Goal: Find specific page/section: Find specific page/section

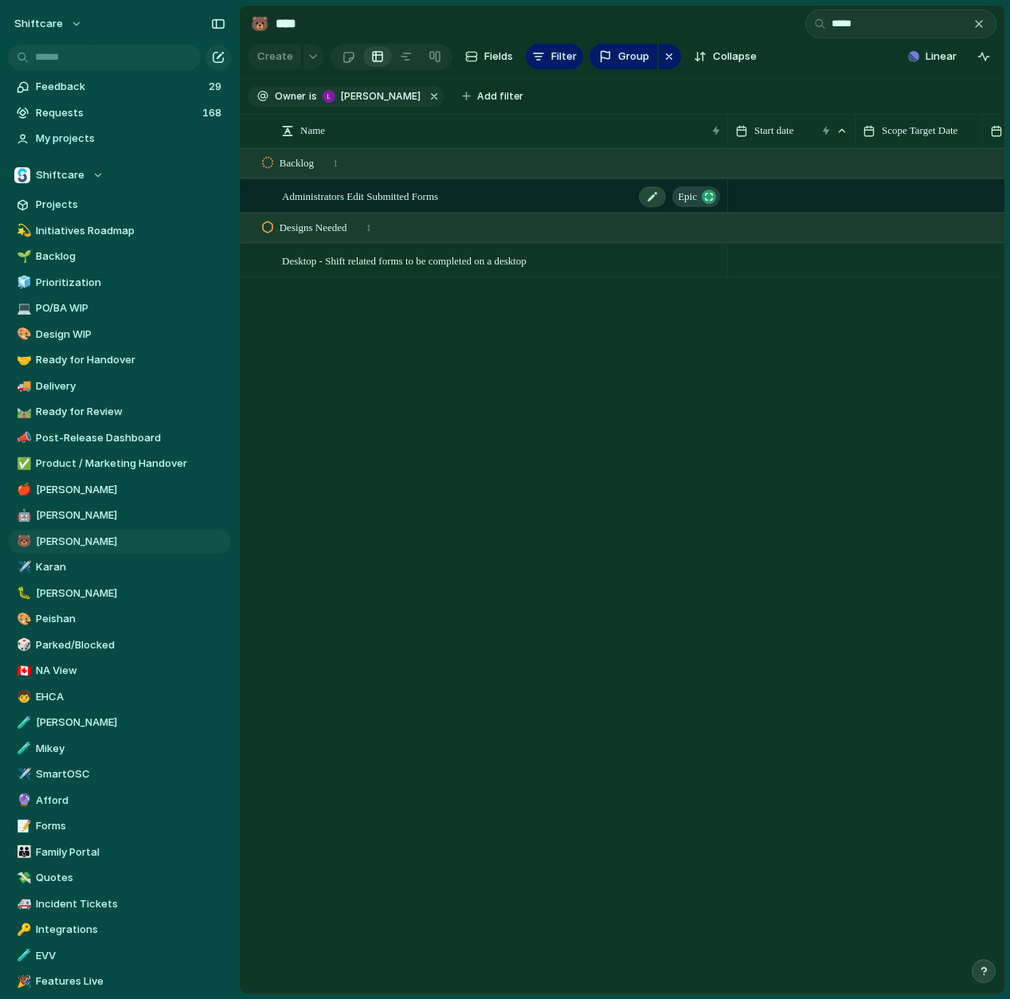
type input "*****"
click at [431, 200] on span "Administrators Edit Submitted Forms" at bounding box center [360, 195] width 156 height 18
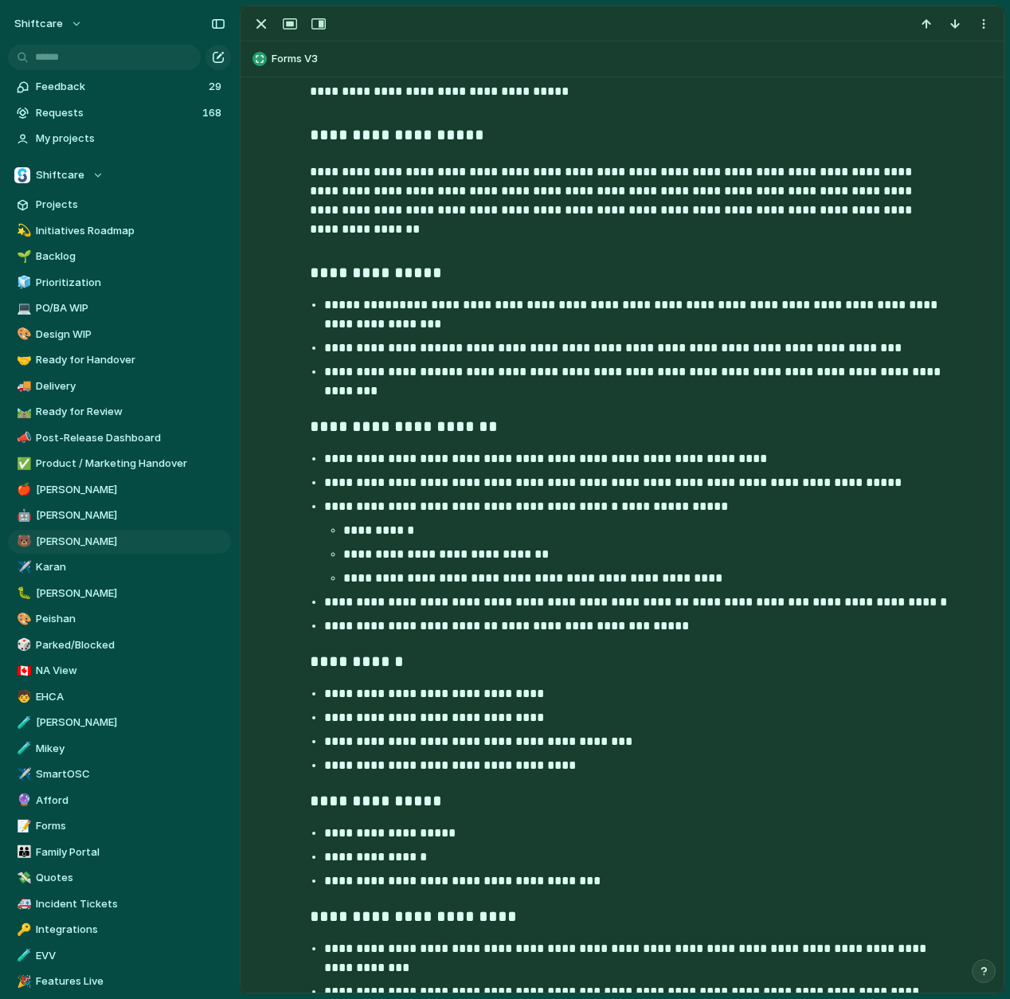
scroll to position [1015, 0]
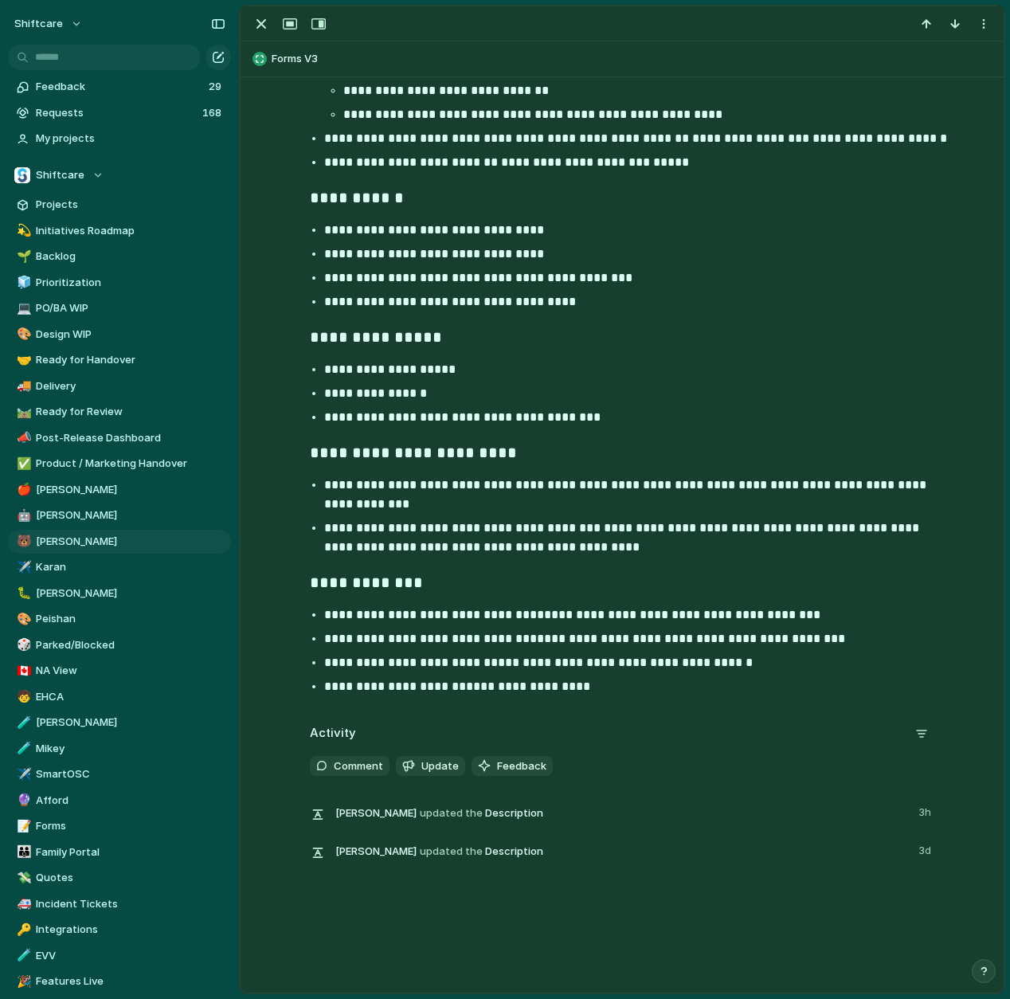
drag, startPoint x: 486, startPoint y: 632, endPoint x: 519, endPoint y: 632, distance: 33.5
click at [486, 633] on strong "**********" at bounding box center [430, 639] width 213 height 12
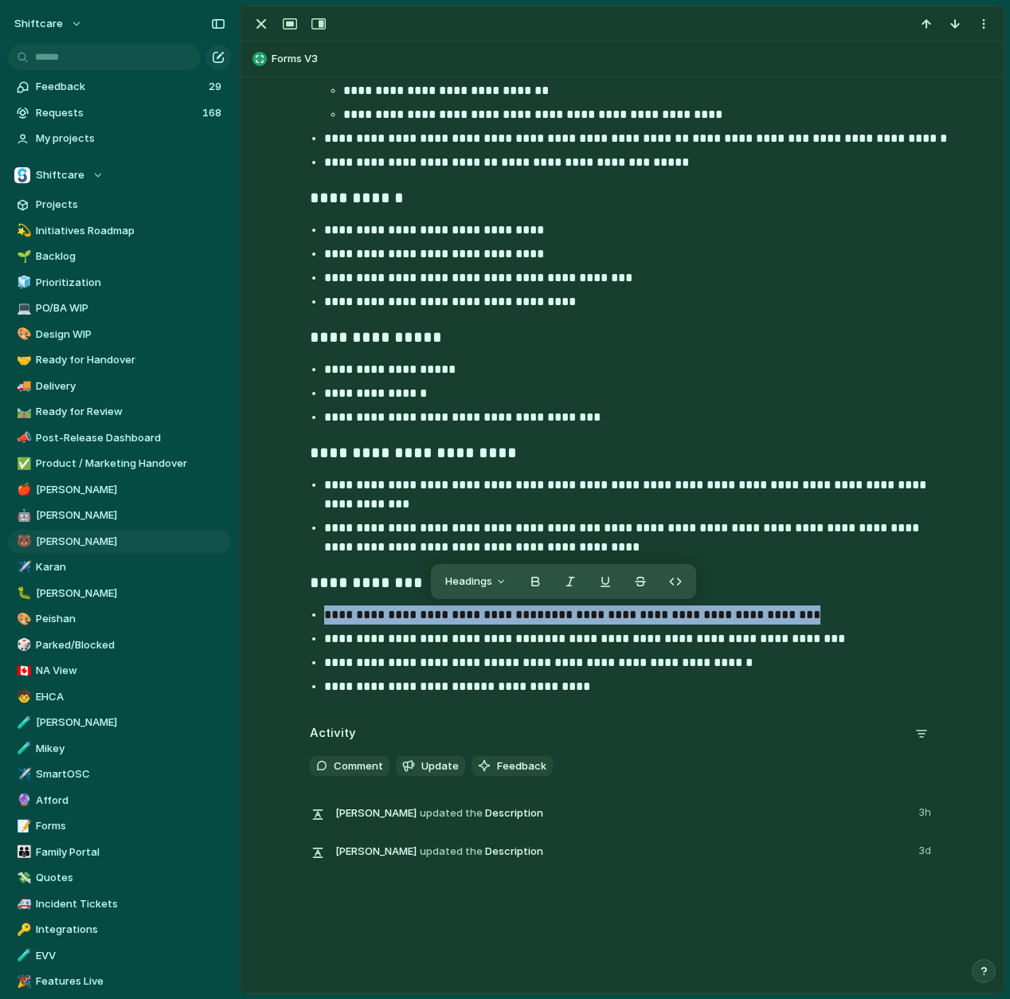
drag, startPoint x: 780, startPoint y: 617, endPoint x: 288, endPoint y: 617, distance: 491.6
click at [288, 617] on div "**********" at bounding box center [622, 52] width 725 height 1299
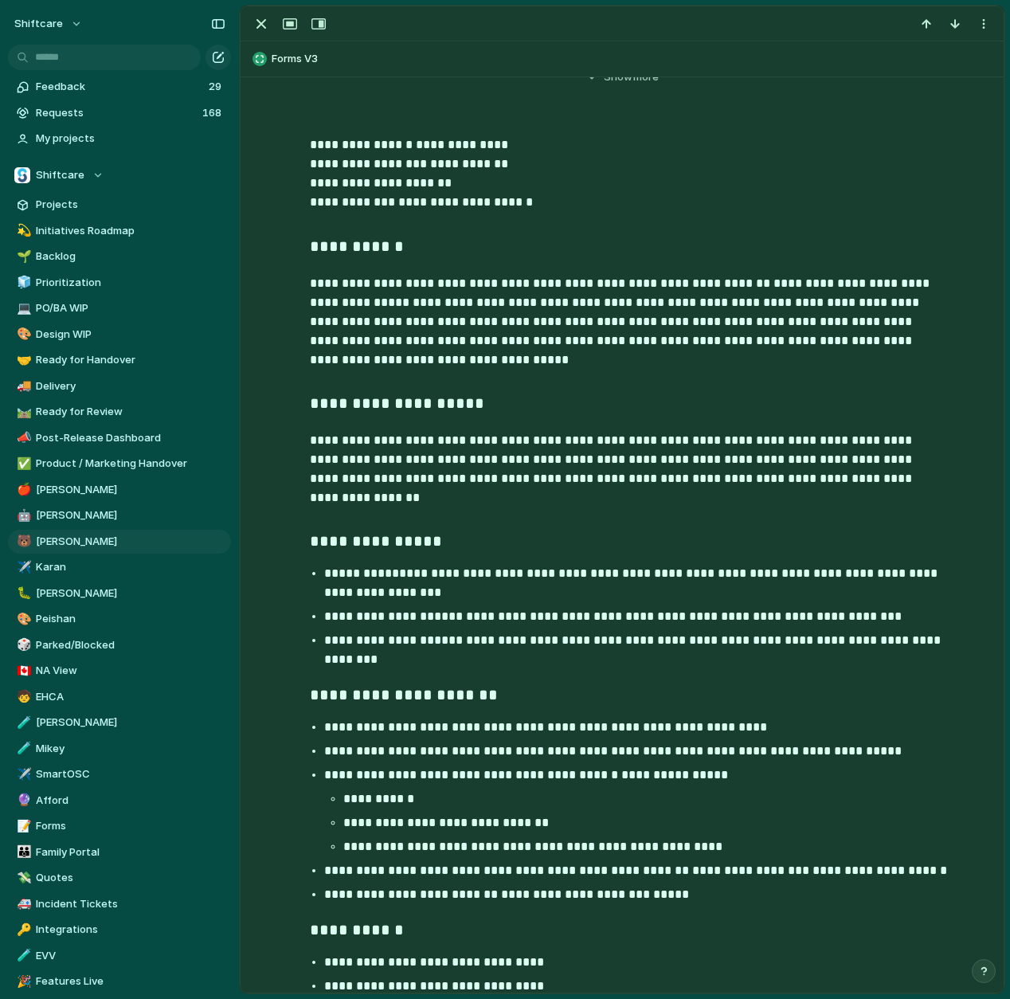
scroll to position [0, 0]
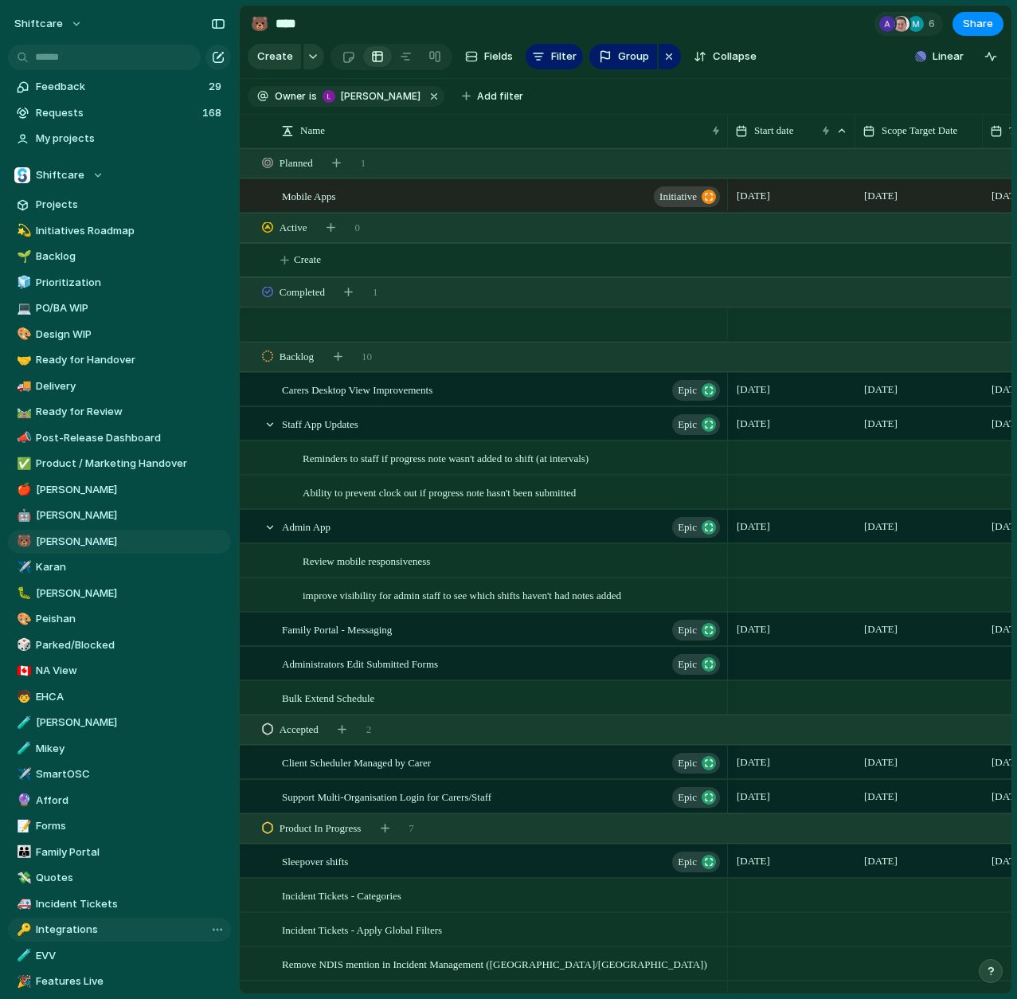
scroll to position [227, 0]
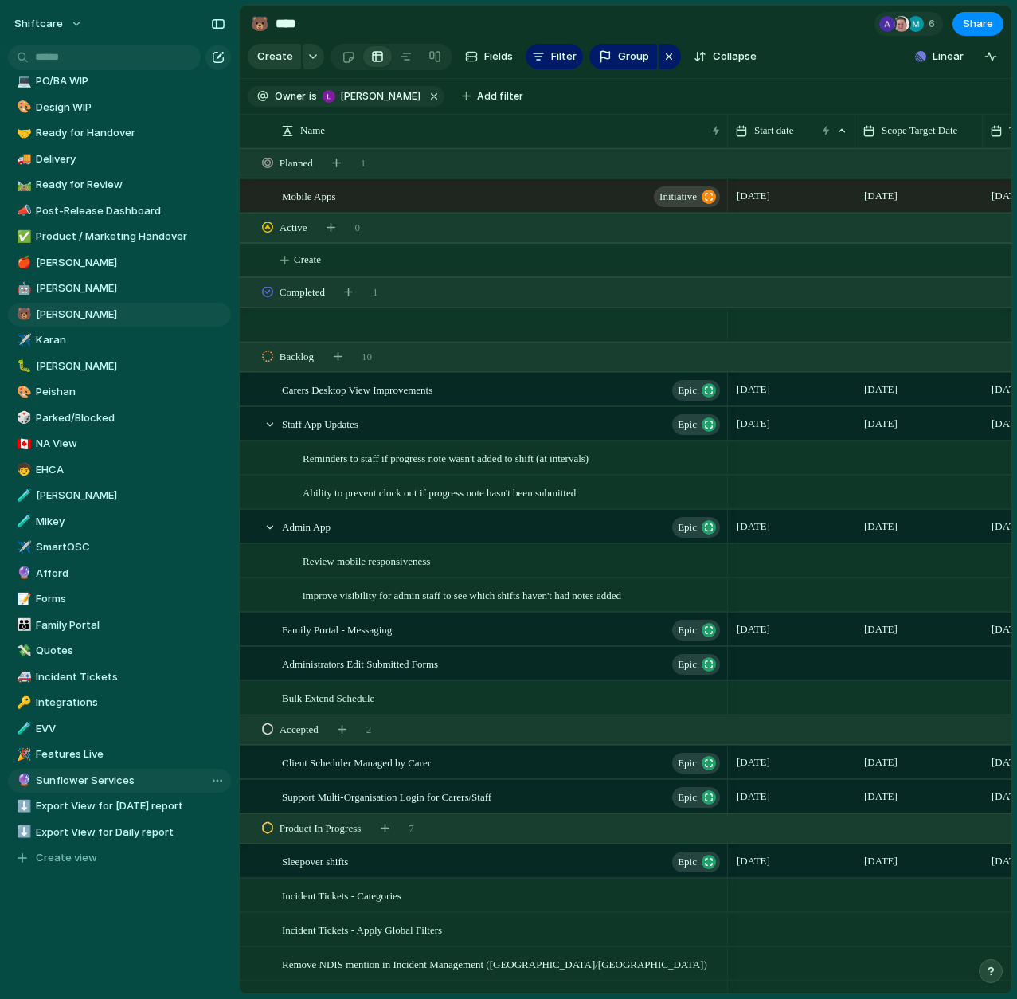
click at [69, 781] on span "Sunflower Services" at bounding box center [131, 781] width 190 height 16
type input "**********"
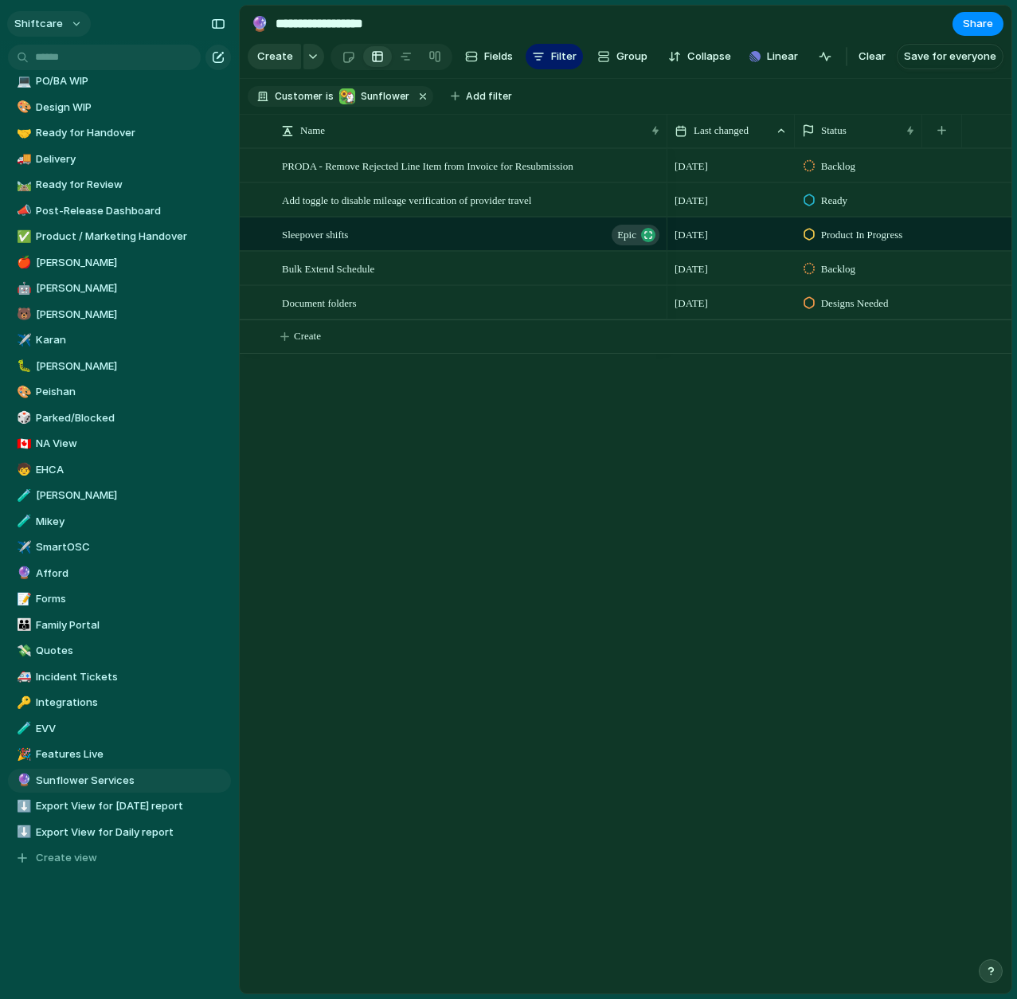
click at [41, 25] on span "shiftcare" at bounding box center [38, 24] width 49 height 16
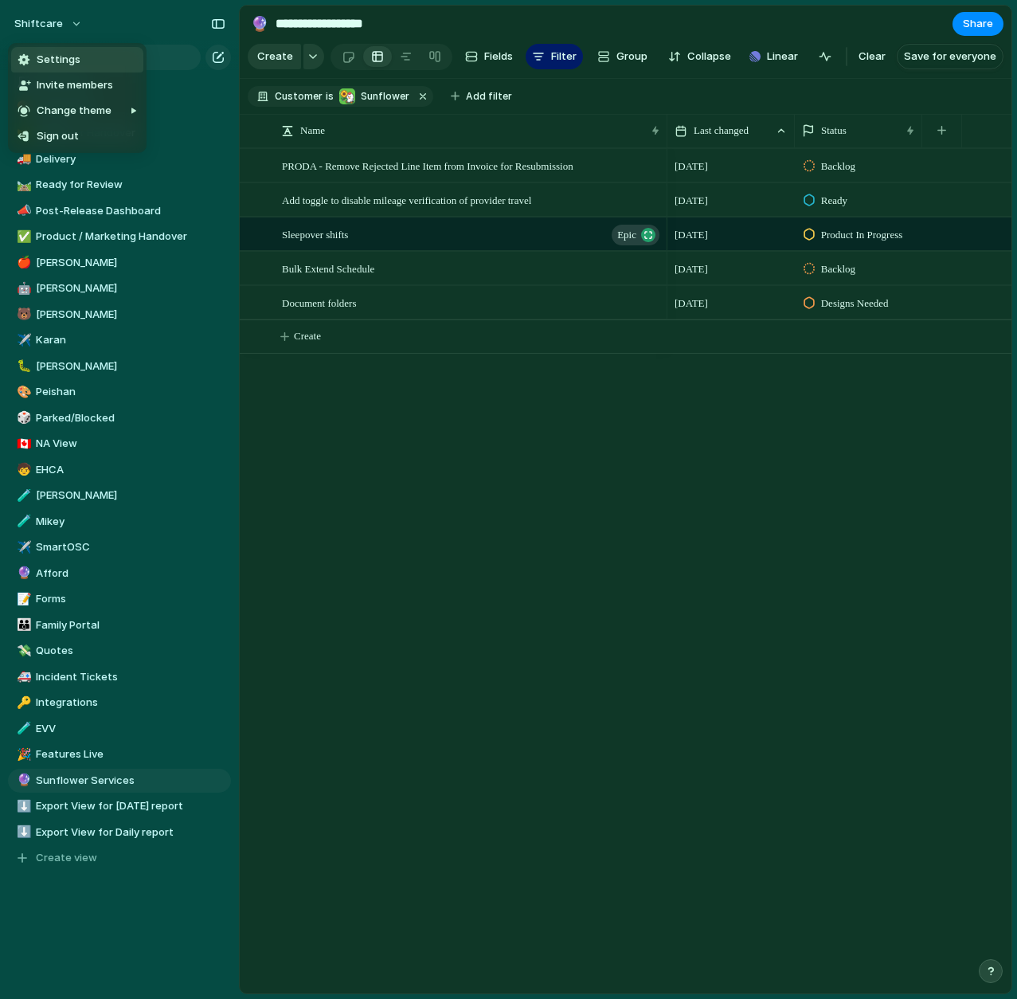
click at [123, 29] on div "Settings Invite members Change theme Sign out" at bounding box center [508, 499] width 1017 height 999
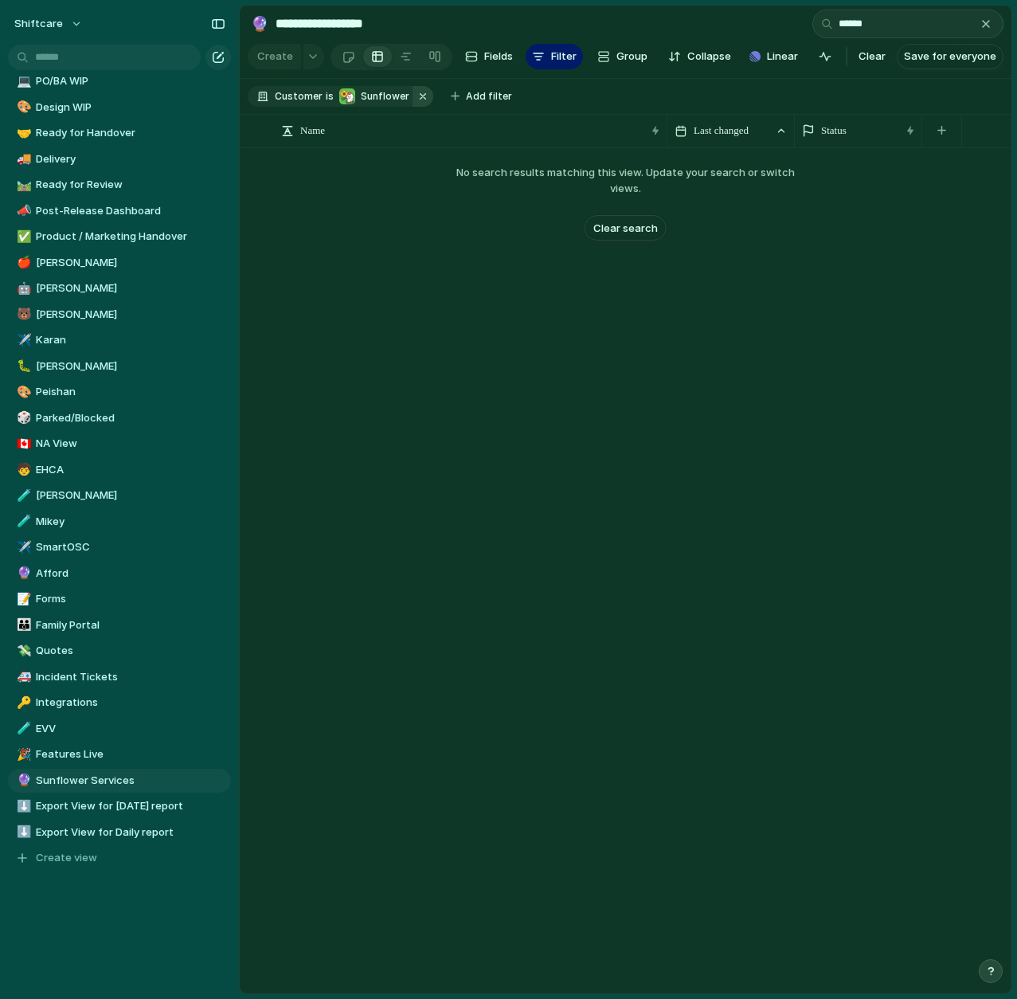
click at [413, 97] on button "button" at bounding box center [423, 96] width 21 height 21
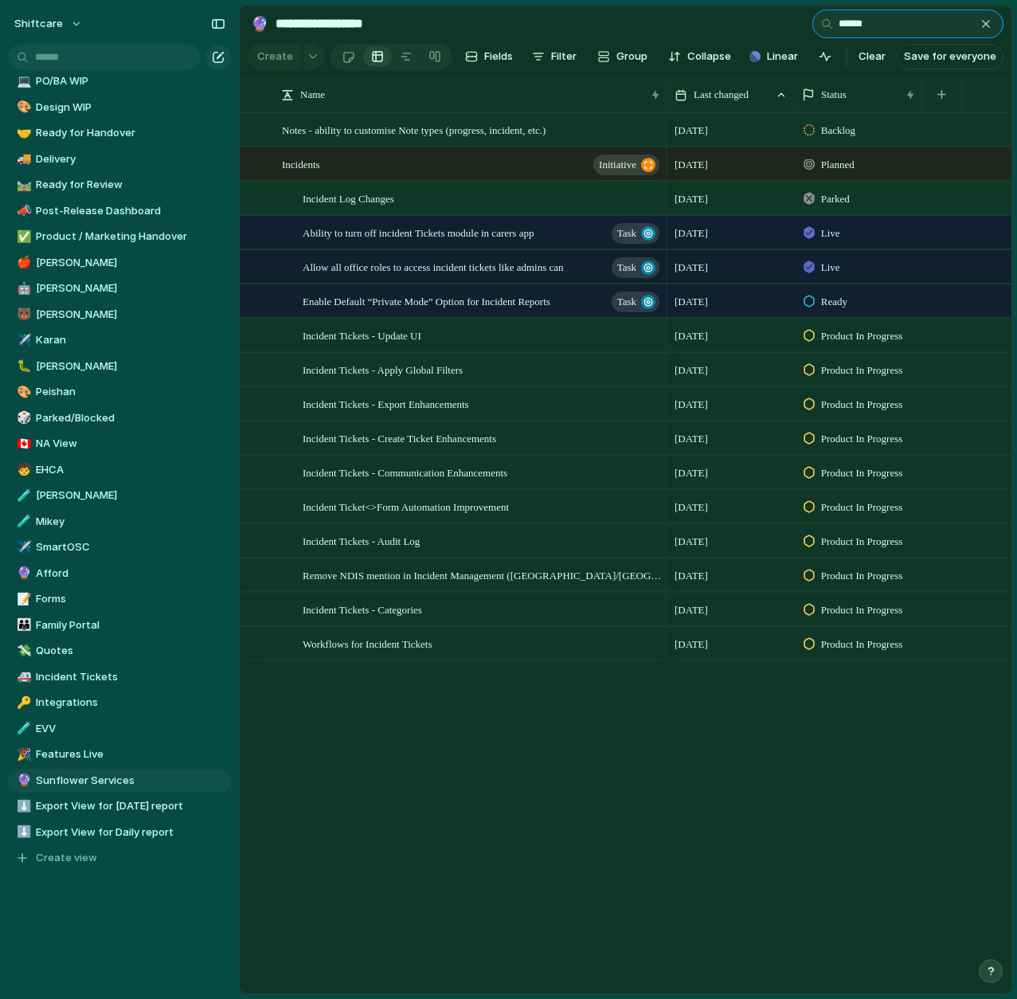
click at [885, 25] on input "******" at bounding box center [908, 24] width 191 height 29
type input "********"
click at [429, 347] on div "Incident Tickets - Update UI" at bounding box center [482, 335] width 359 height 33
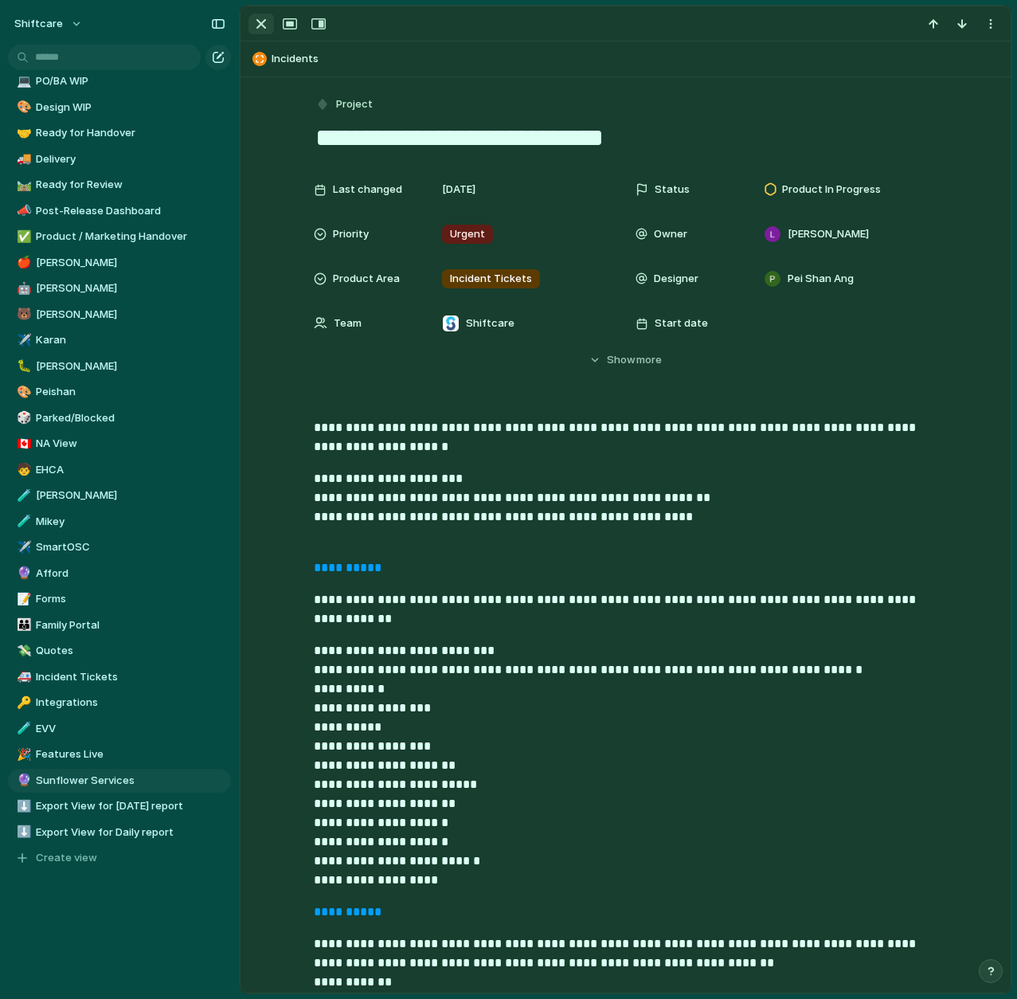
click at [258, 19] on div "button" at bounding box center [261, 23] width 19 height 19
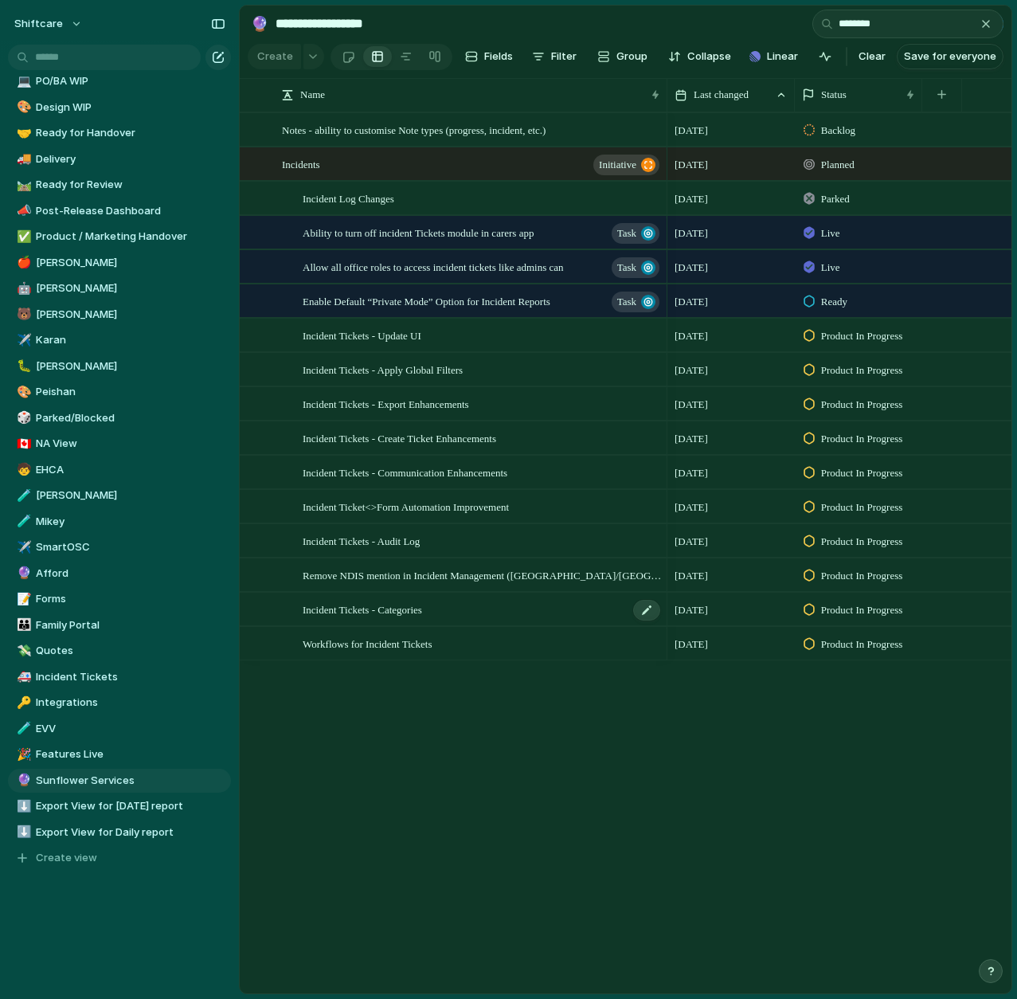
click at [450, 609] on div "Incident Tickets - Categories" at bounding box center [482, 610] width 359 height 33
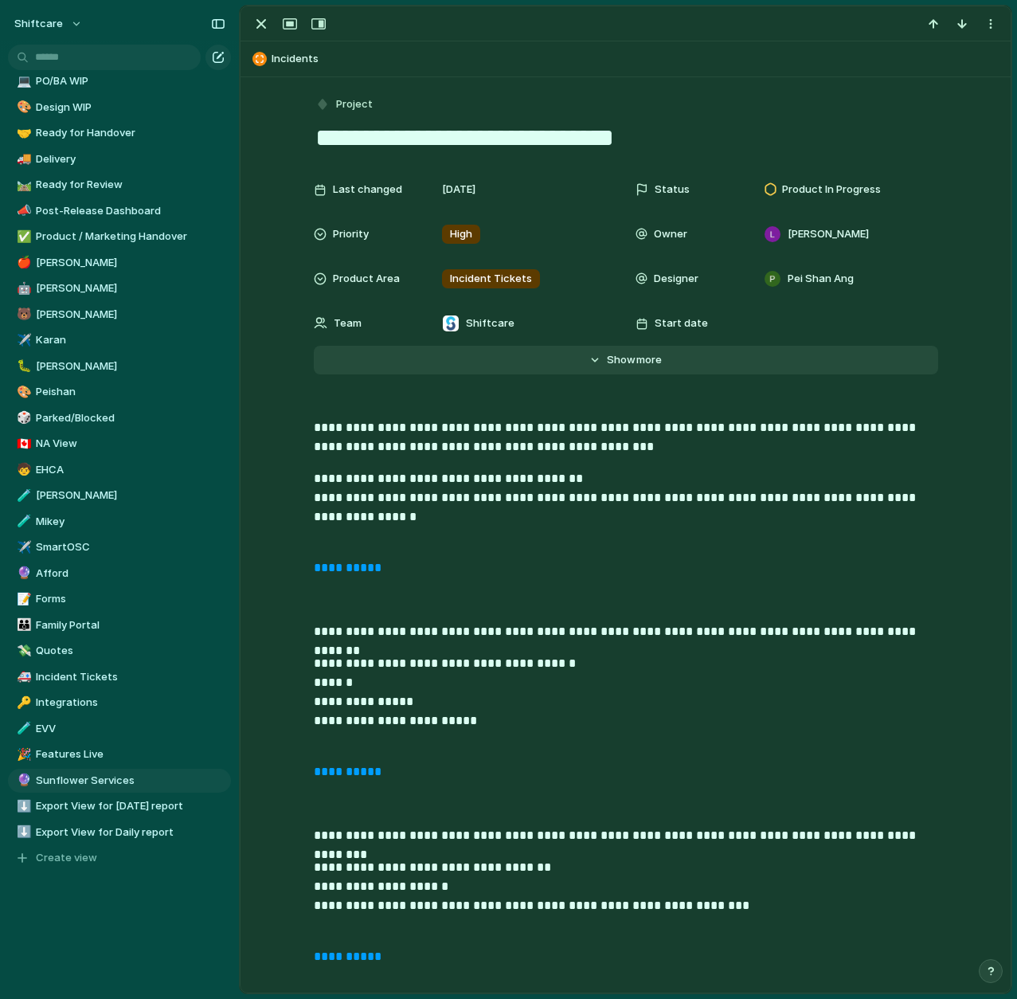
click at [649, 352] on span "more" at bounding box center [649, 360] width 25 height 16
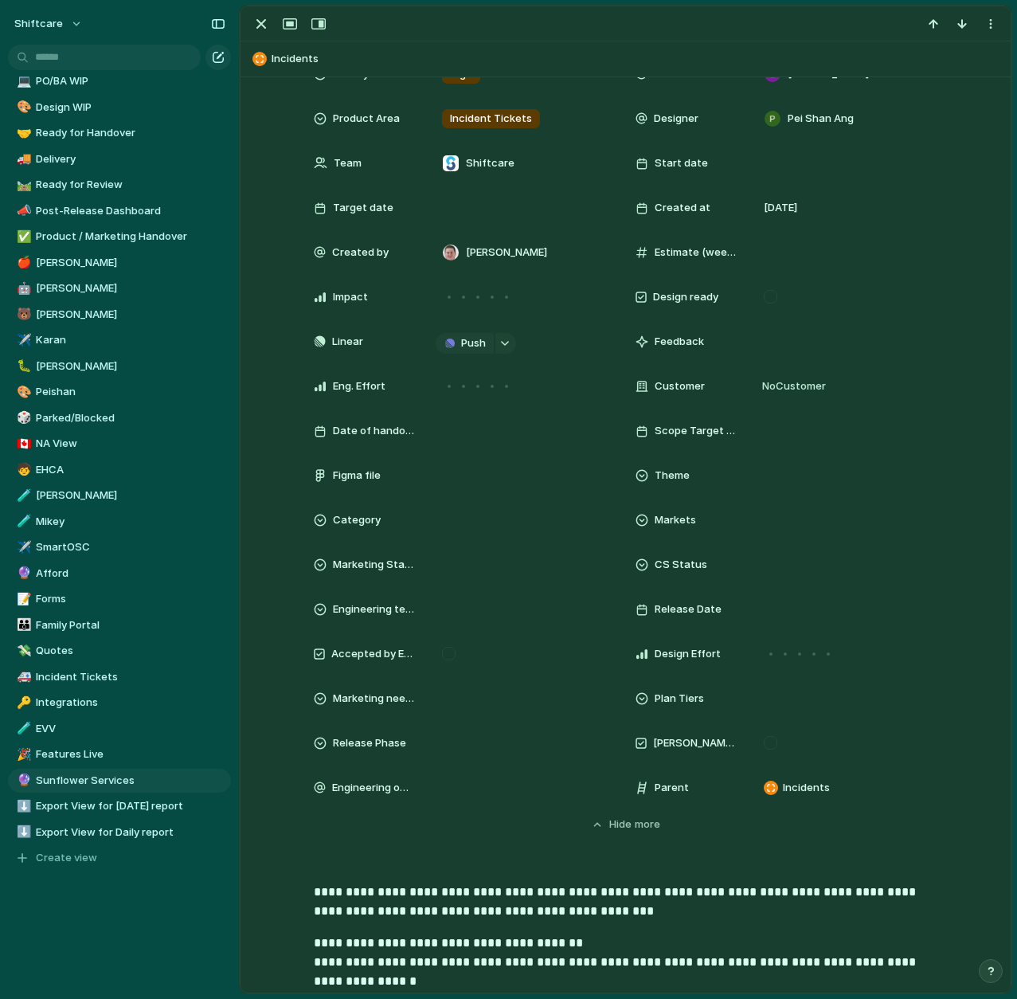
scroll to position [174, 0]
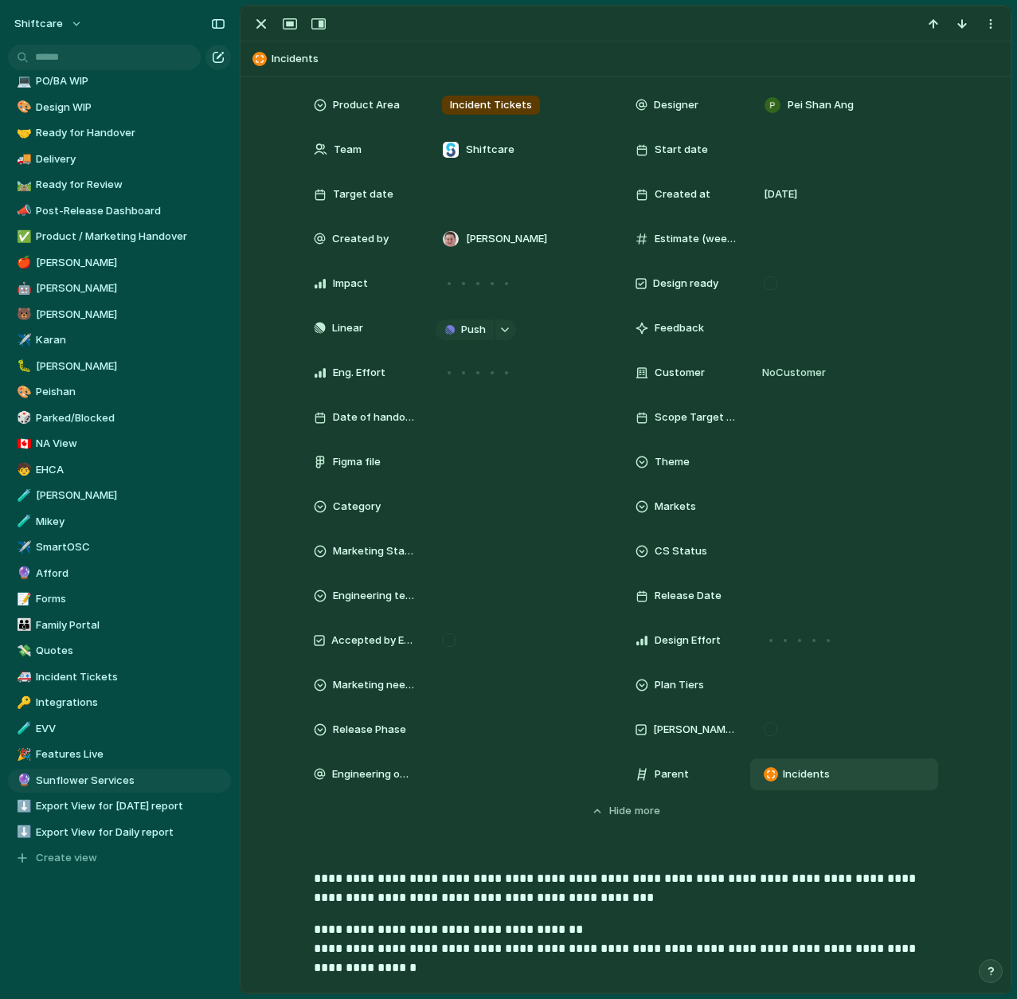
click at [820, 782] on div "Incidents" at bounding box center [845, 775] width 174 height 18
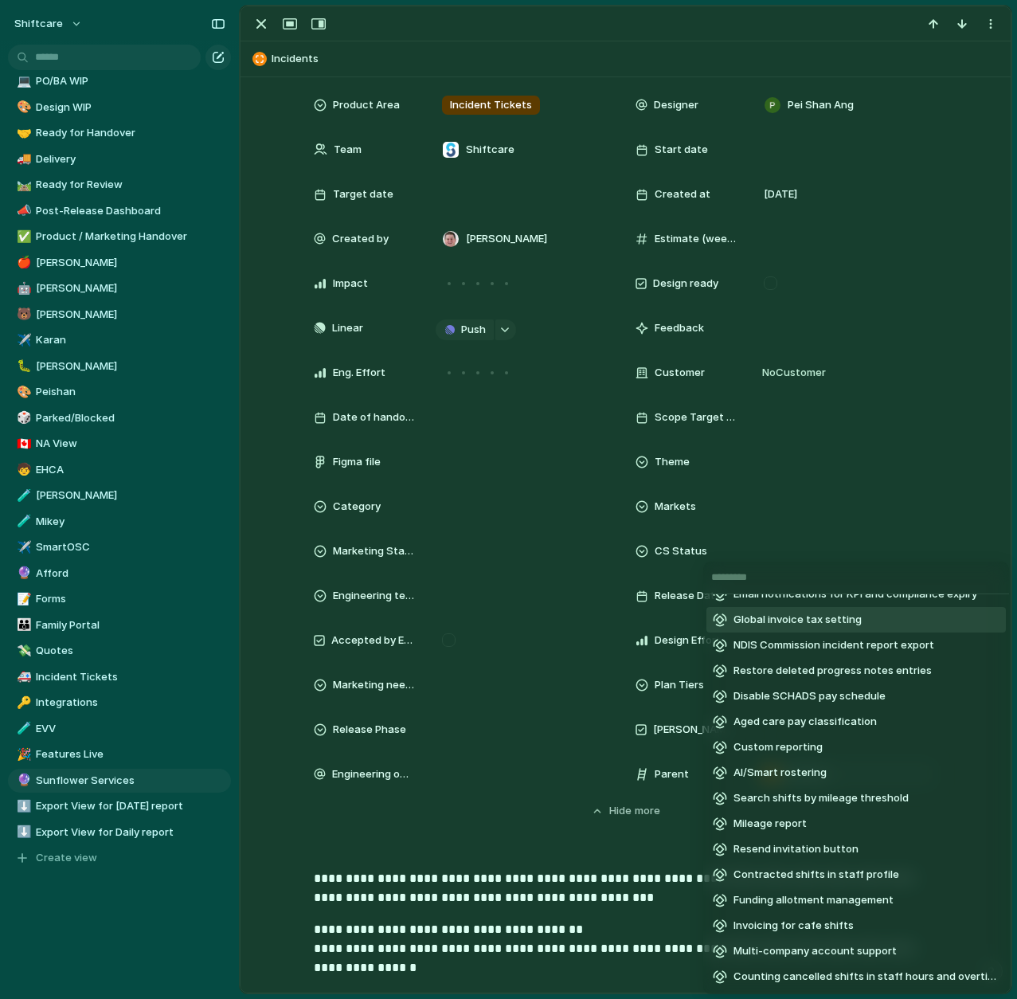
scroll to position [170, 0]
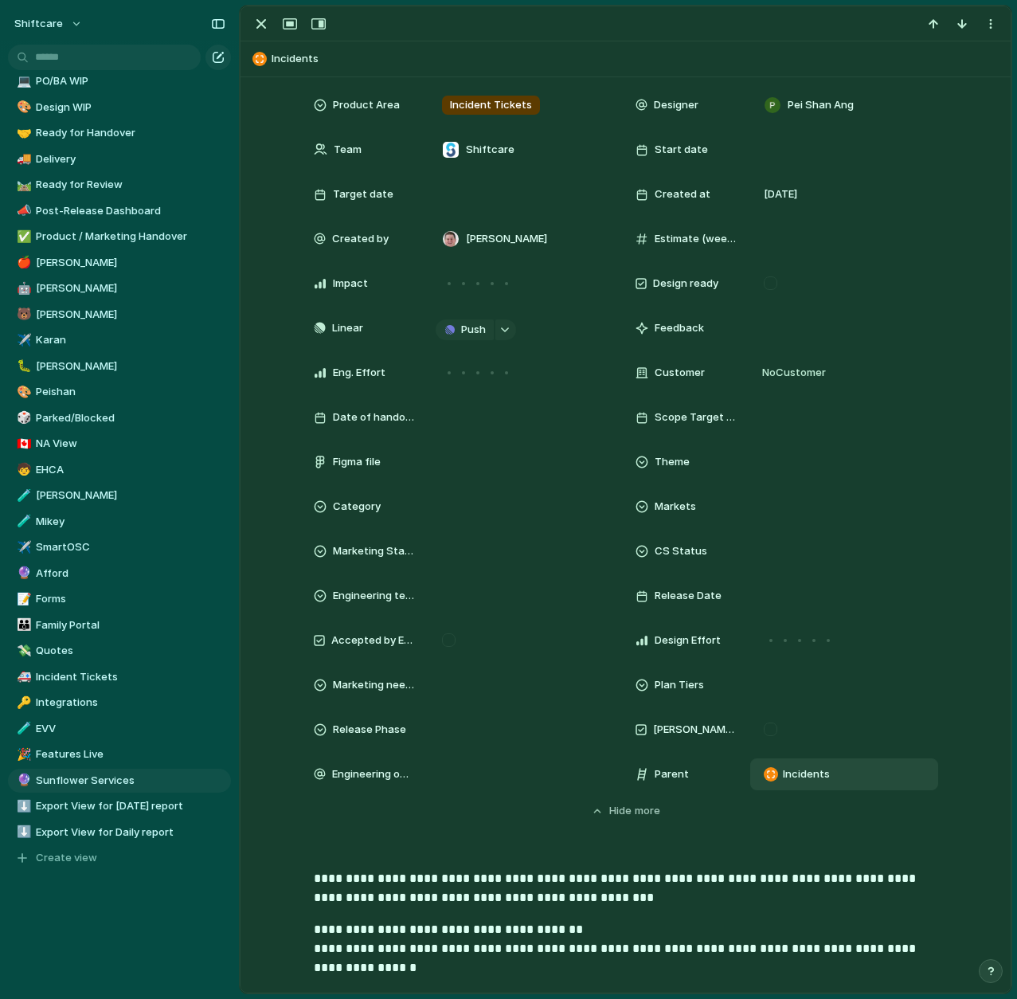
click at [594, 828] on div "No parent Staff functionality Multiple New Shift Types Messaging Timesheets Mob…" at bounding box center [508, 499] width 1017 height 999
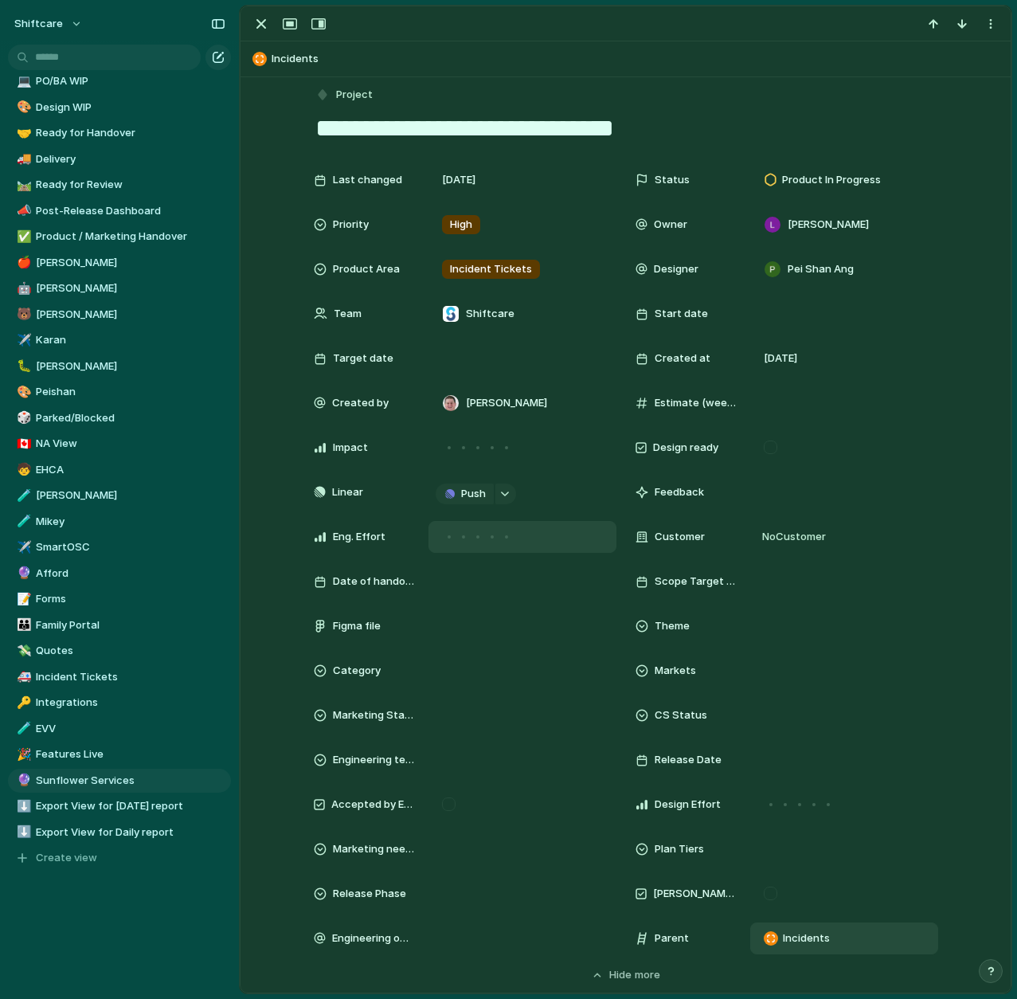
scroll to position [0, 0]
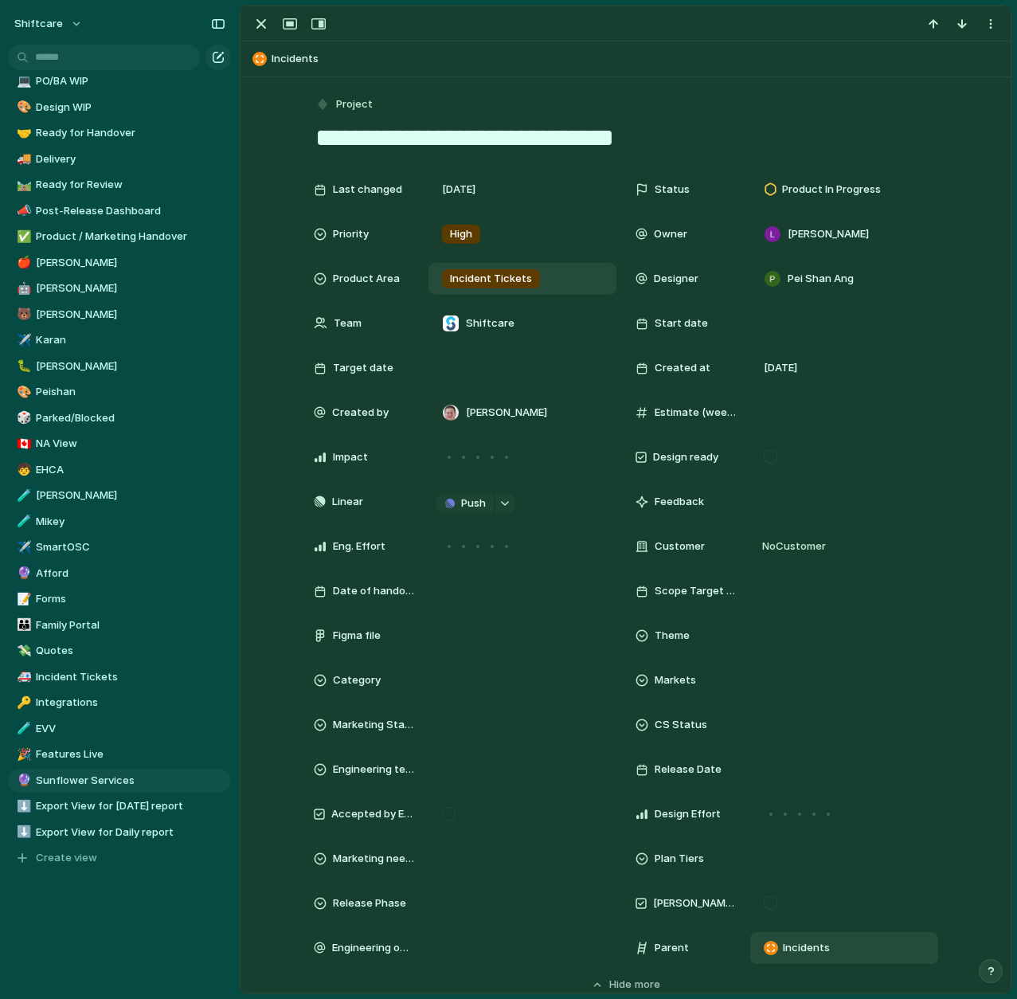
click at [496, 280] on span "Incident Tickets" at bounding box center [491, 279] width 82 height 16
click at [262, 21] on div "Scheduling Client Profile Staff Profile Job Board Forms Quotes Reporting SILS I…" at bounding box center [508, 499] width 1017 height 999
click at [261, 30] on div "button" at bounding box center [261, 23] width 19 height 19
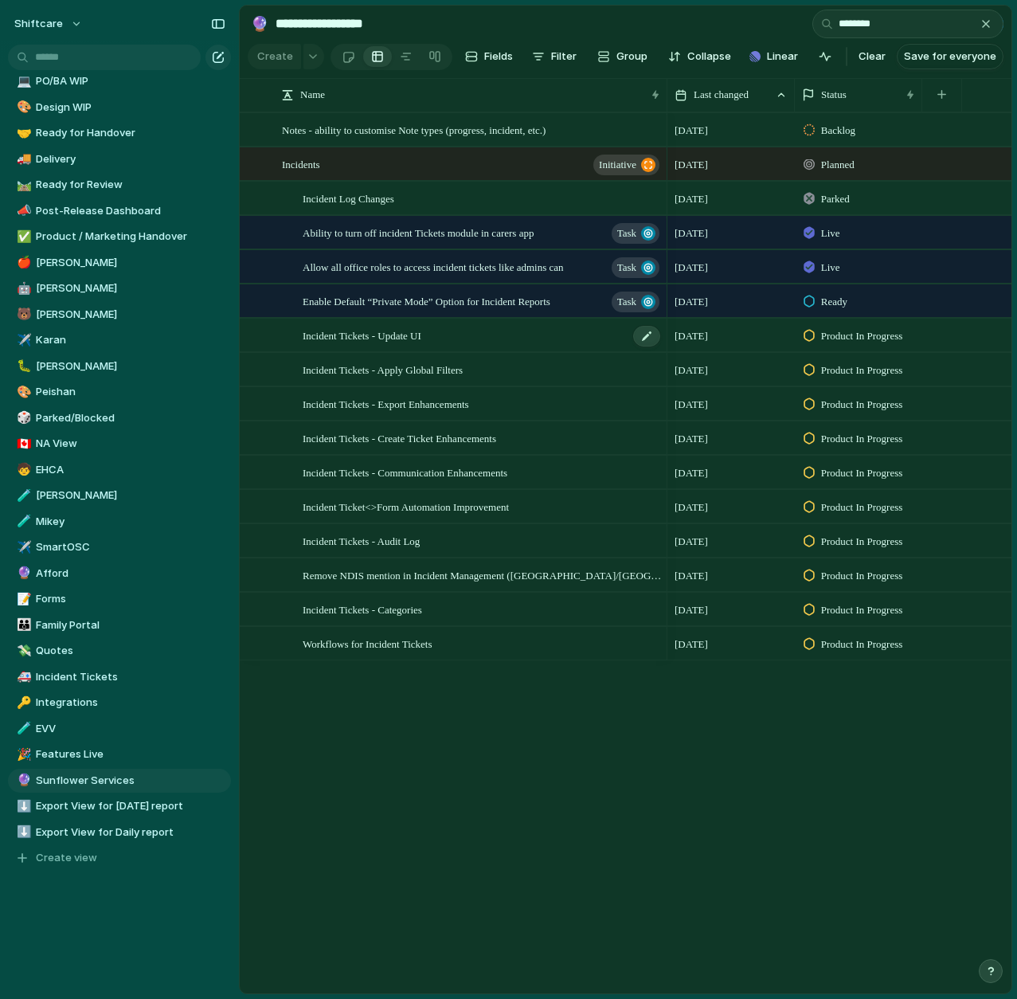
click at [514, 339] on div "Incident Tickets - Update UI" at bounding box center [482, 335] width 359 height 33
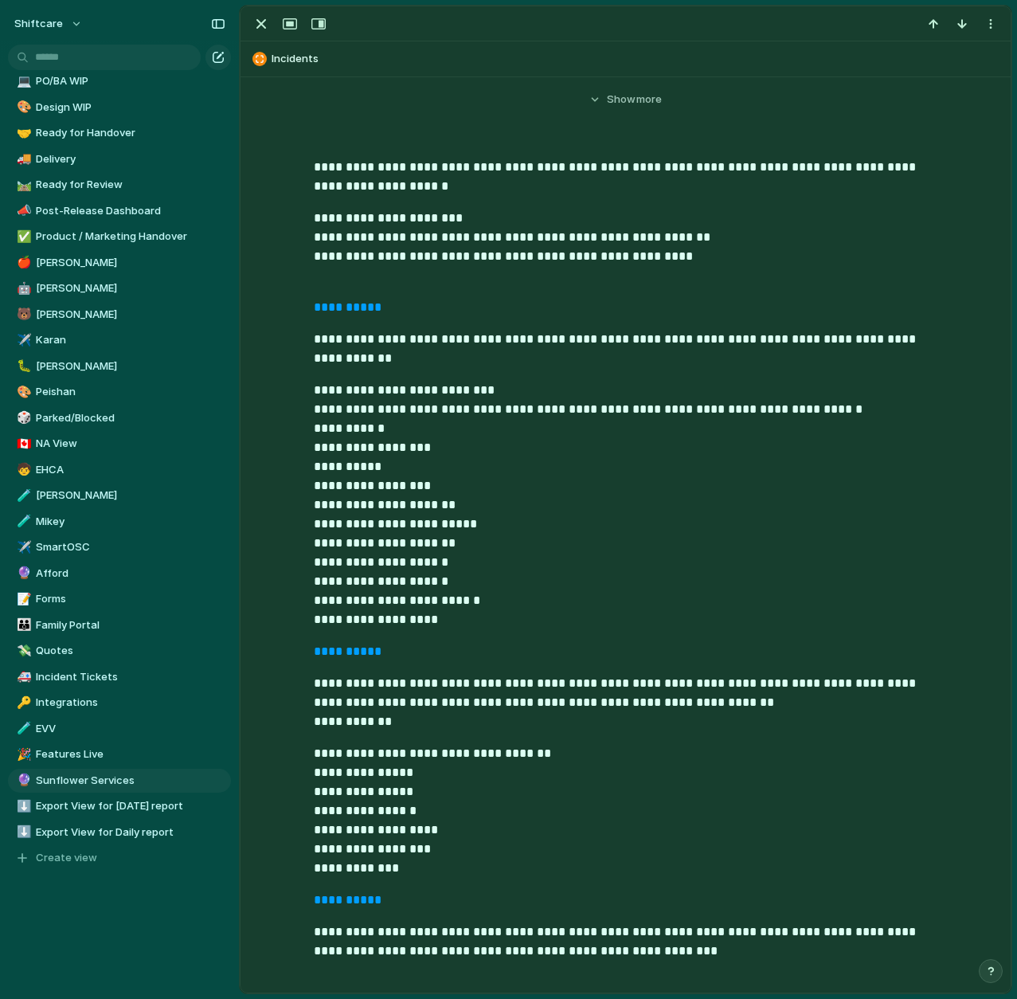
scroll to position [257, 0]
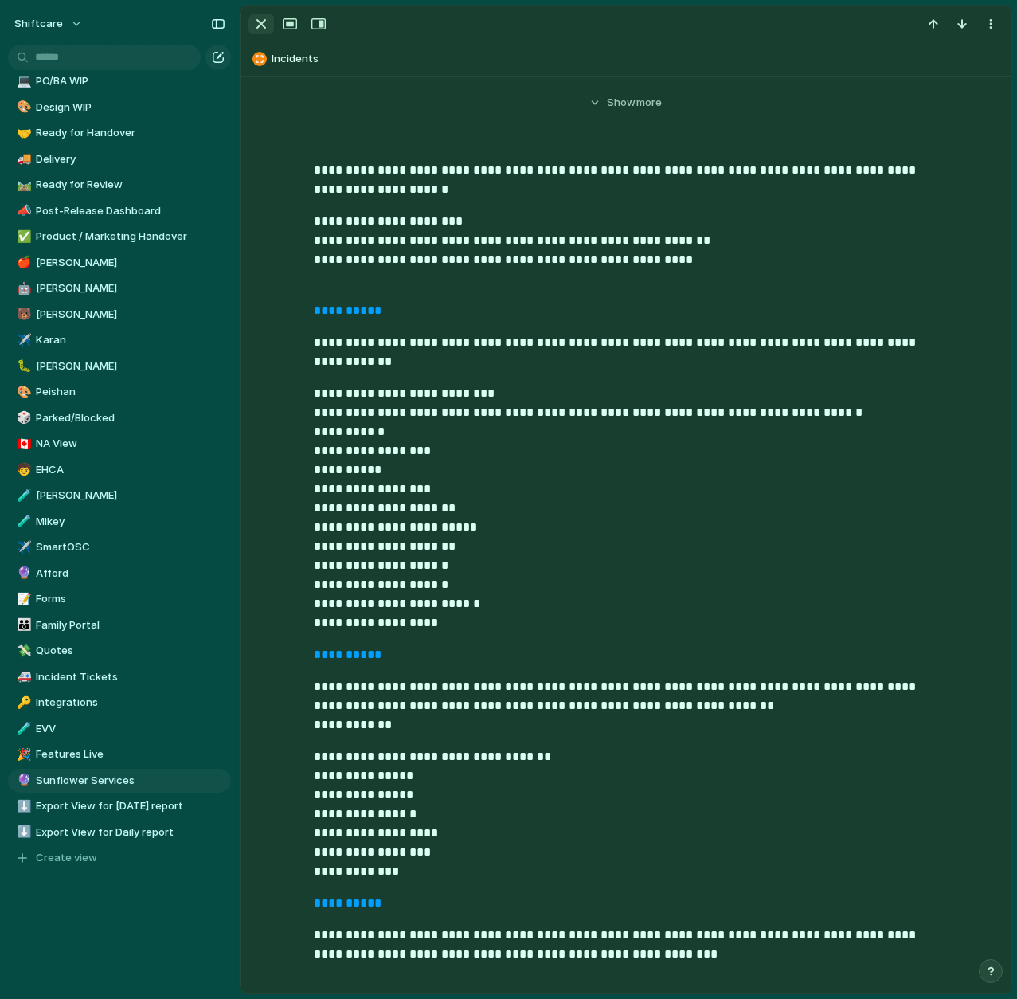
click at [258, 29] on div "button" at bounding box center [261, 23] width 19 height 19
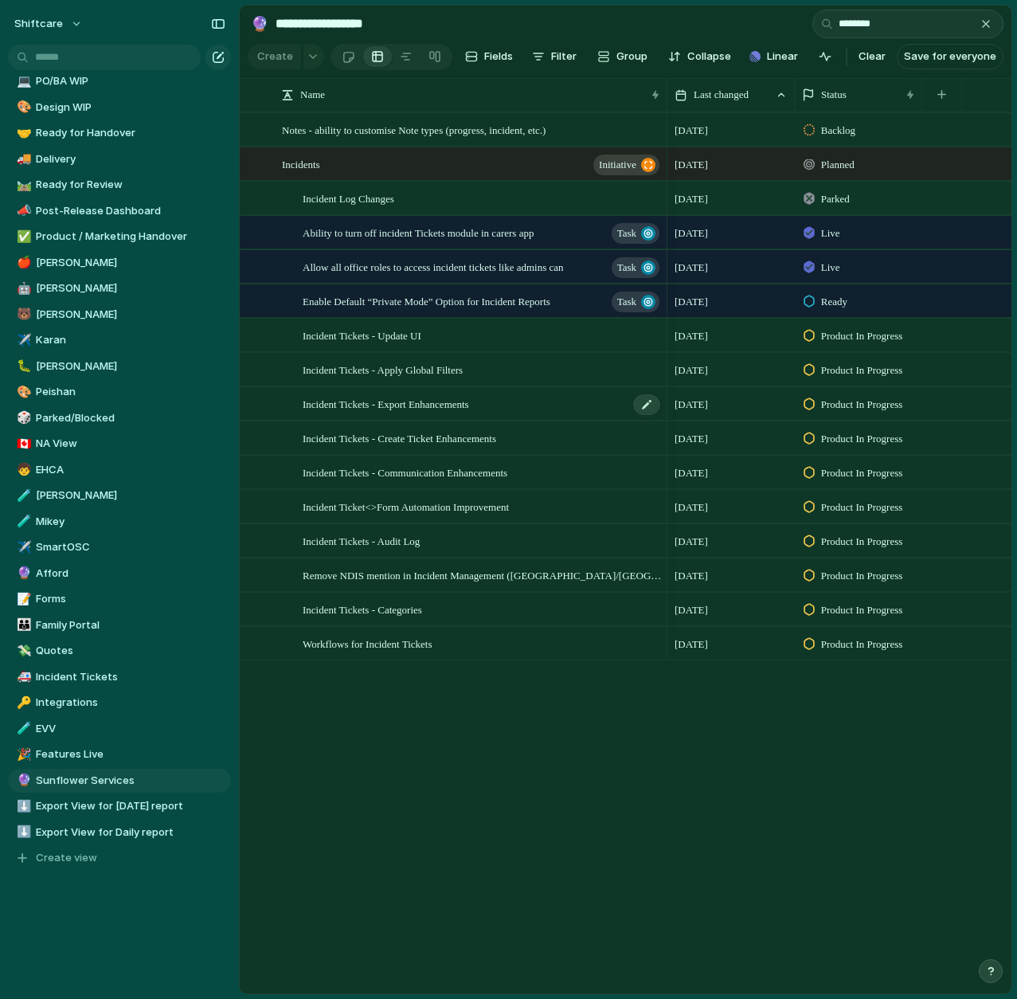
click at [451, 406] on span "Incident Tickets - Export Enhancements" at bounding box center [386, 403] width 167 height 18
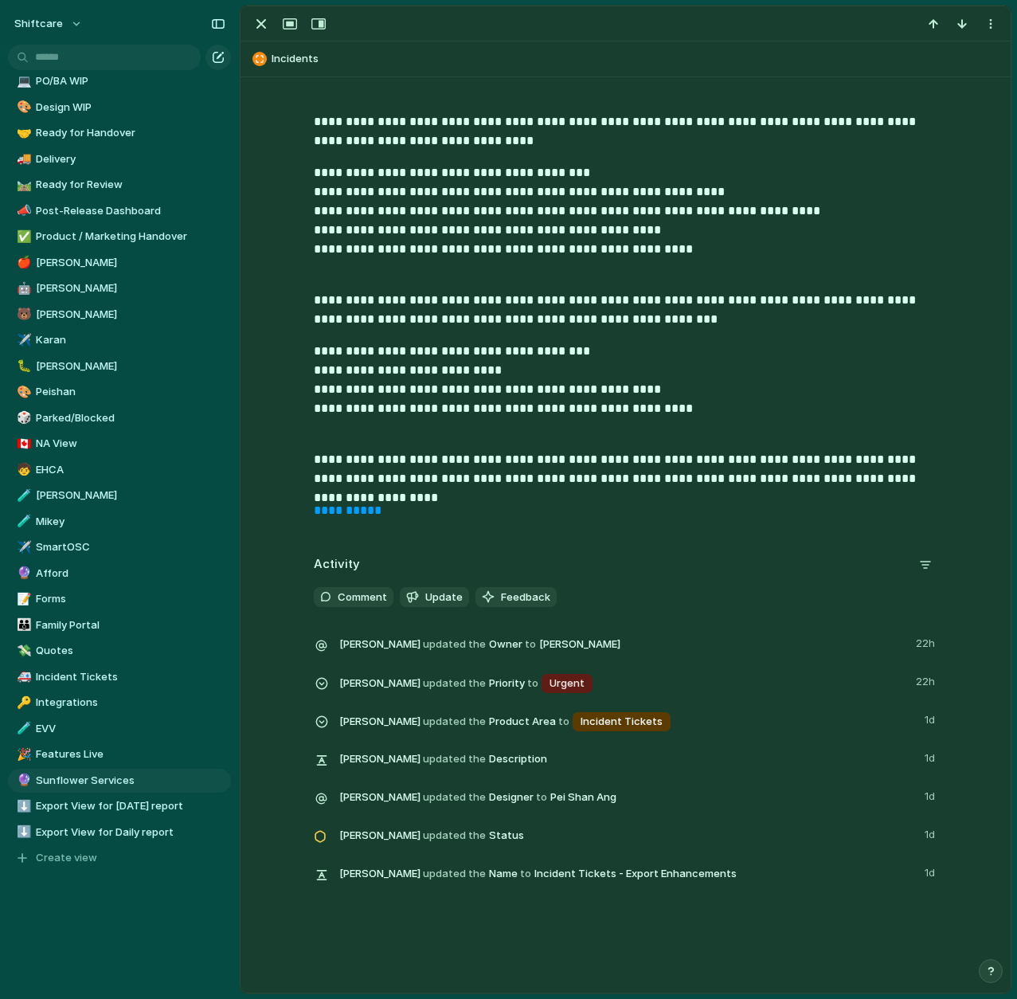
scroll to position [305, 0]
click at [369, 510] on link "**********" at bounding box center [348, 511] width 68 height 12
click at [263, 23] on div "button" at bounding box center [261, 23] width 19 height 19
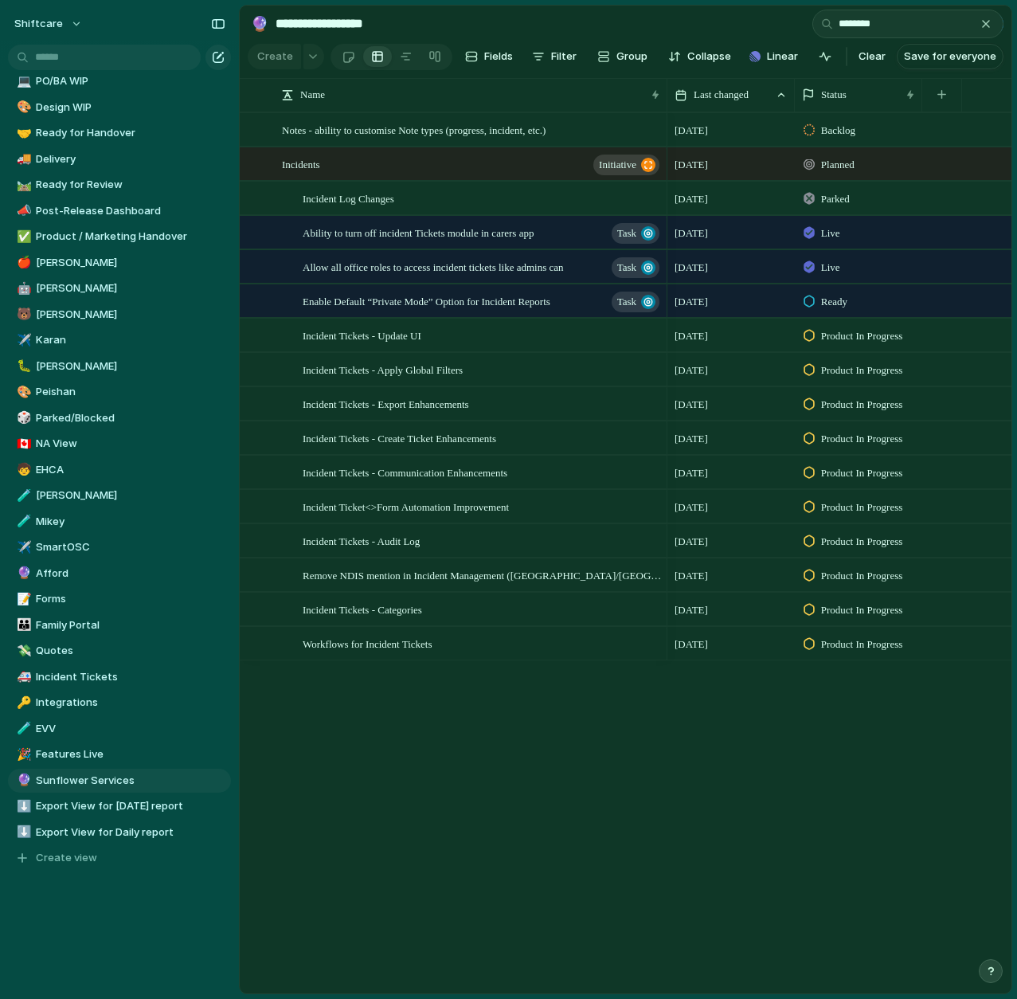
click at [846, 342] on span "Product In Progress" at bounding box center [862, 336] width 82 height 16
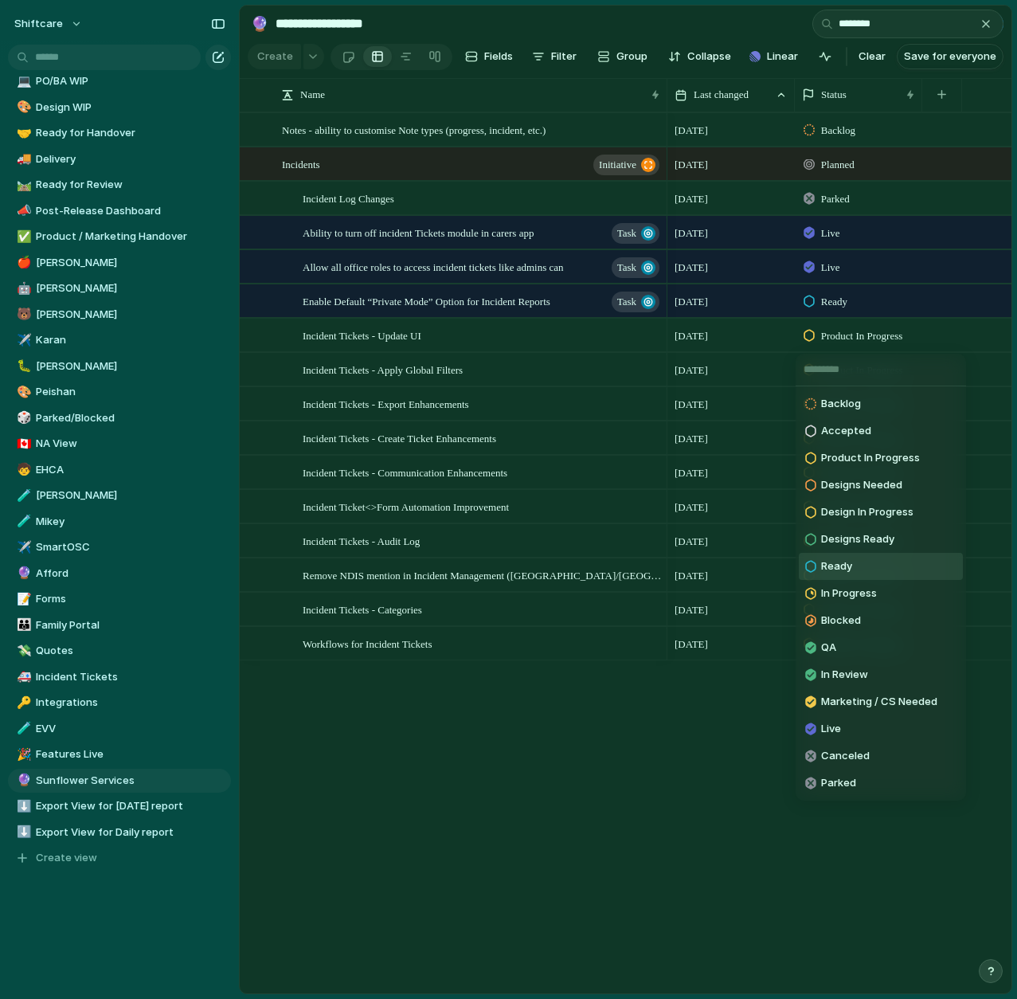
click at [599, 681] on div "Backlog Accepted Product In Progress Designs Needed Design In Progress Designs …" at bounding box center [508, 499] width 1017 height 999
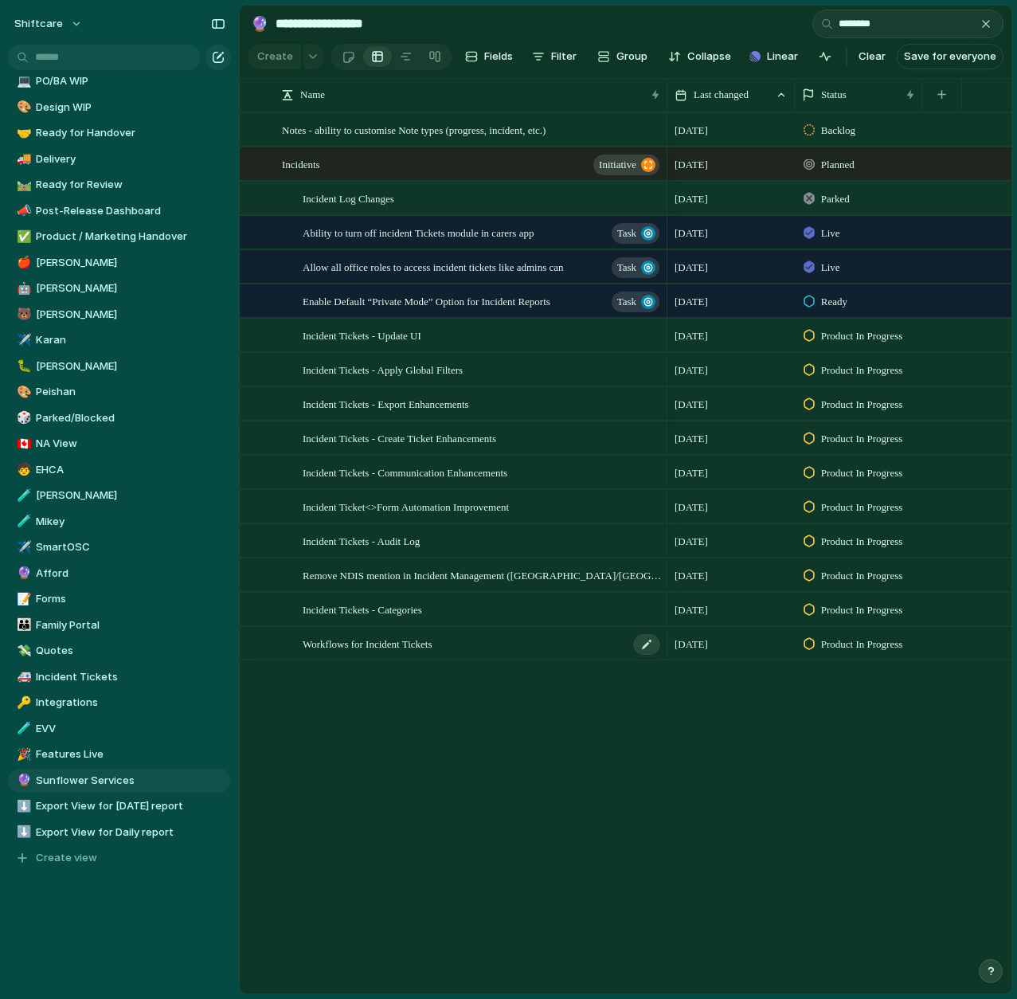
click at [421, 645] on span "Workflows for Incident Tickets" at bounding box center [368, 643] width 130 height 18
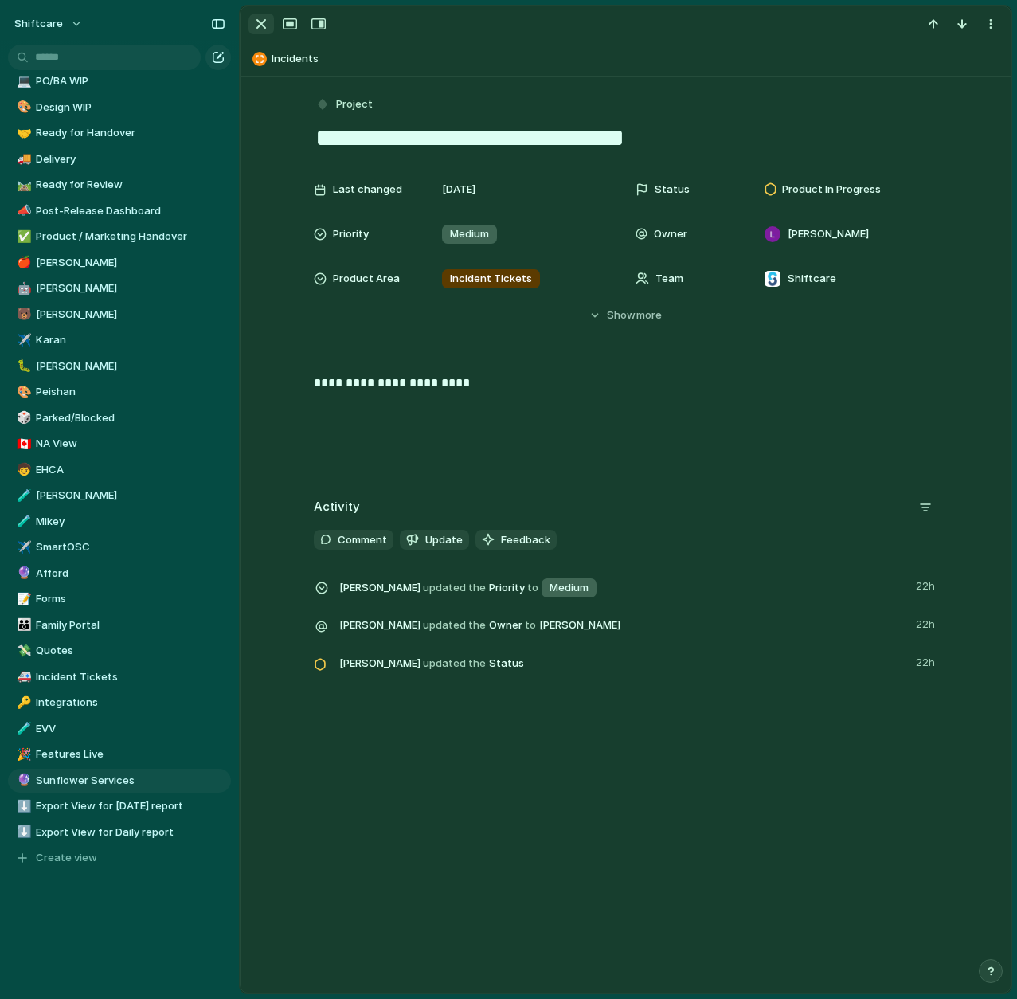
click at [264, 24] on div "button" at bounding box center [261, 23] width 19 height 19
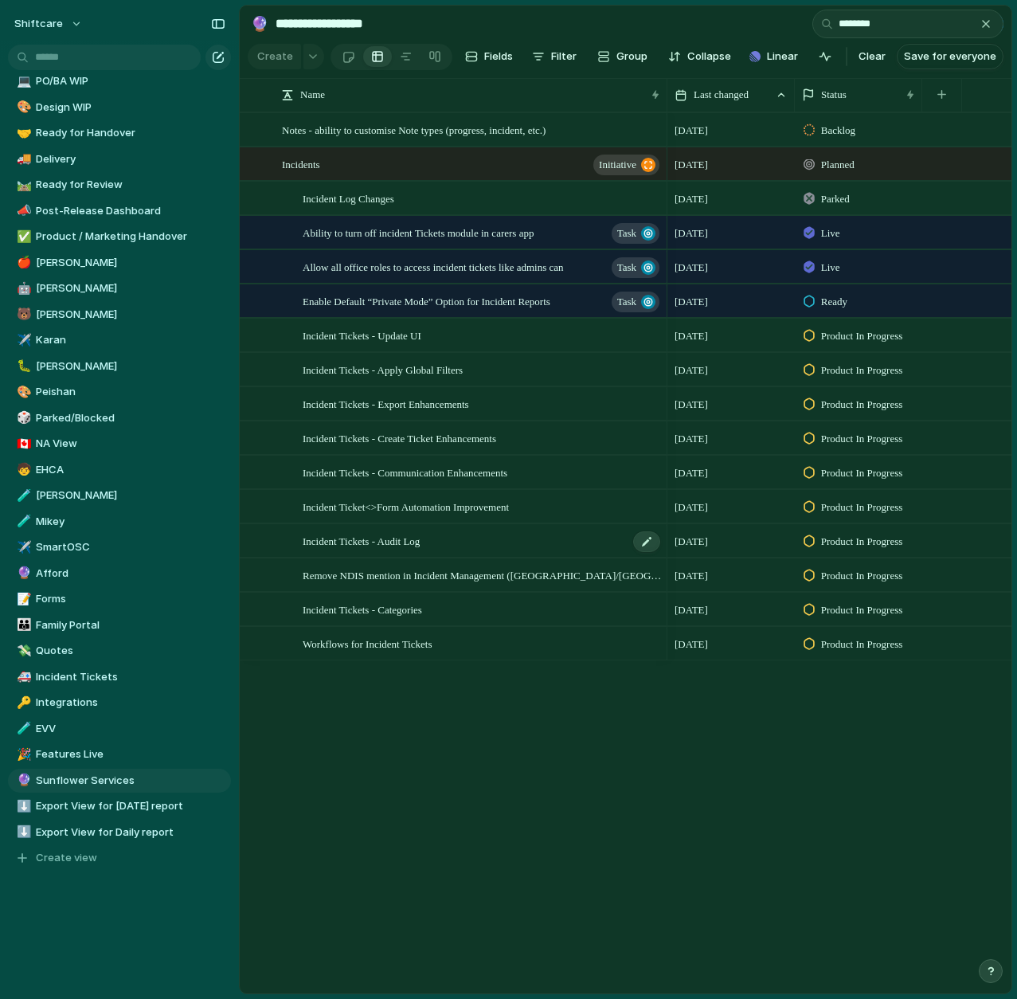
click at [420, 545] on span "Incident Tickets - Audit Log" at bounding box center [361, 540] width 117 height 18
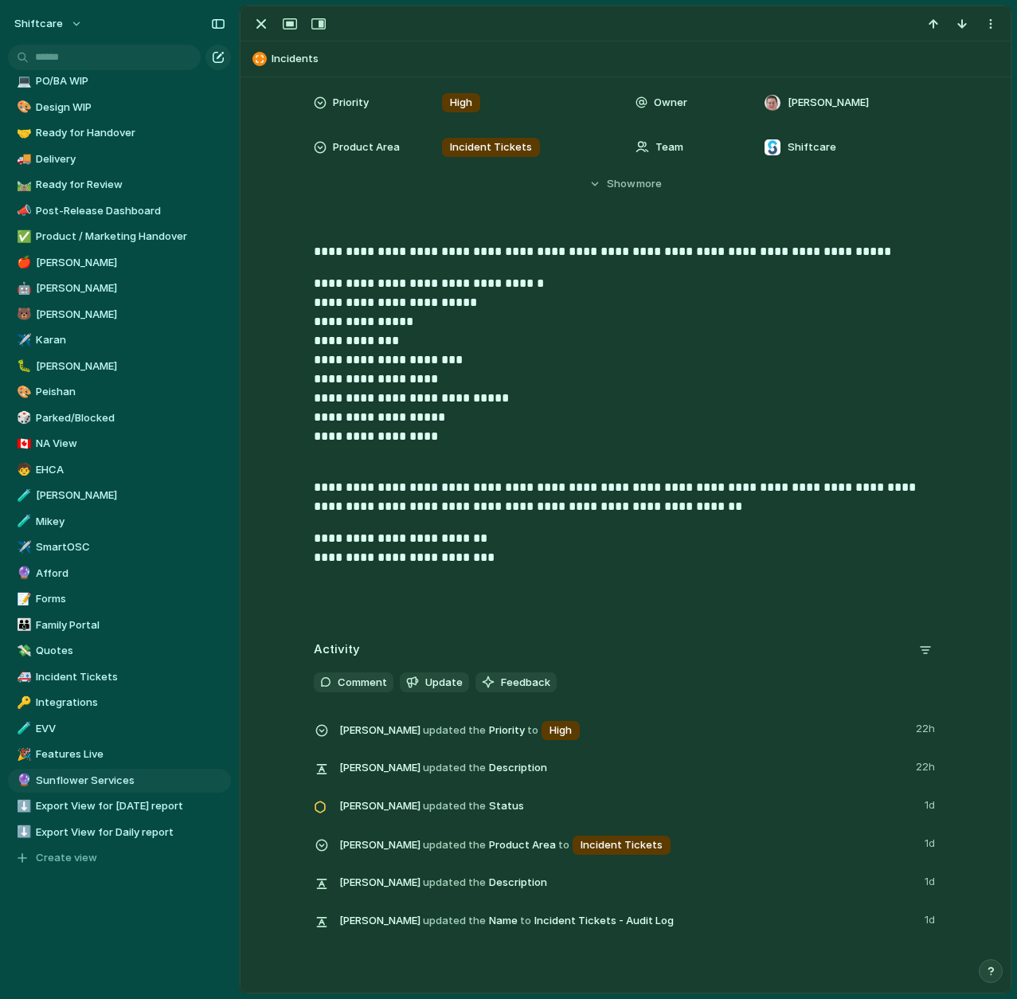
scroll to position [131, 0]
click at [261, 29] on div "button" at bounding box center [261, 23] width 19 height 19
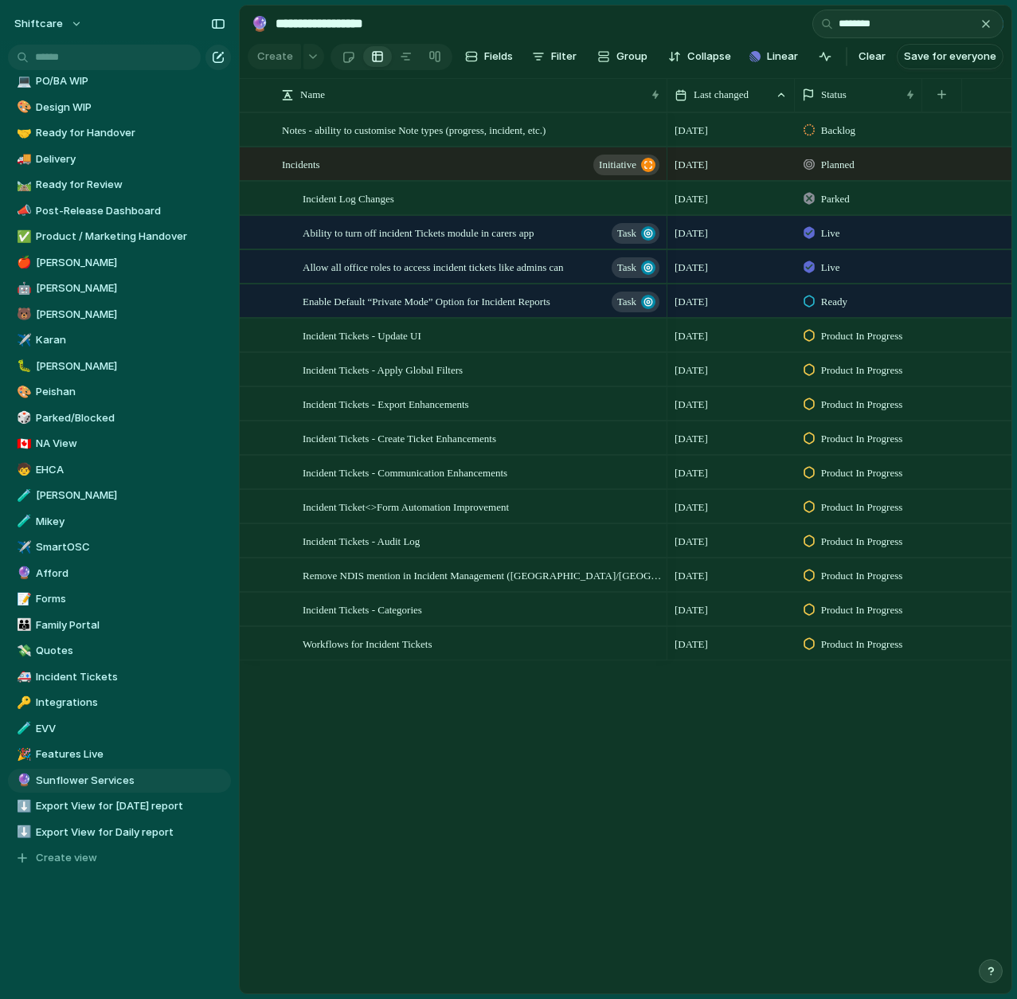
click at [655, 856] on div "Notes - ability to customise Note types (progress, incident, etc.) Incidents in…" at bounding box center [626, 552] width 772 height 881
click at [484, 343] on div "Incident Tickets - Update UI" at bounding box center [482, 335] width 359 height 33
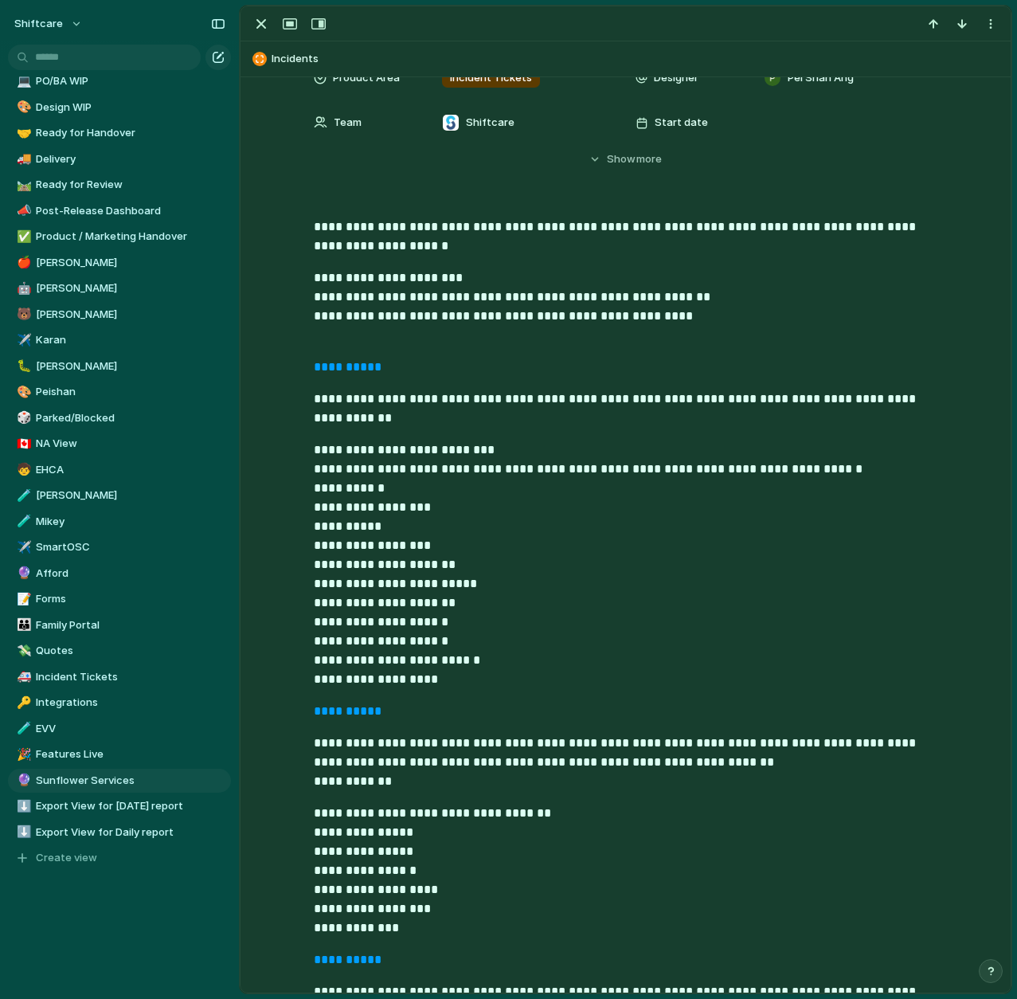
scroll to position [211, 0]
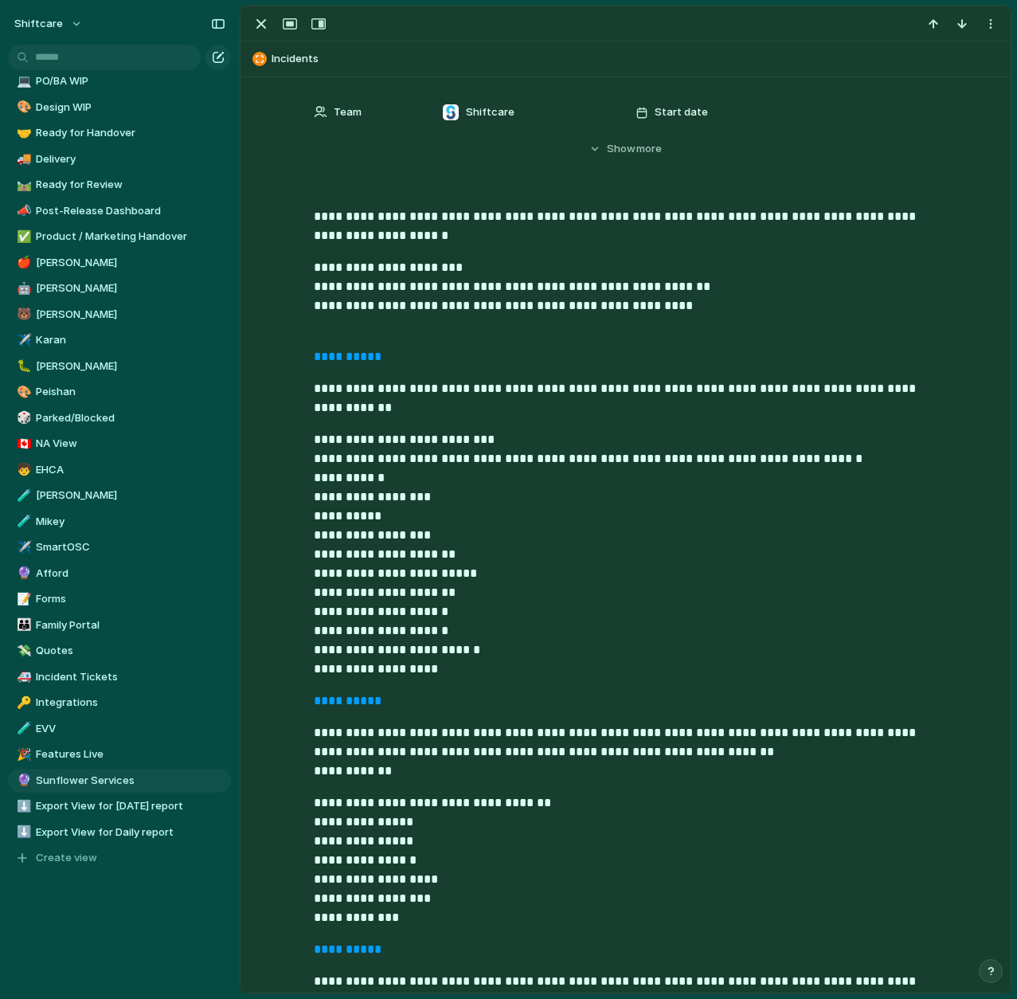
click at [357, 701] on link "**********" at bounding box center [348, 701] width 68 height 12
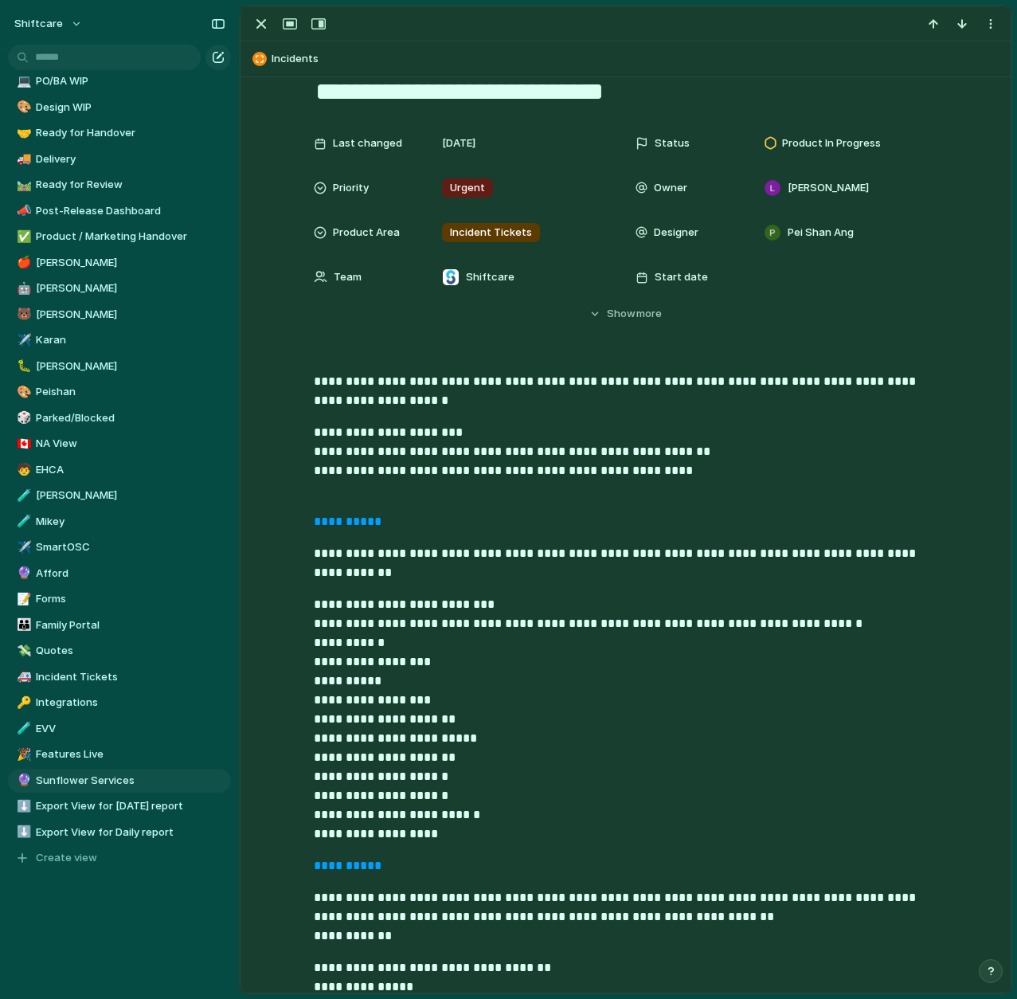
scroll to position [0, 0]
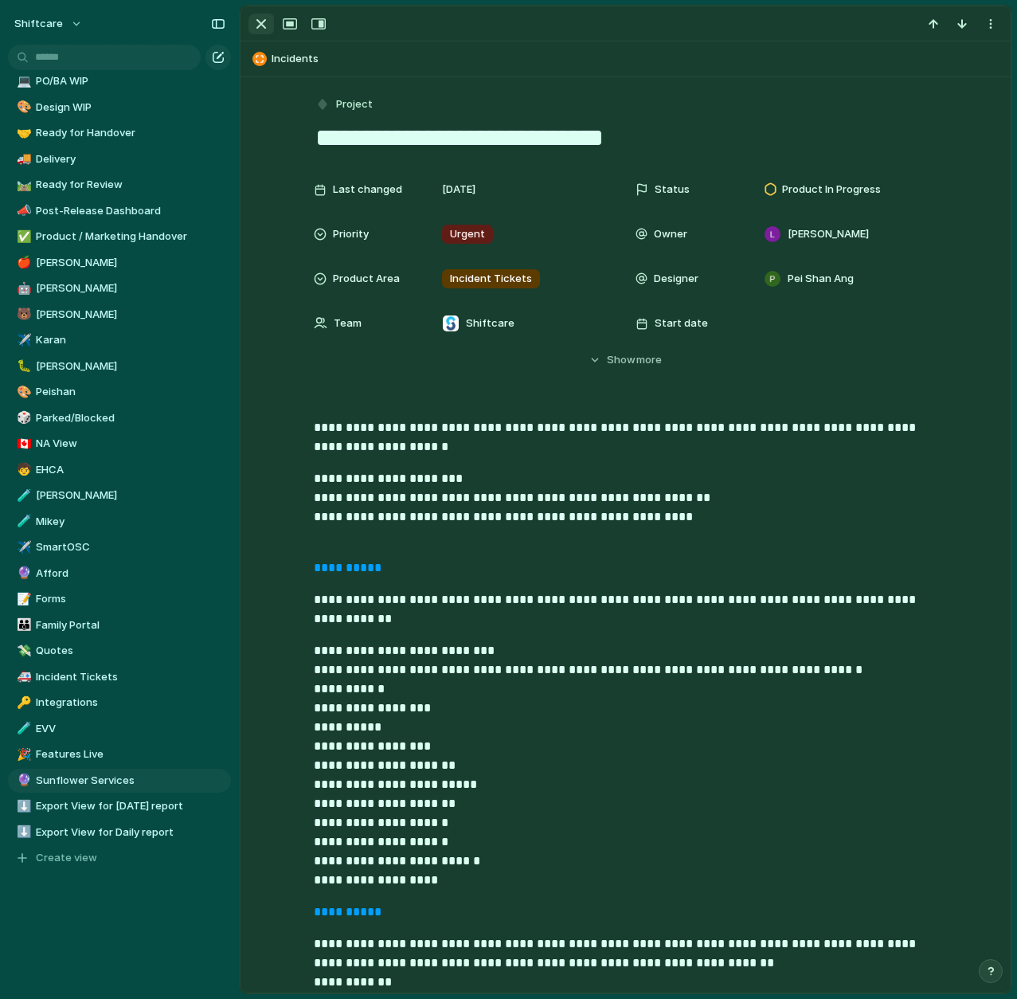
click at [260, 25] on div "button" at bounding box center [261, 23] width 19 height 19
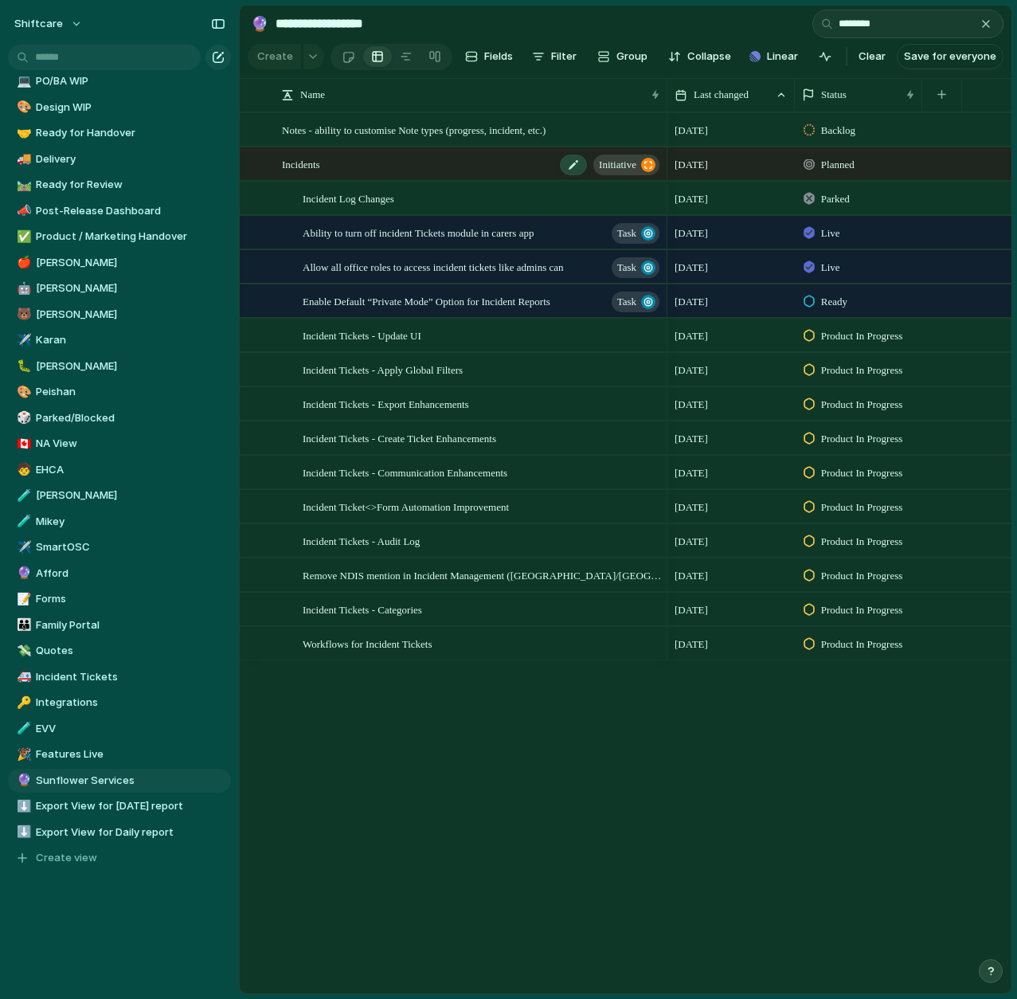
click at [308, 166] on span "Incidents" at bounding box center [301, 164] width 38 height 18
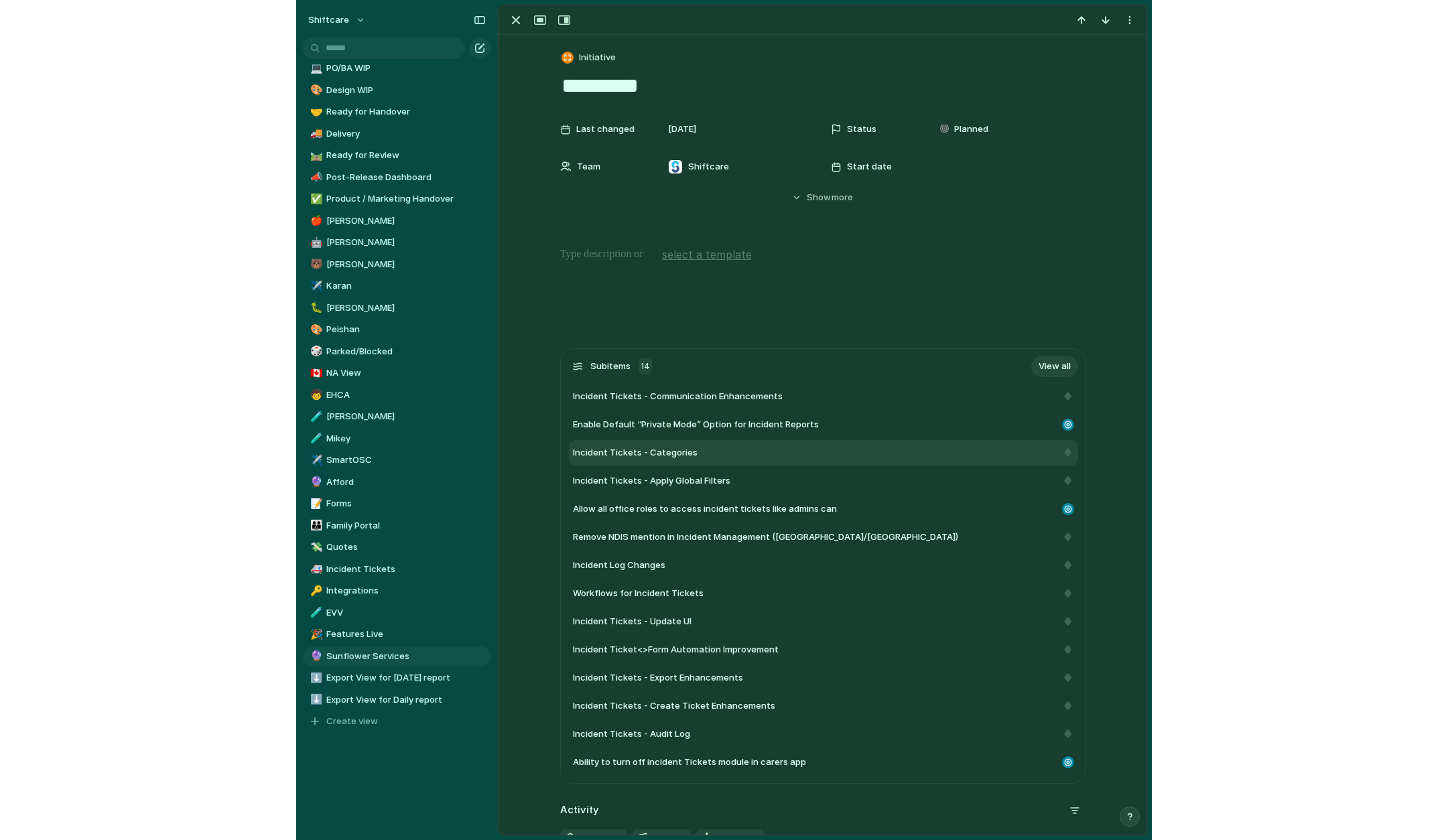
scroll to position [121, 0]
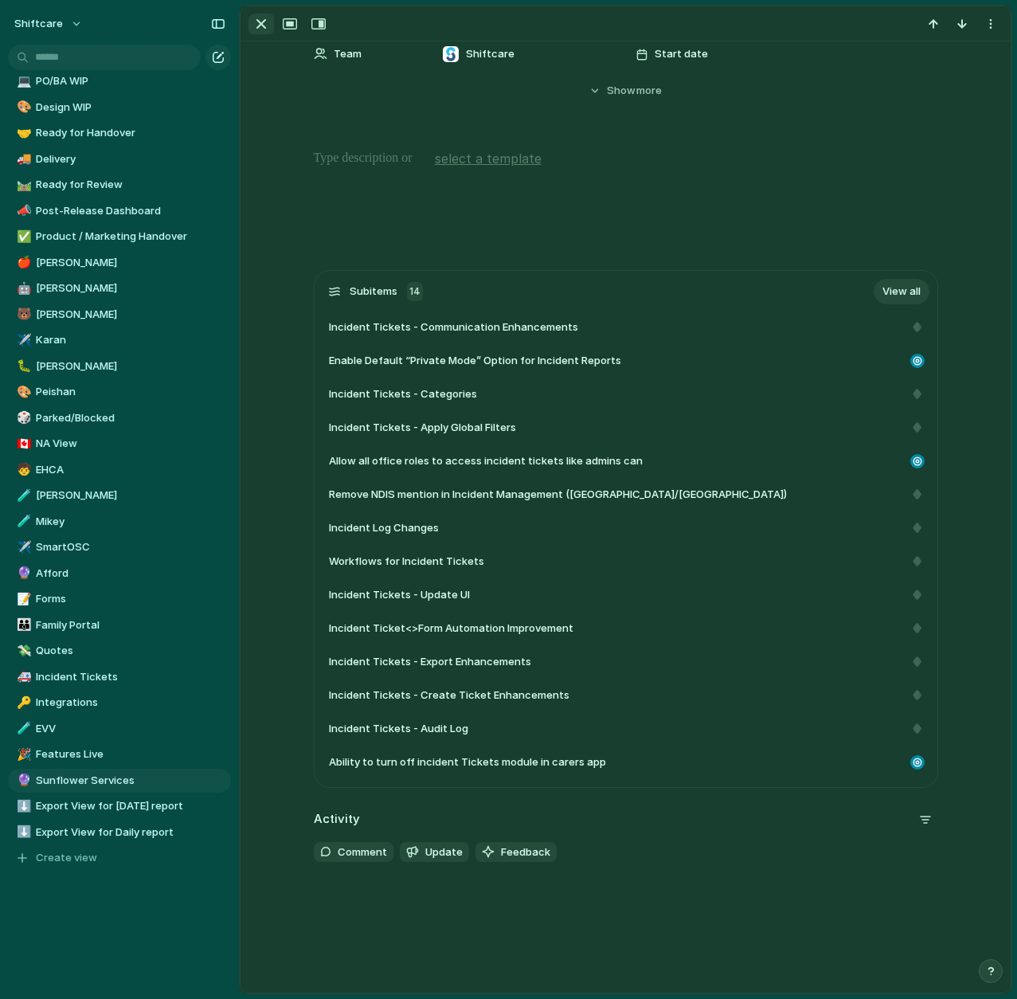
click at [266, 33] on div "button" at bounding box center [261, 23] width 19 height 19
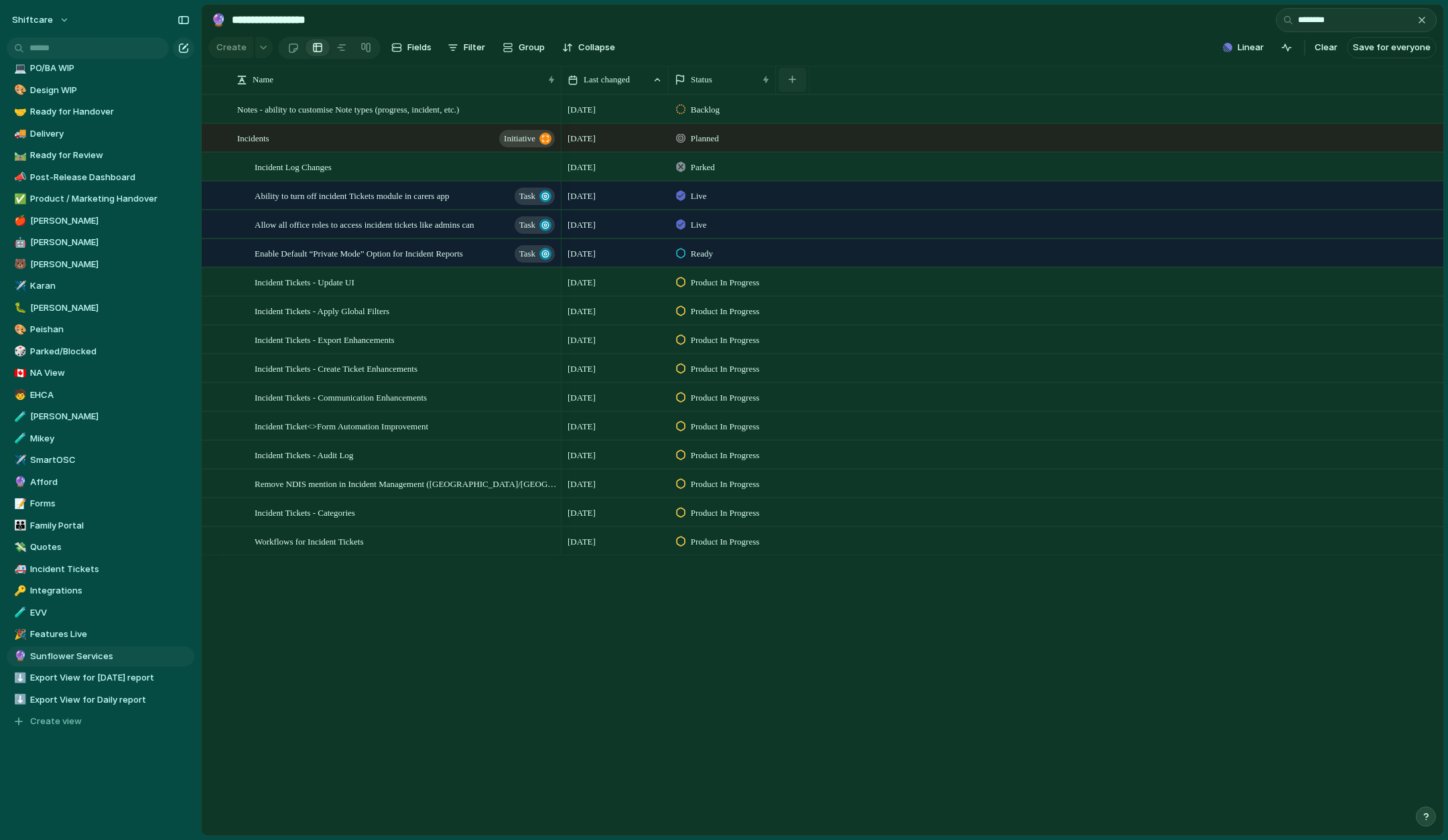
click at [789, 71] on button "button" at bounding box center [792, 79] width 28 height 24
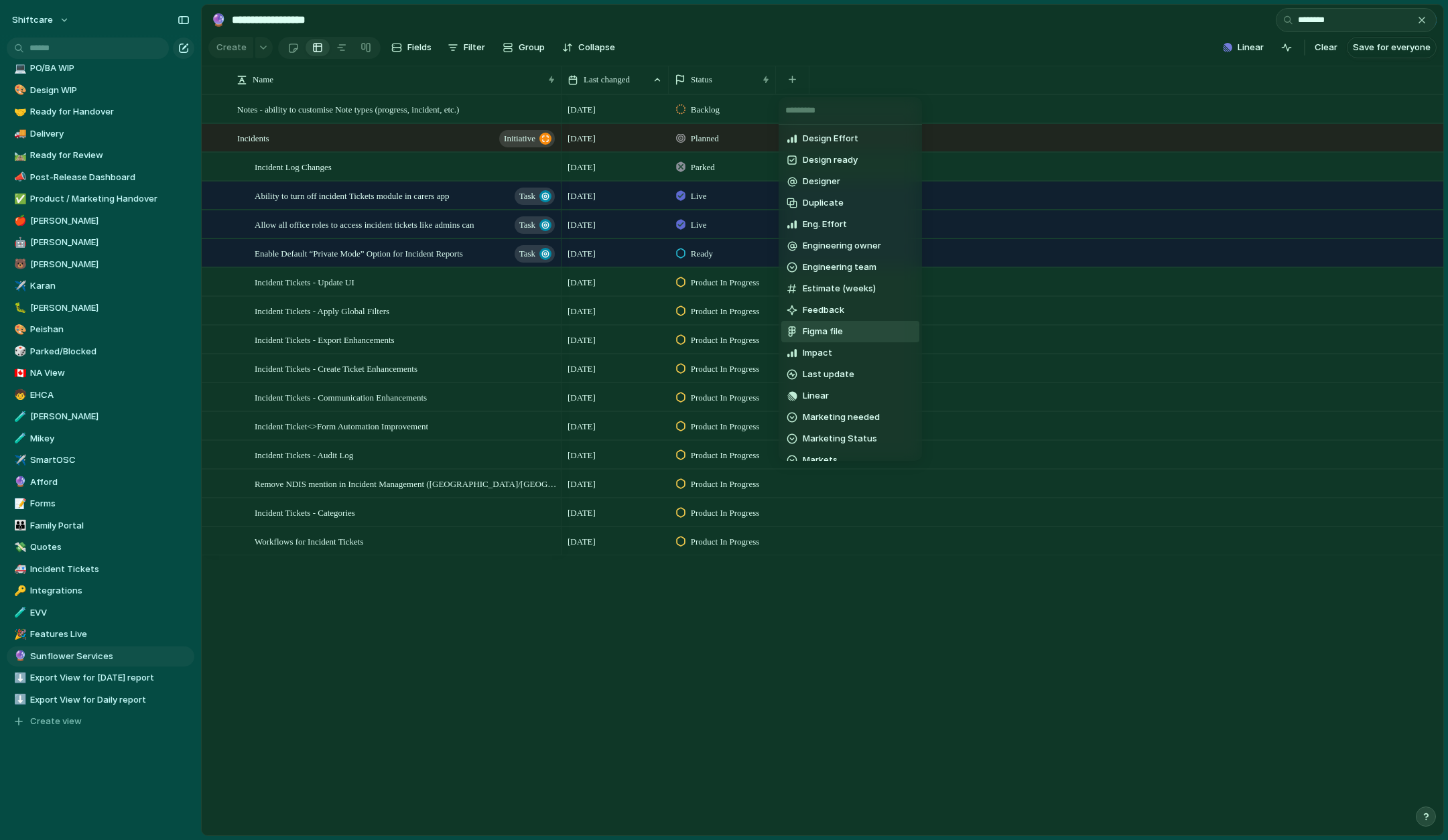
scroll to position [161, 0]
click at [847, 338] on li "Impact" at bounding box center [850, 341] width 138 height 21
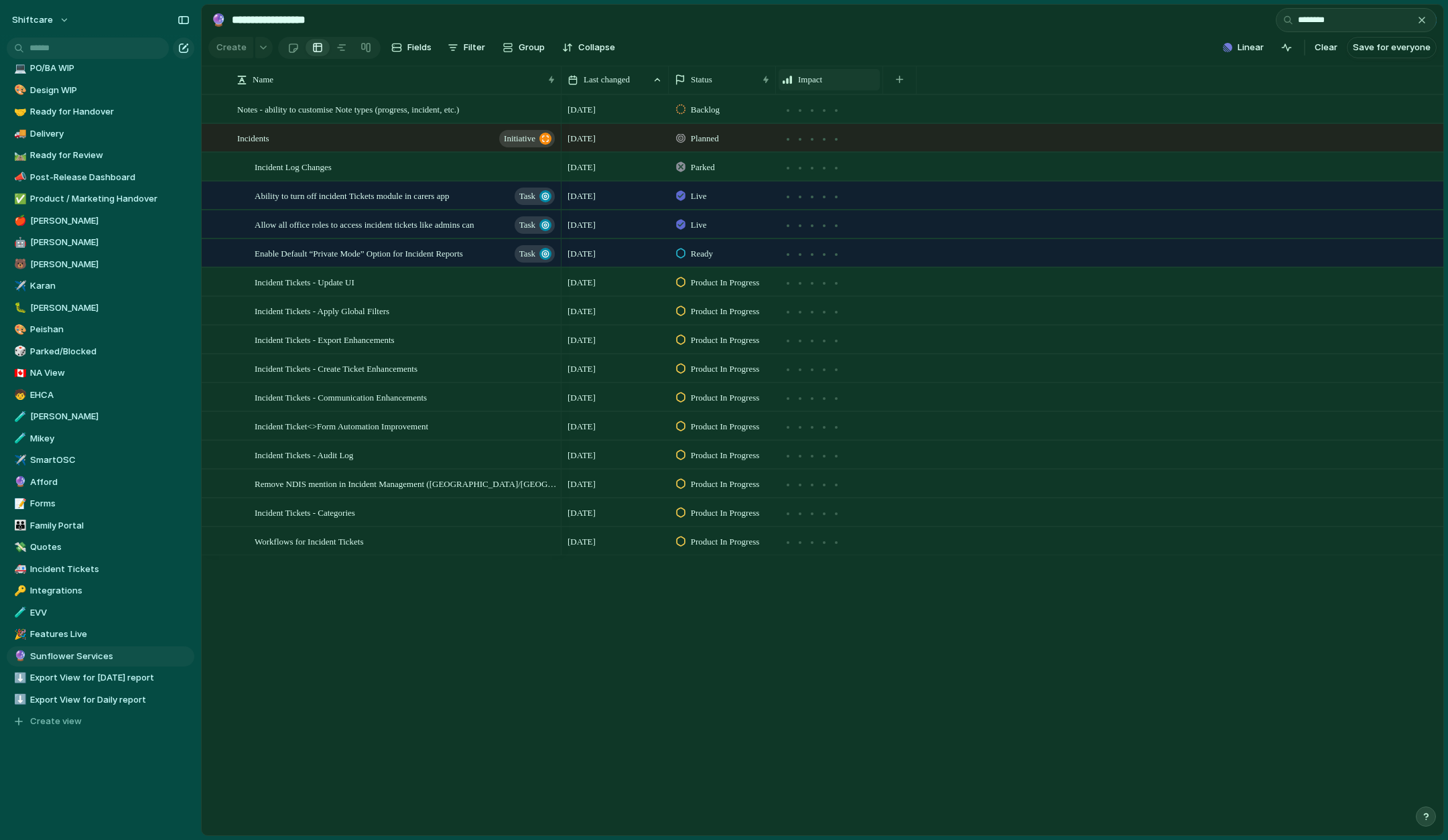
click at [819, 84] on span "Impact" at bounding box center [810, 80] width 24 height 13
click at [834, 124] on li "Hide" at bounding box center [830, 130] width 98 height 21
click at [793, 79] on div "button" at bounding box center [792, 79] width 8 height 8
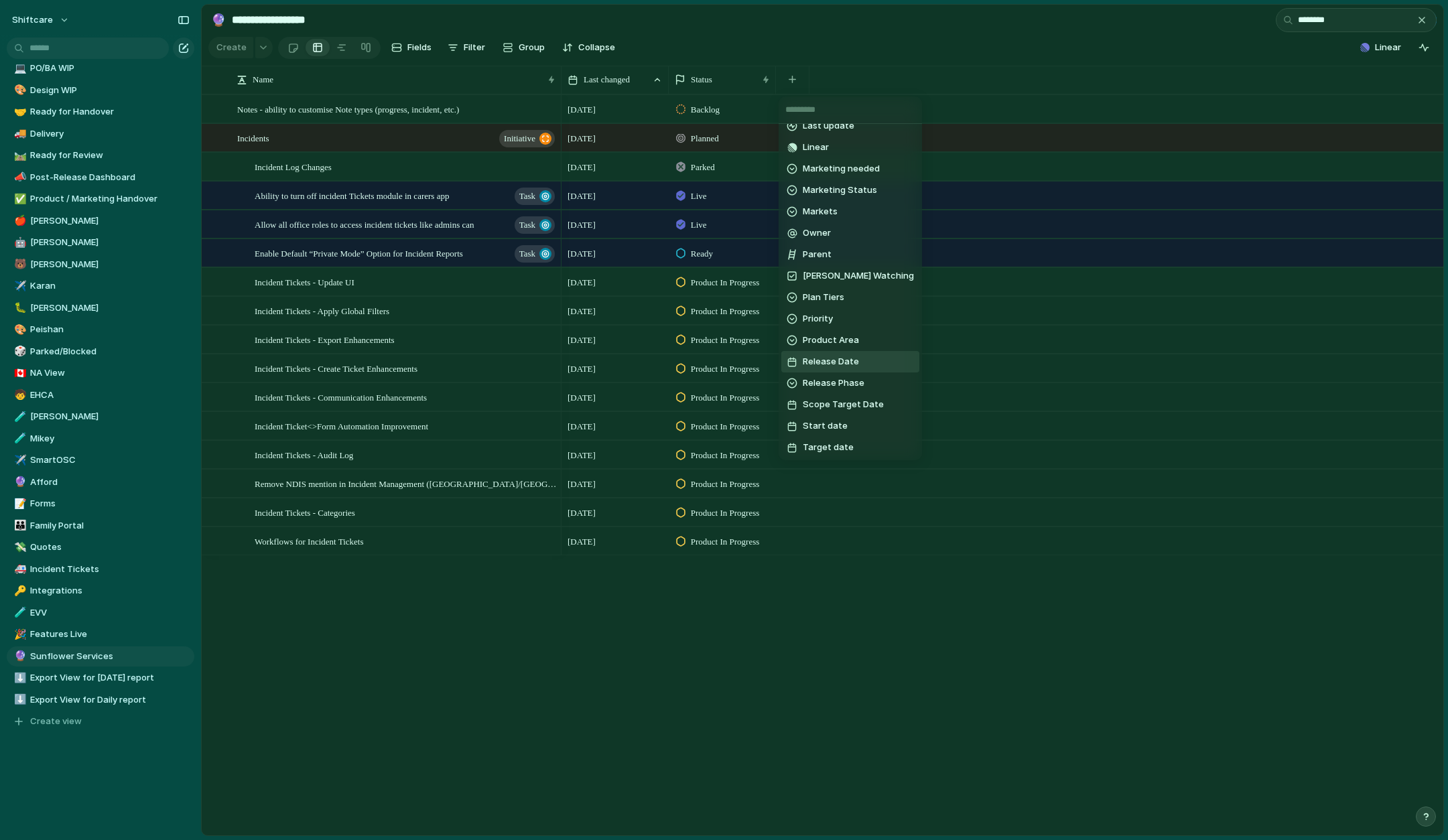
scroll to position [395, 0]
click at [822, 325] on span "Priority" at bounding box center [817, 321] width 30 height 13
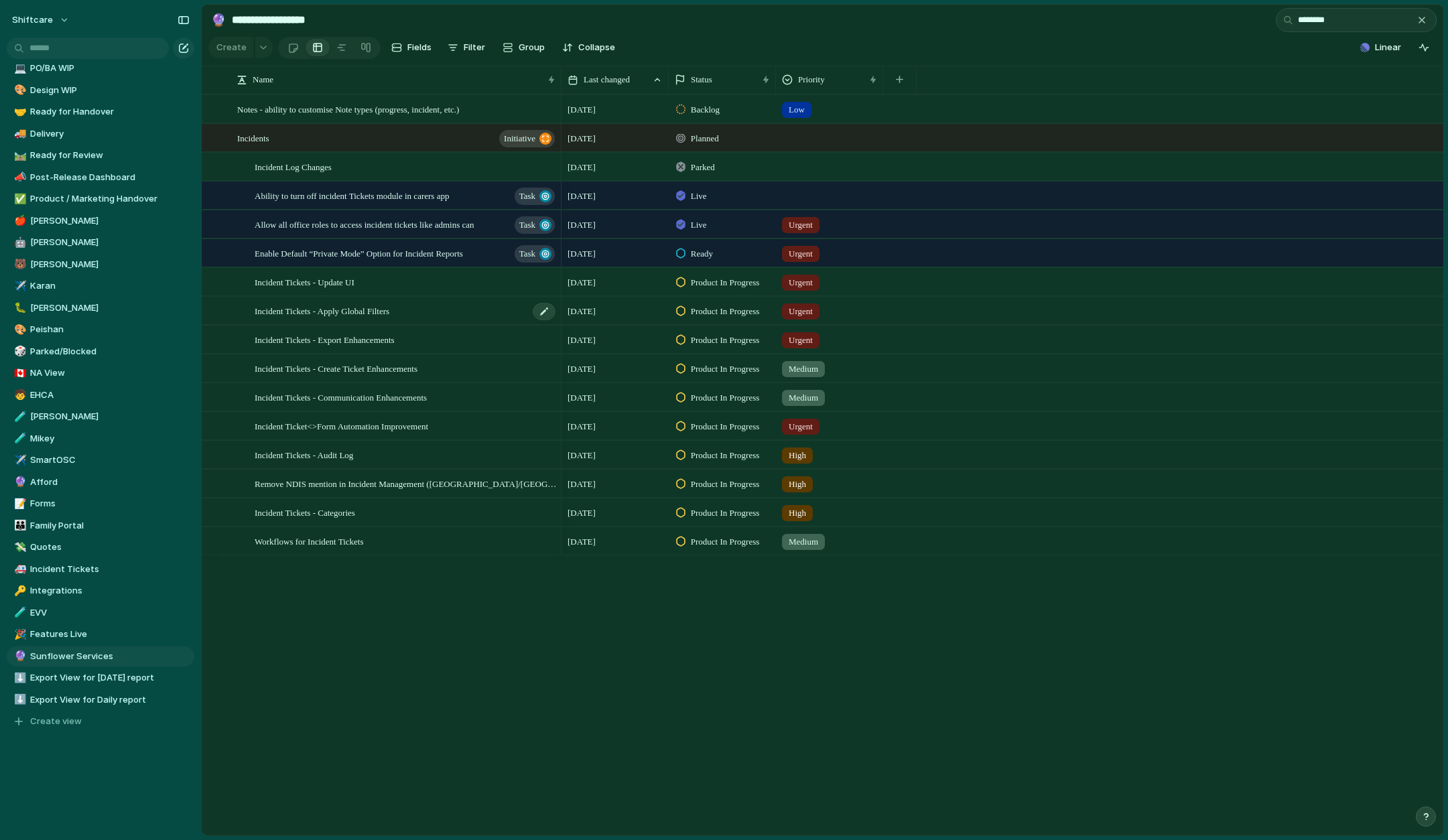
click at [389, 312] on span "Incident Tickets - Apply Global Filters" at bounding box center [322, 310] width 135 height 15
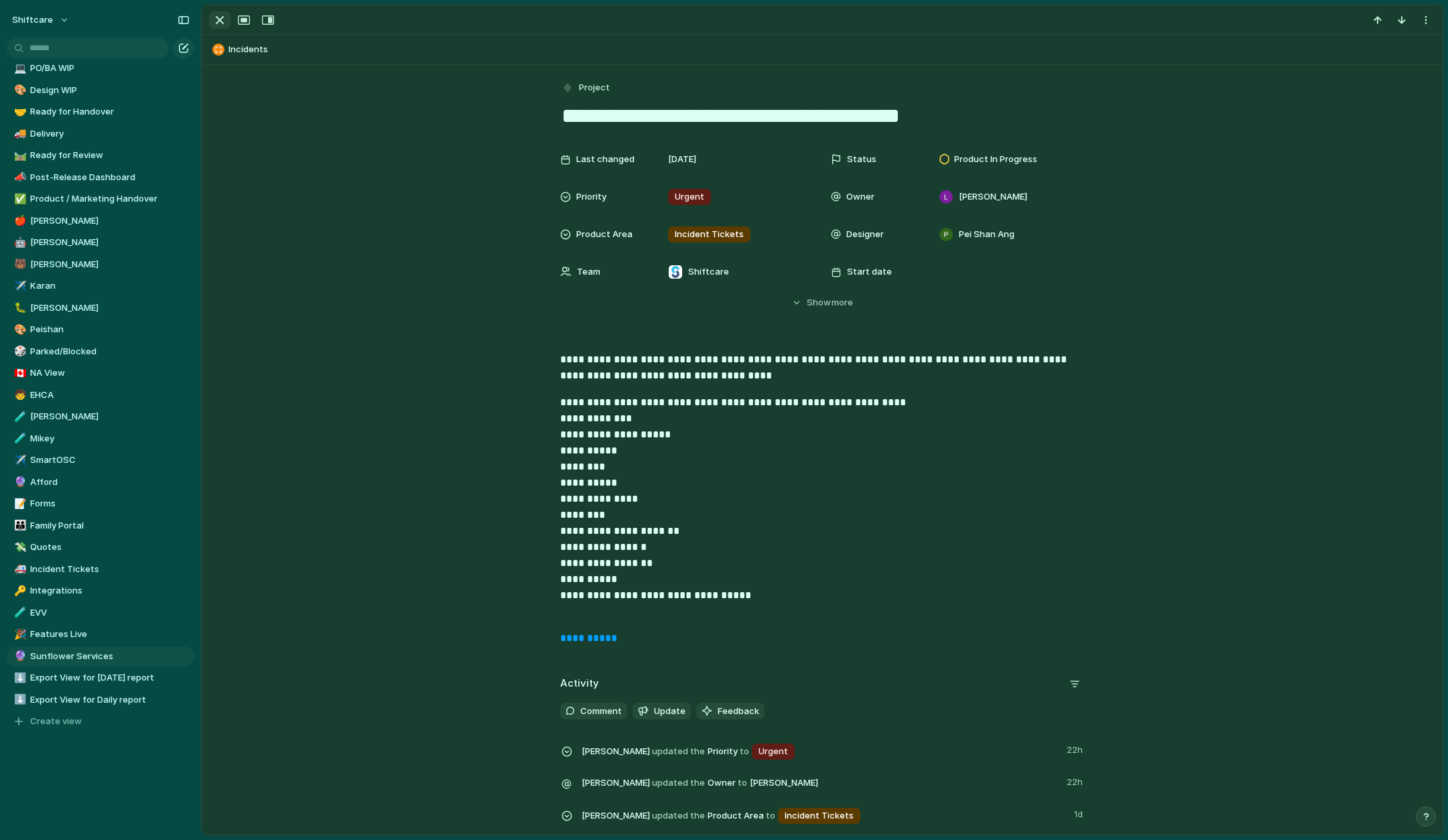
click at [215, 21] on div "button" at bounding box center [219, 19] width 16 height 16
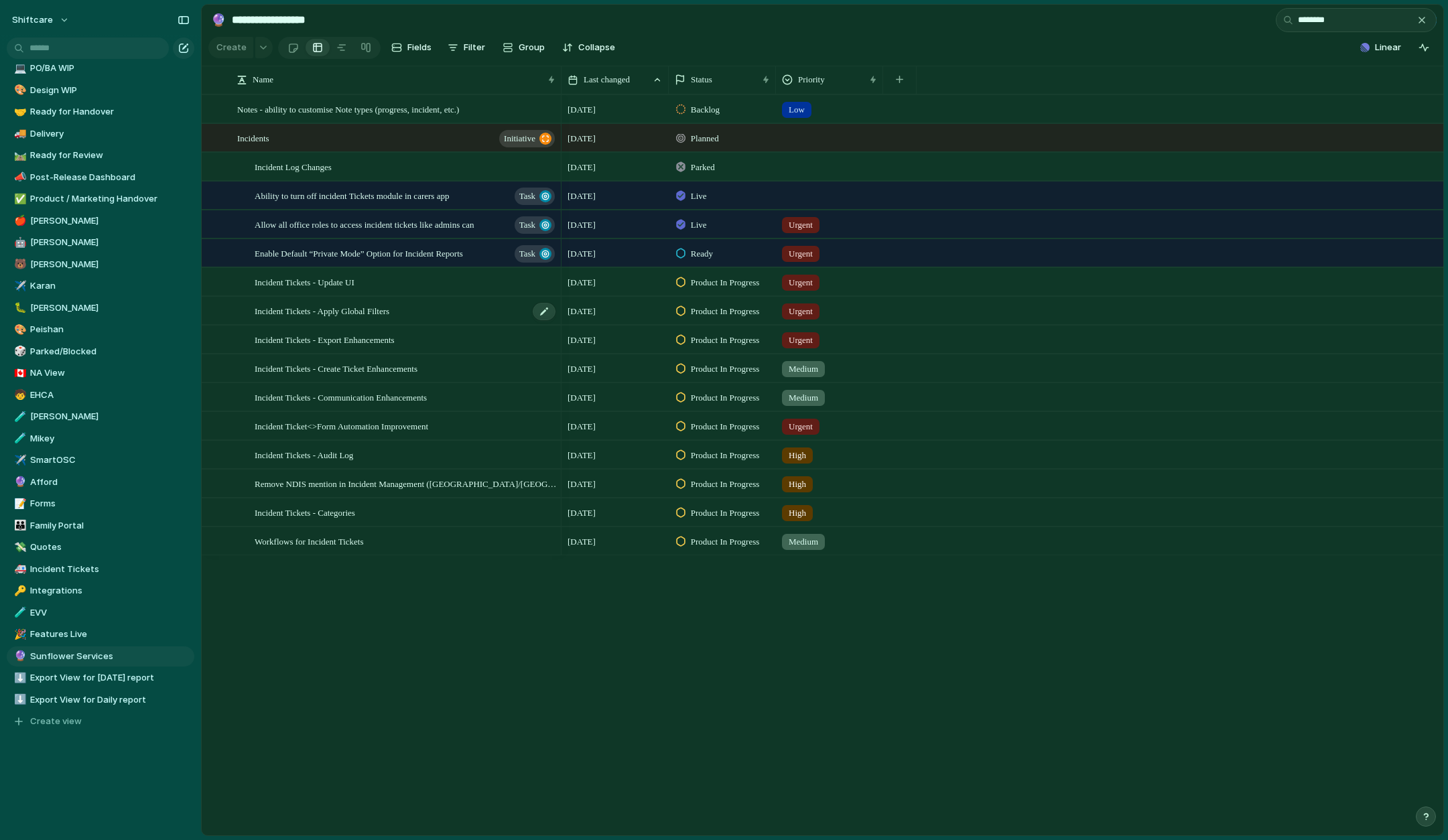
click at [367, 309] on span "Incident Tickets - Apply Global Filters" at bounding box center [322, 310] width 135 height 15
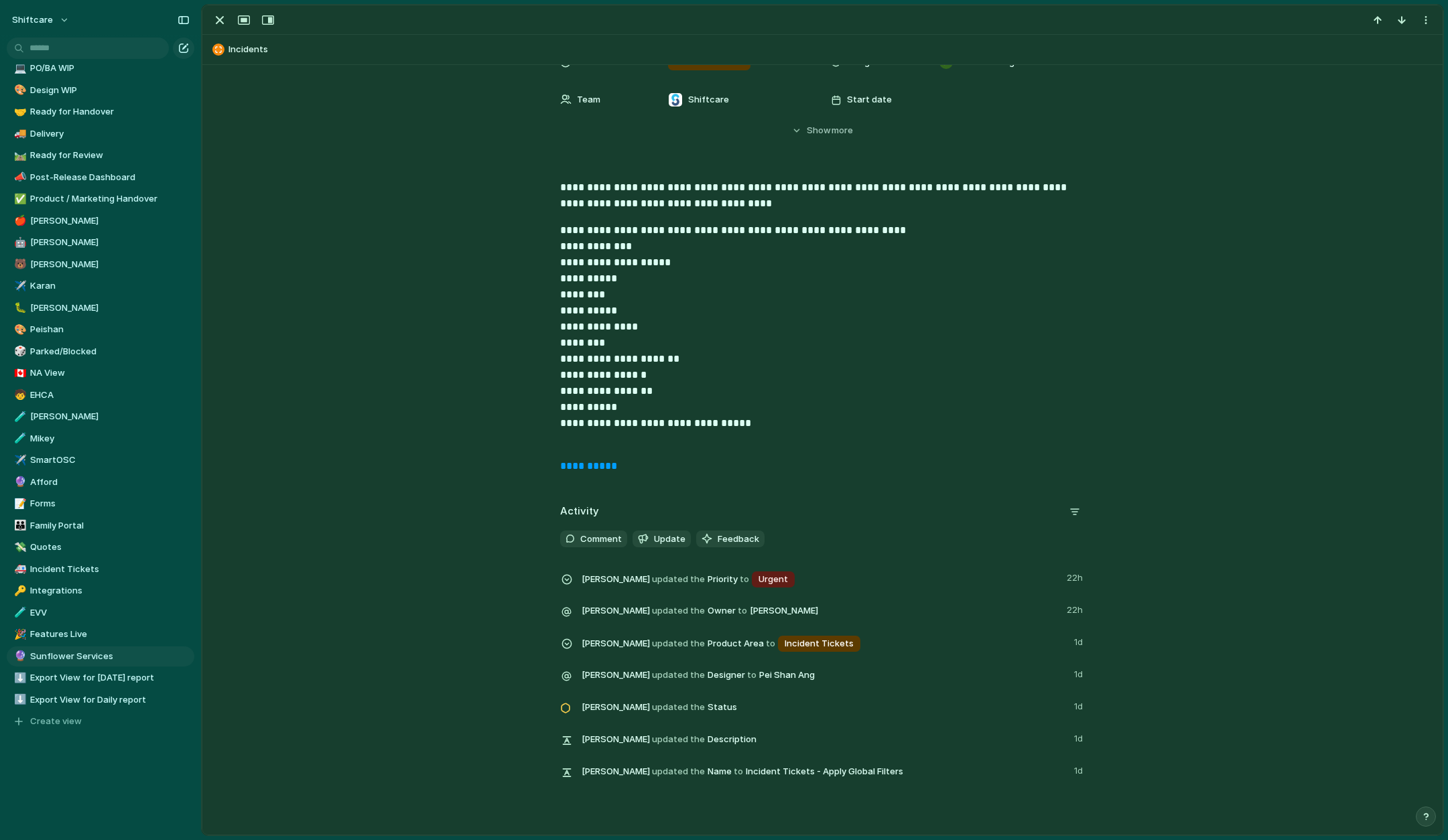
scroll to position [172, 0]
click at [584, 457] on p "**********" at bounding box center [822, 458] width 526 height 32
click at [584, 465] on link "**********" at bounding box center [589, 466] width 57 height 10
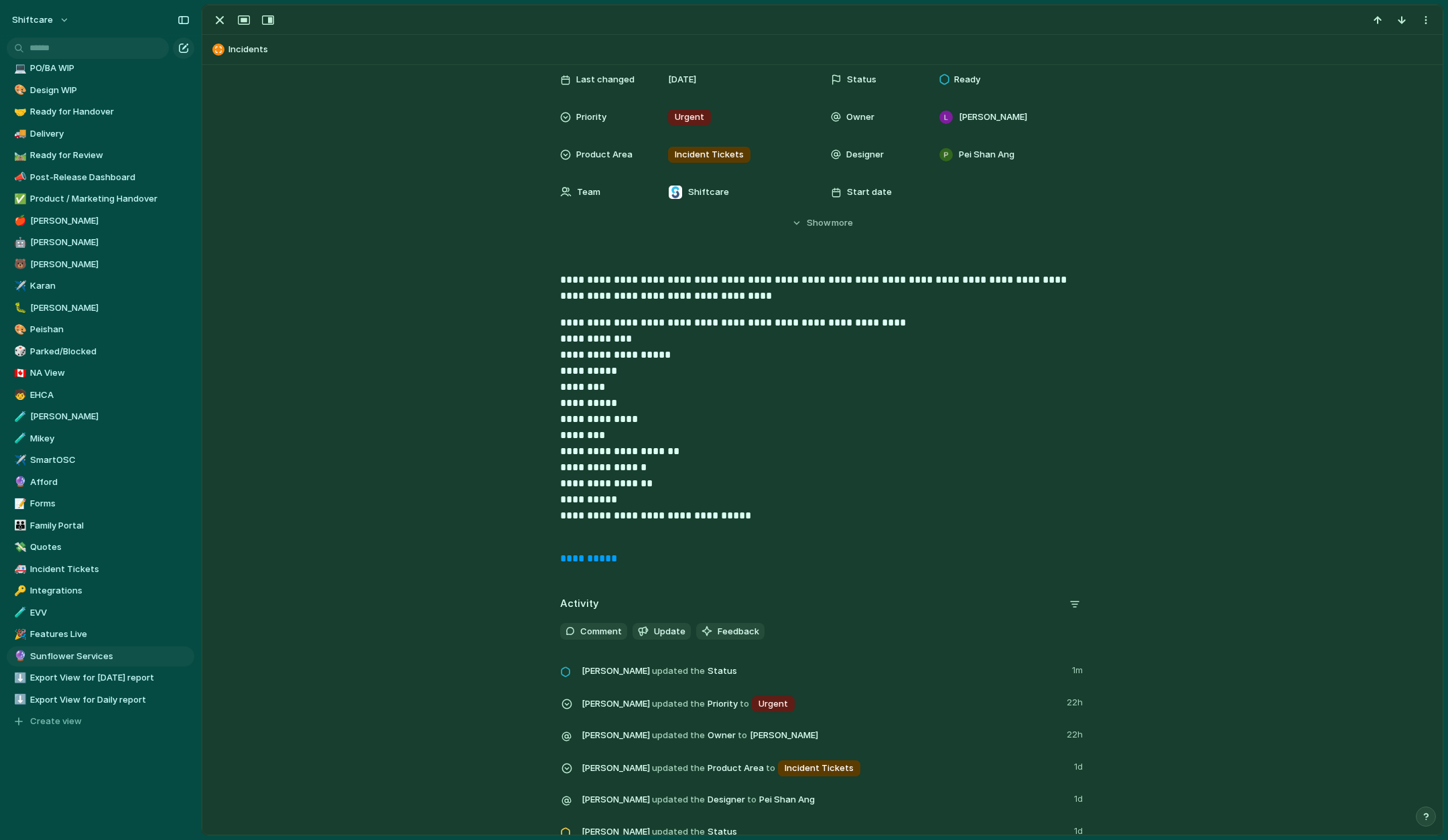
scroll to position [41, 0]
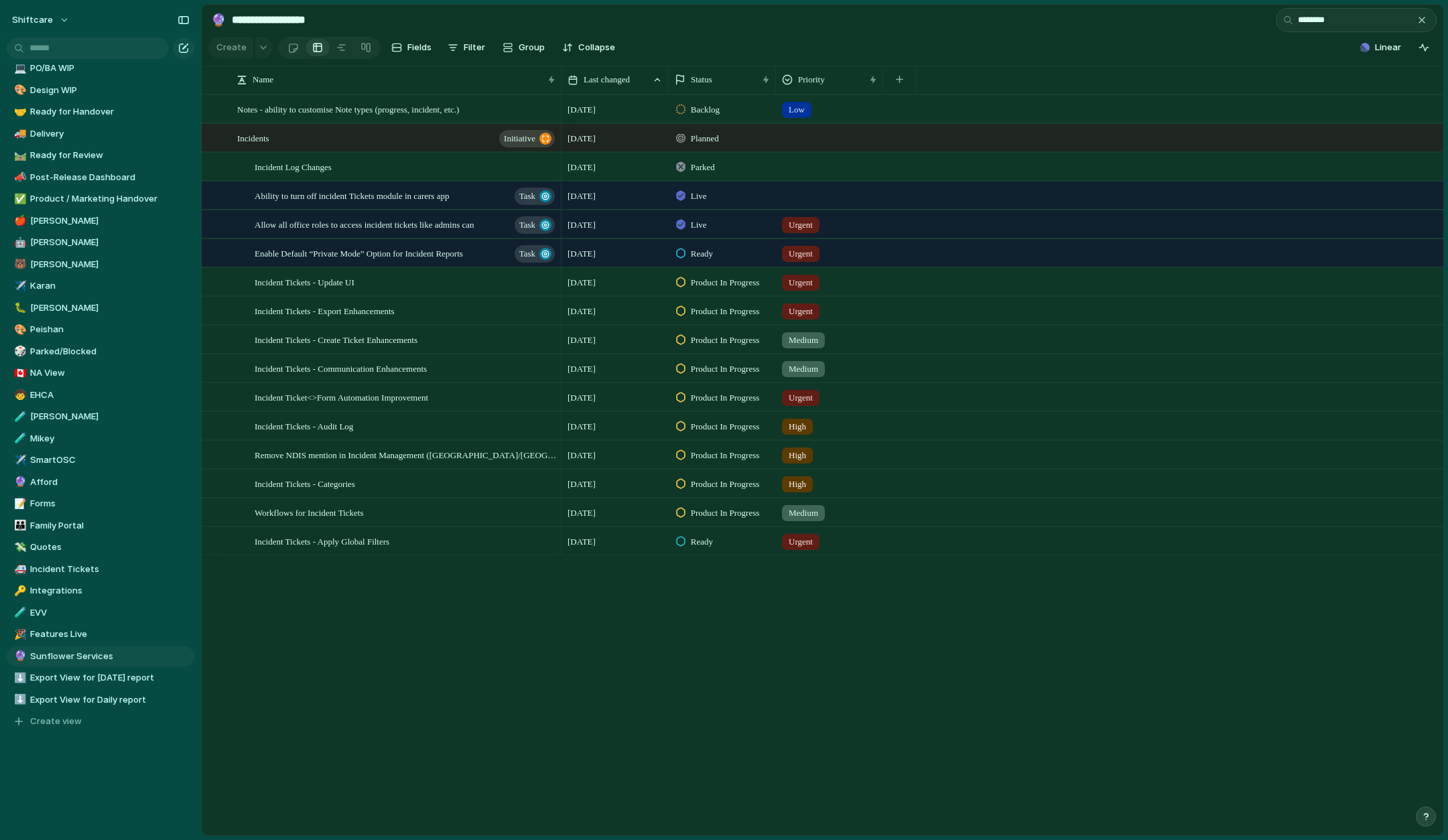
click at [708, 314] on span "Product In Progress" at bounding box center [725, 312] width 69 height 13
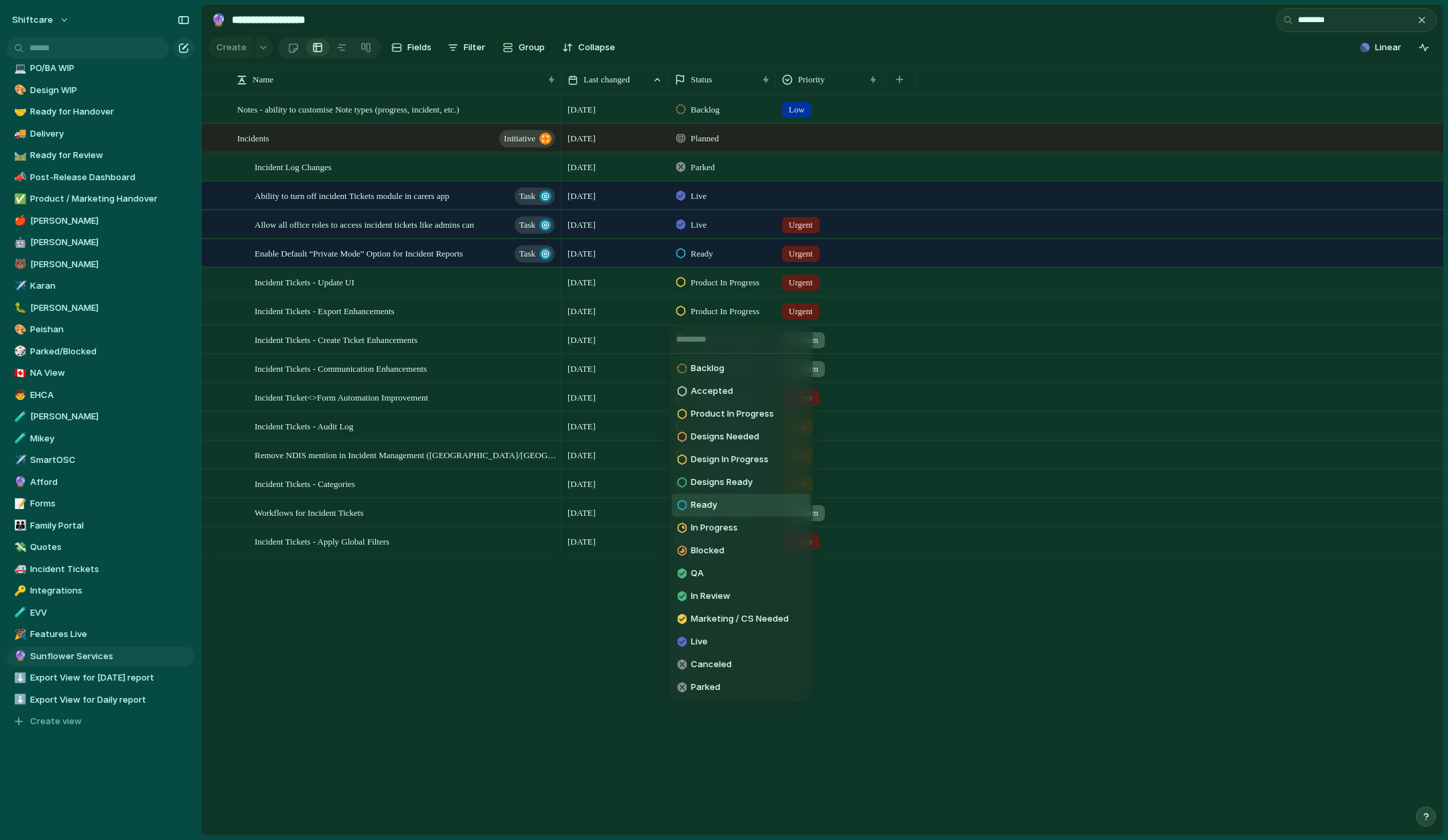
click at [721, 499] on li "Ready" at bounding box center [741, 505] width 138 height 23
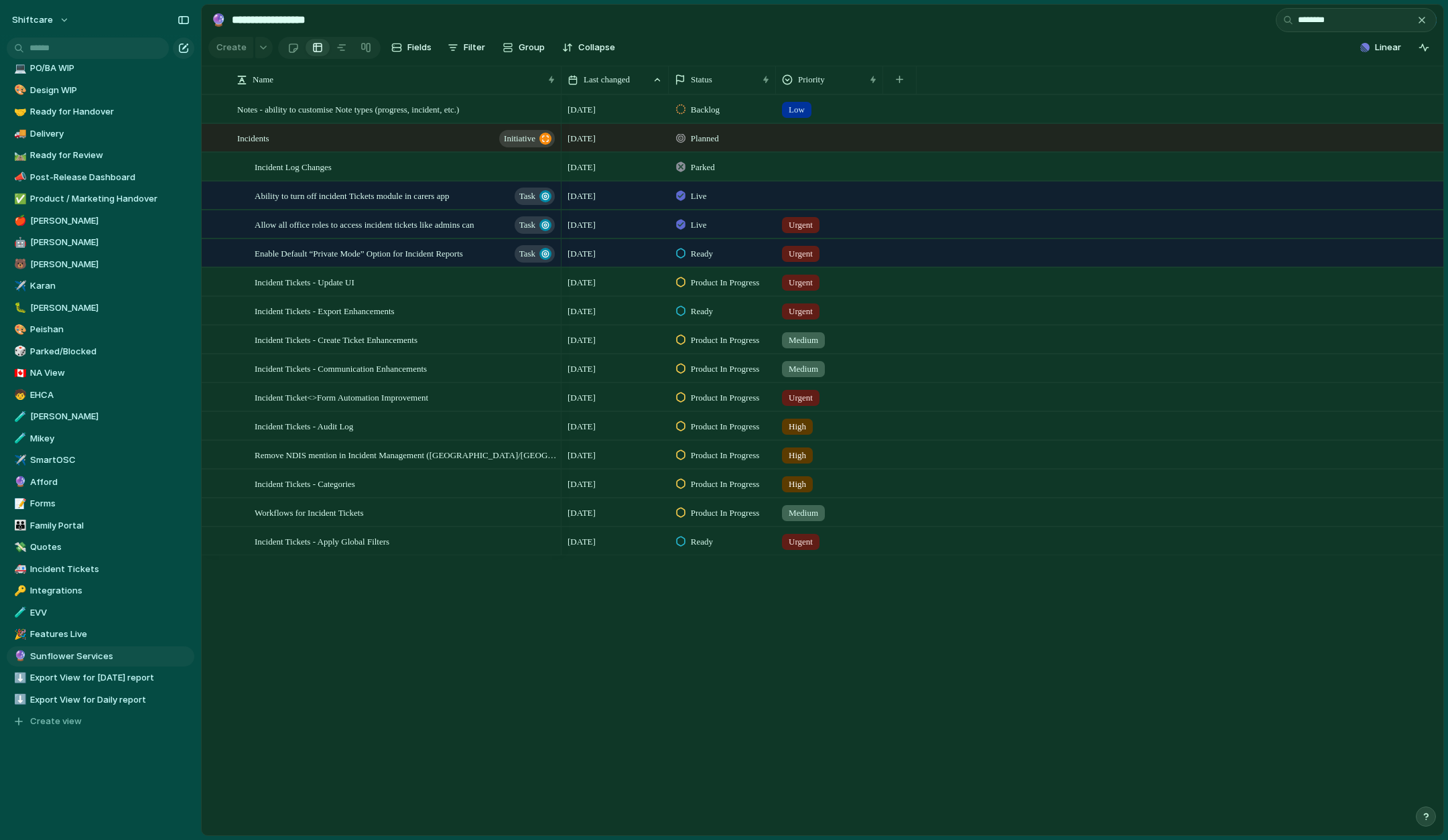
click at [702, 285] on span "Product In Progress" at bounding box center [725, 283] width 69 height 13
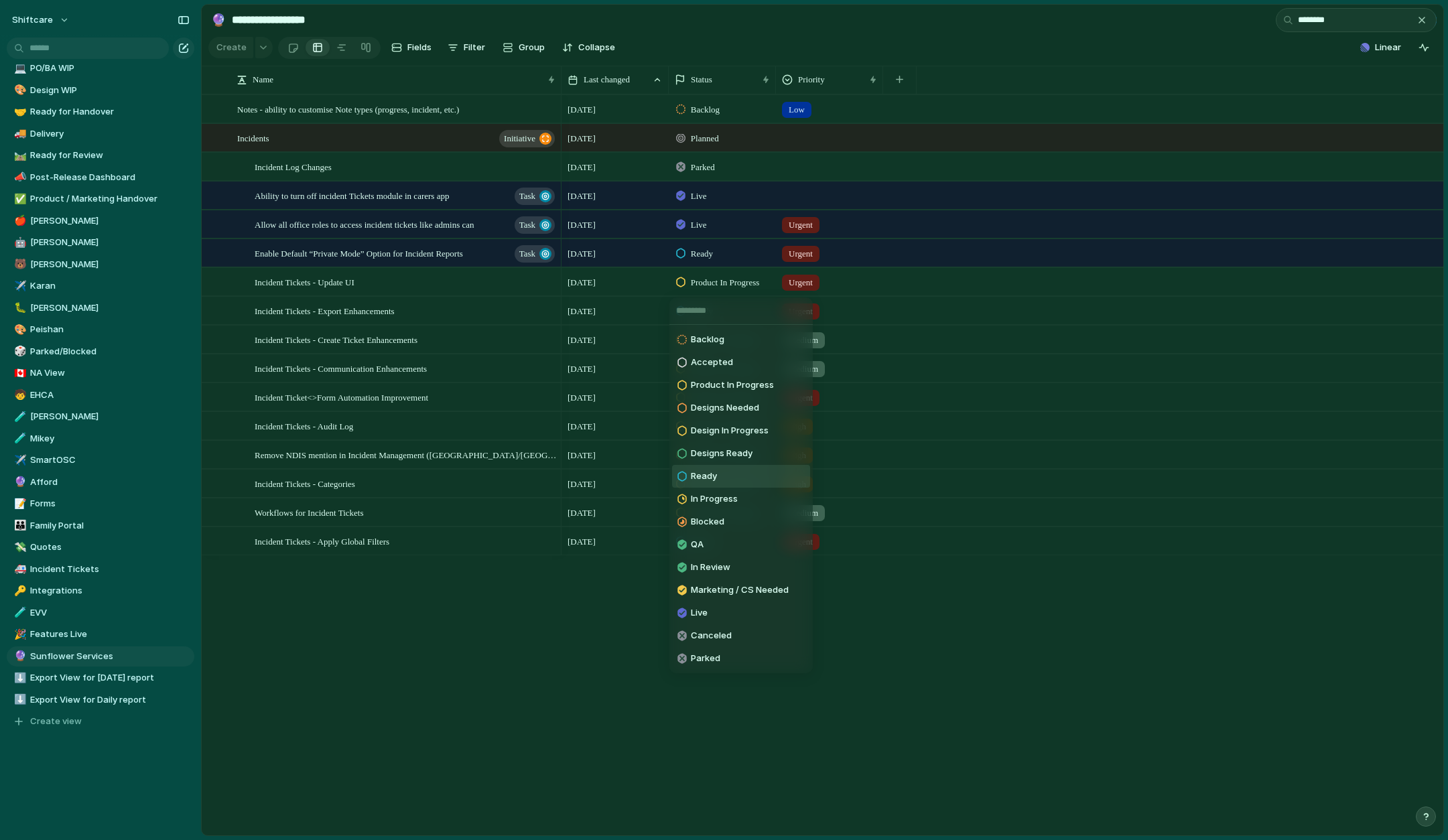
click at [719, 473] on li "Ready" at bounding box center [741, 476] width 138 height 23
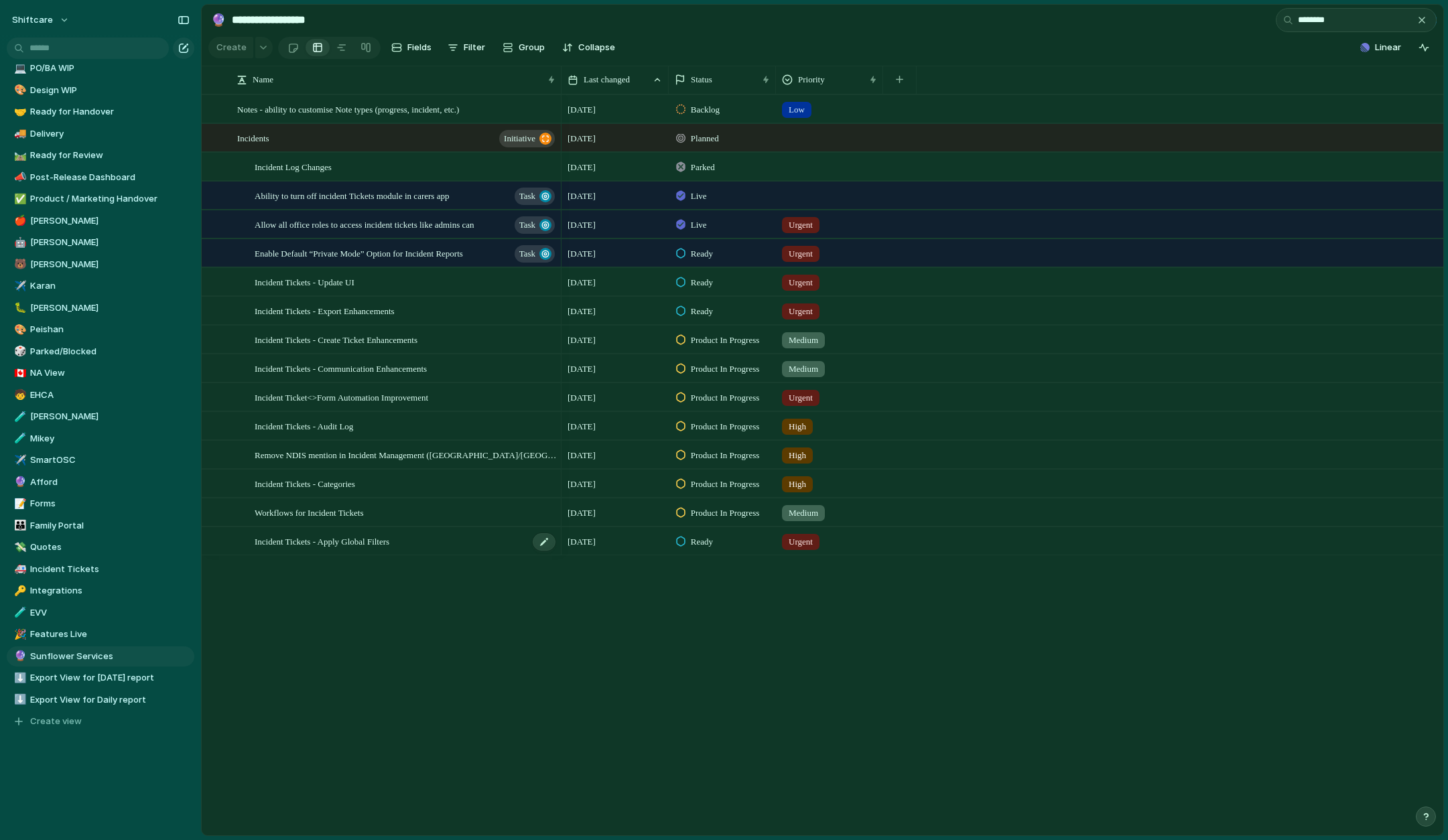
click at [436, 542] on div "Incident Tickets - Apply Global Filters" at bounding box center [405, 542] width 302 height 28
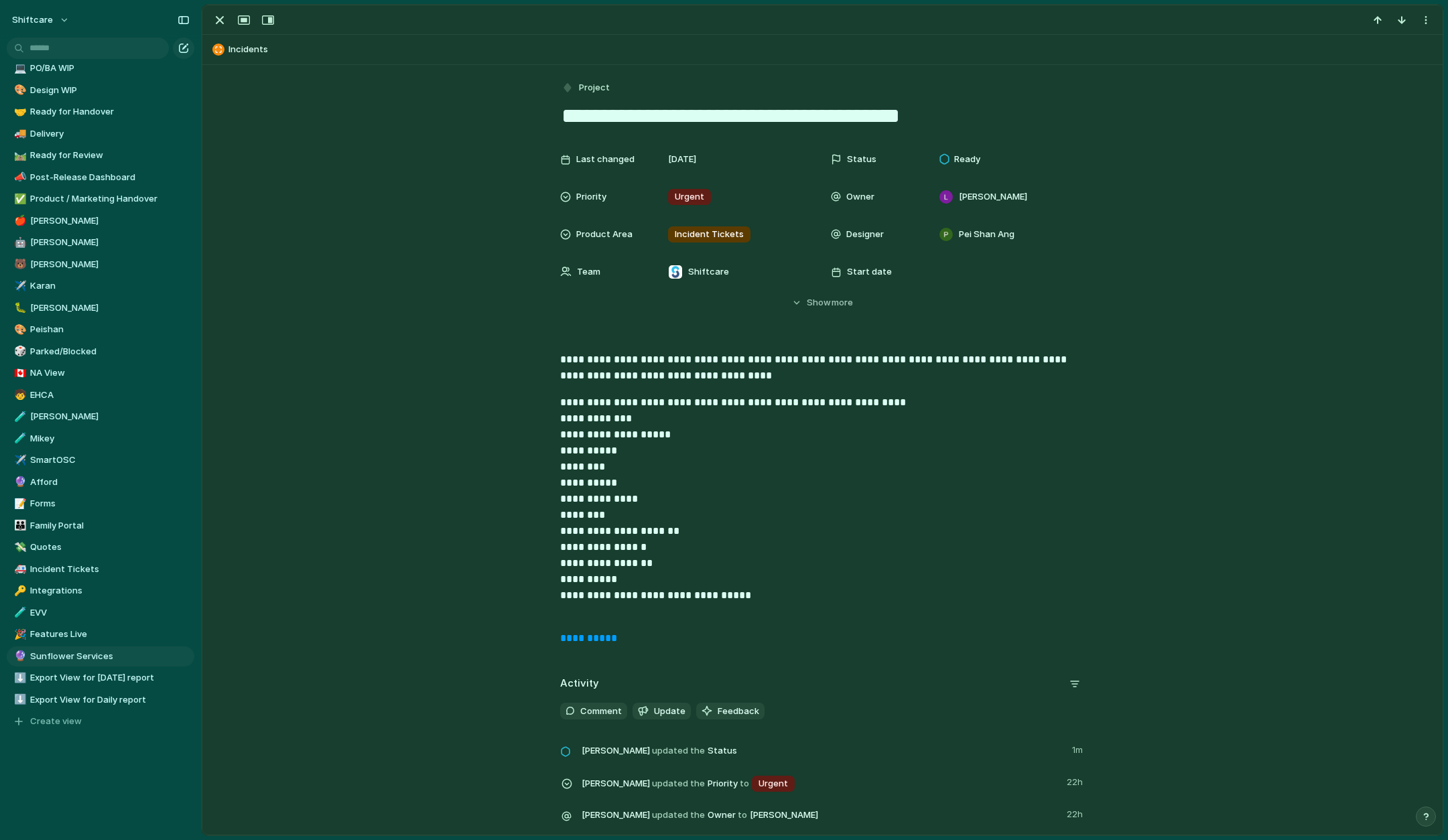
click at [855, 272] on span "Start date" at bounding box center [869, 272] width 45 height 13
click at [855, 272] on div "Day Month Quarter Half-year Year August 2025 Su Mo Tu We Th Fr Sa 27 28 29 30 3…" at bounding box center [724, 420] width 1448 height 840
click at [815, 300] on span "Show" at bounding box center [818, 303] width 24 height 13
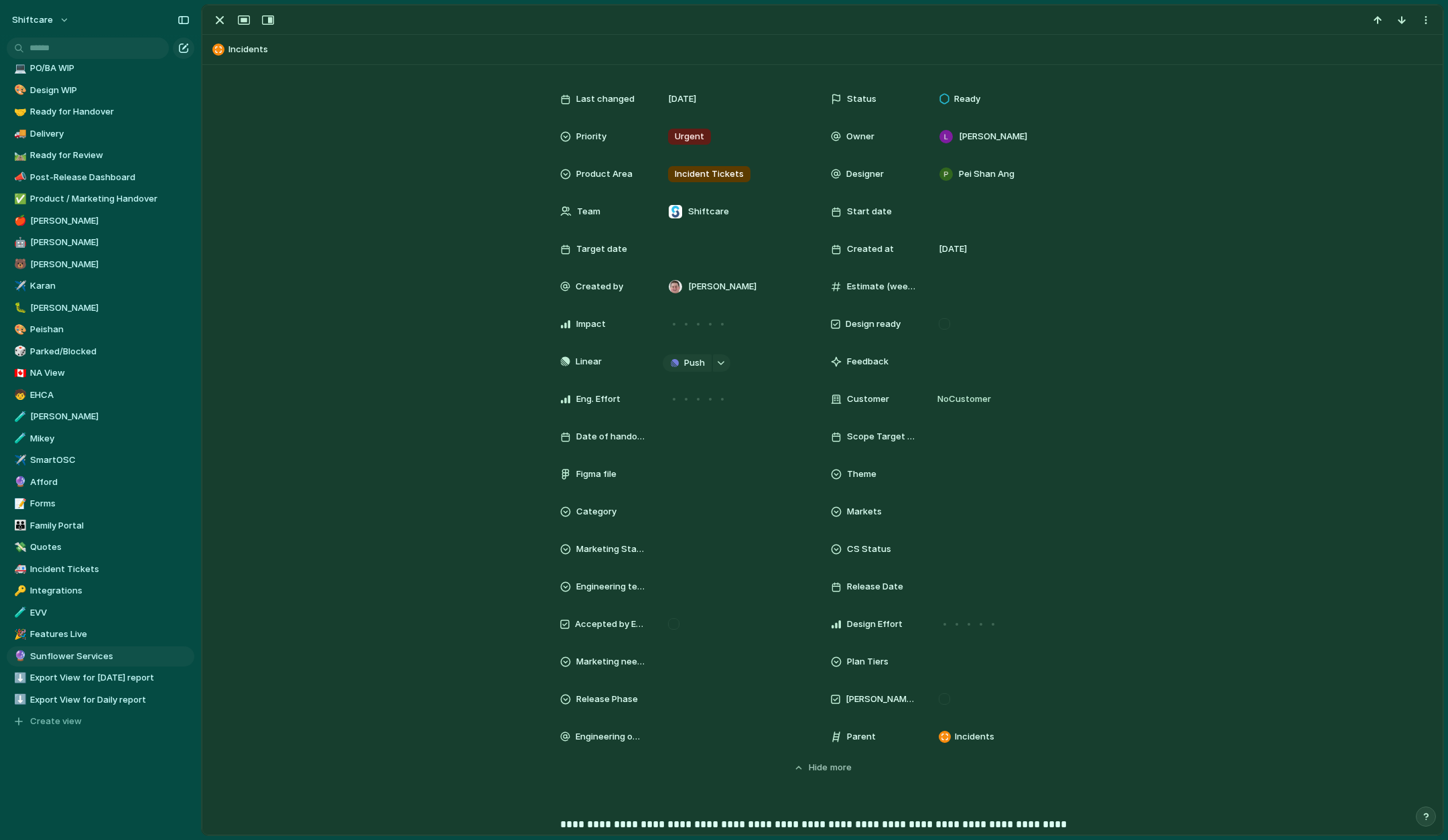
scroll to position [69, 0]
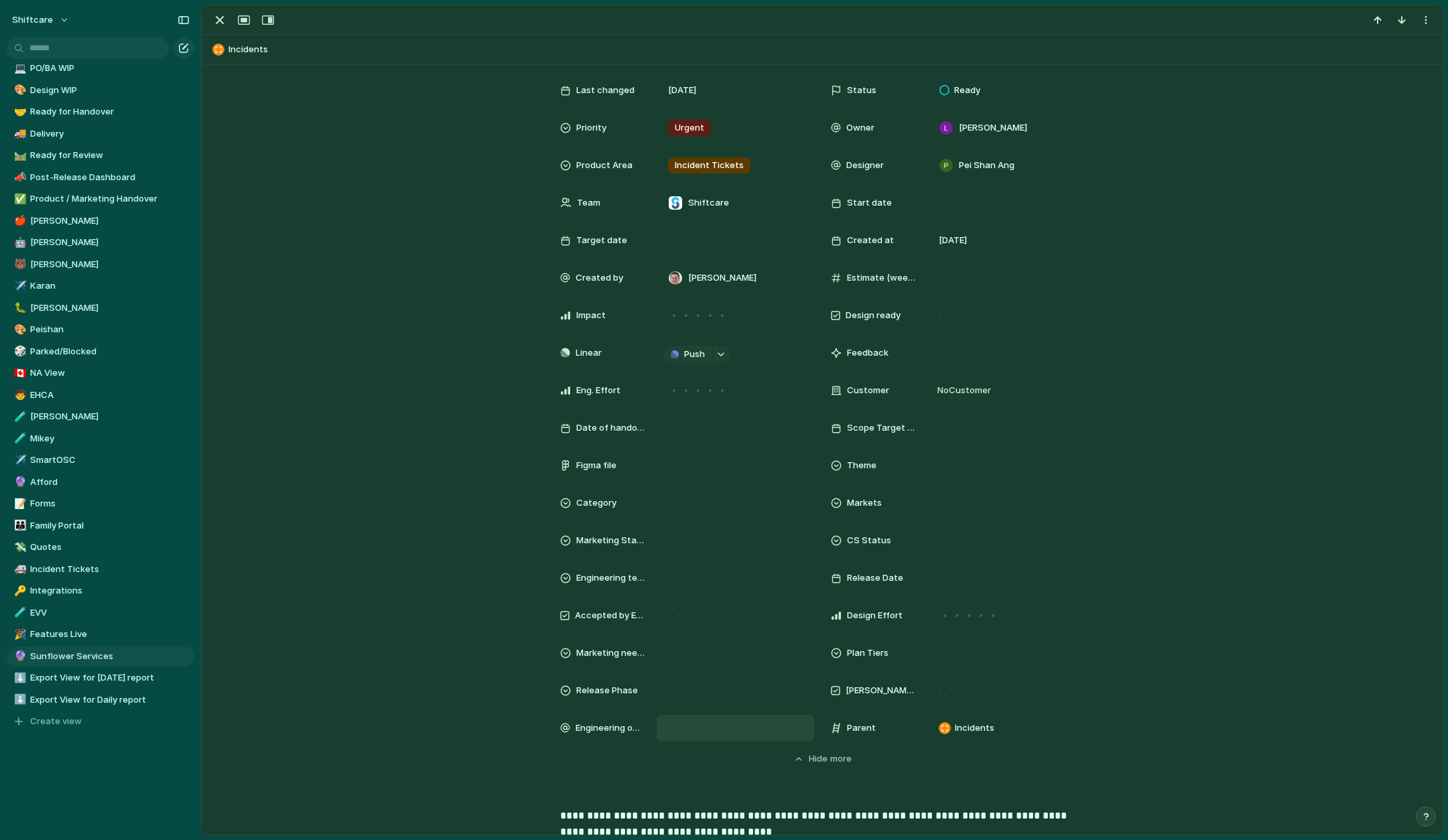
click at [674, 721] on div at bounding box center [736, 728] width 146 height 15
type input "**"
click at [733, 799] on span "Suyog KC" at bounding box center [727, 796] width 41 height 13
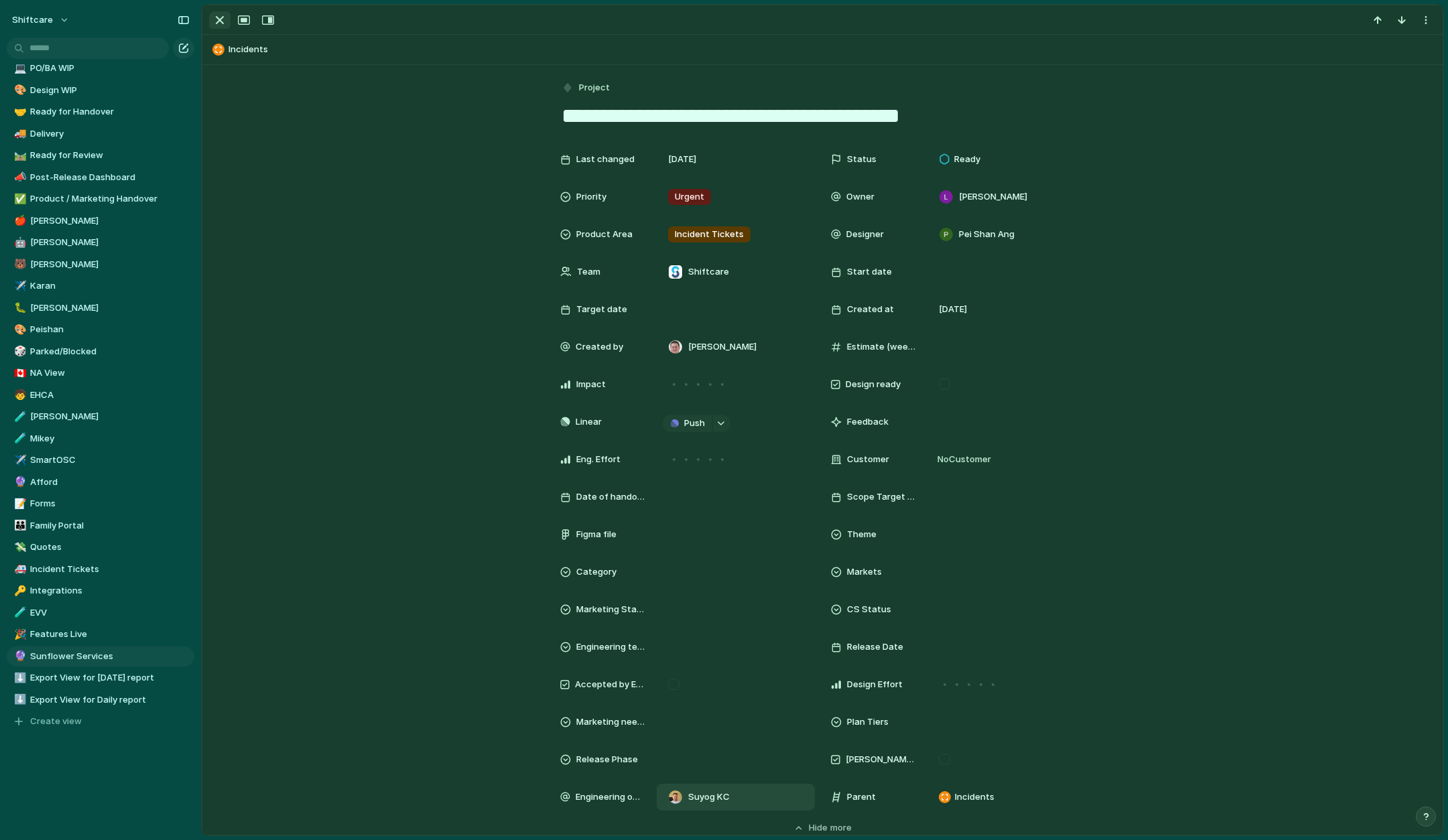
click at [221, 24] on div "button" at bounding box center [219, 19] width 16 height 16
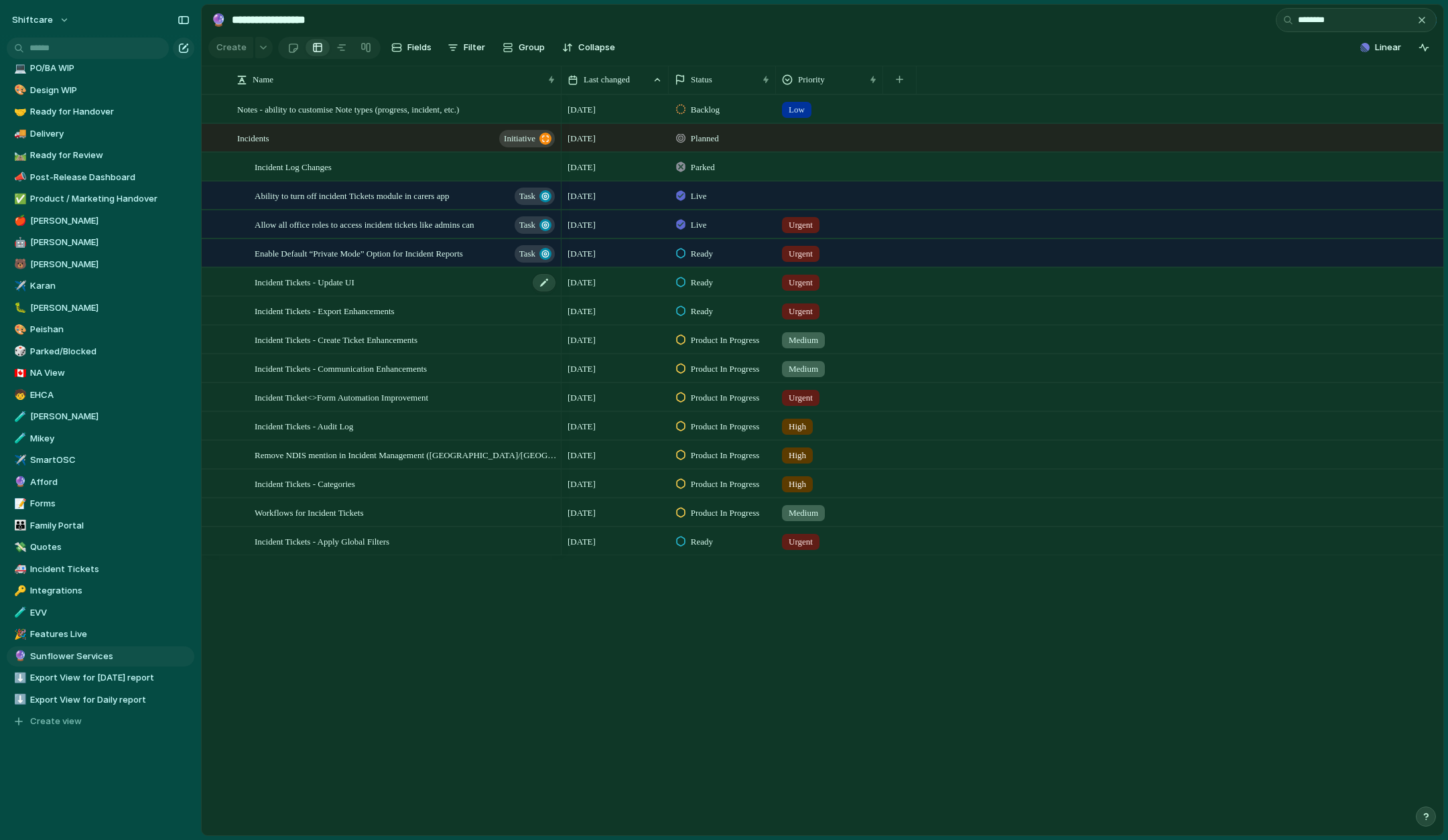
click at [463, 293] on div "Incident Tickets - Update UI" at bounding box center [405, 282] width 302 height 28
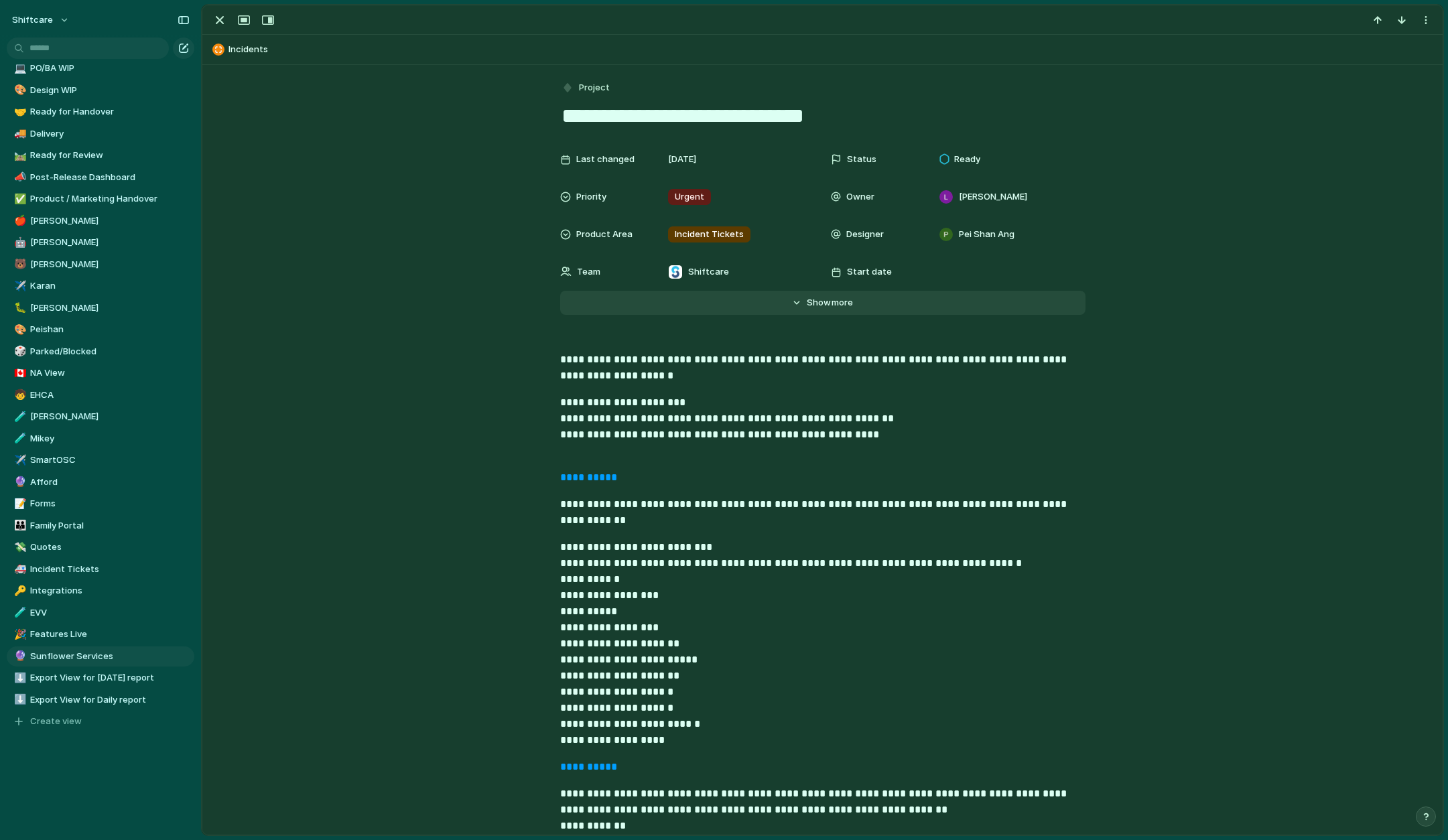
click at [795, 311] on button "Hide Show more" at bounding box center [822, 303] width 526 height 24
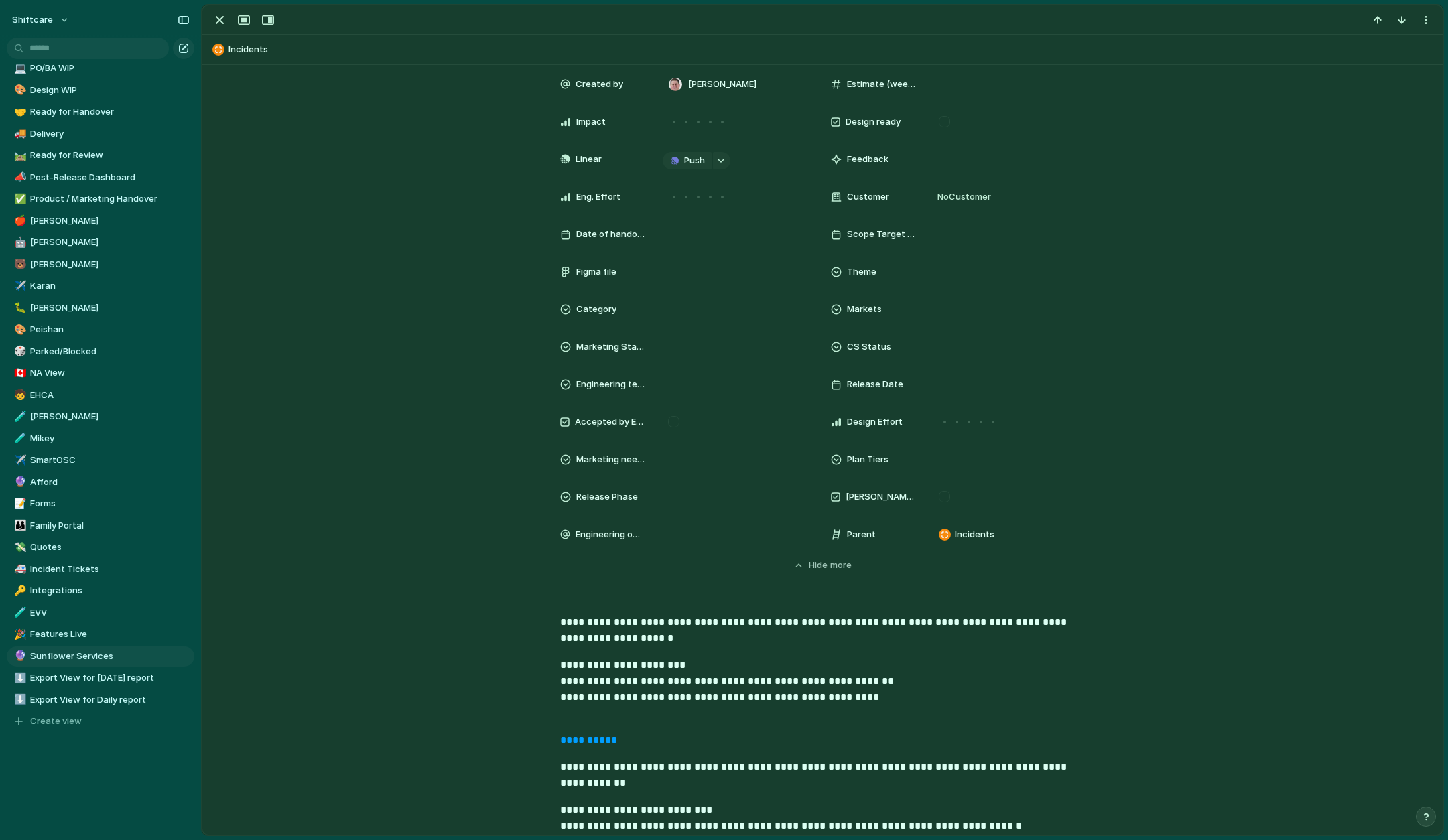
scroll to position [263, 0]
click at [688, 536] on div at bounding box center [736, 534] width 146 height 15
type input "*"
type input "***"
click at [737, 583] on span "Suyog KC" at bounding box center [727, 581] width 41 height 13
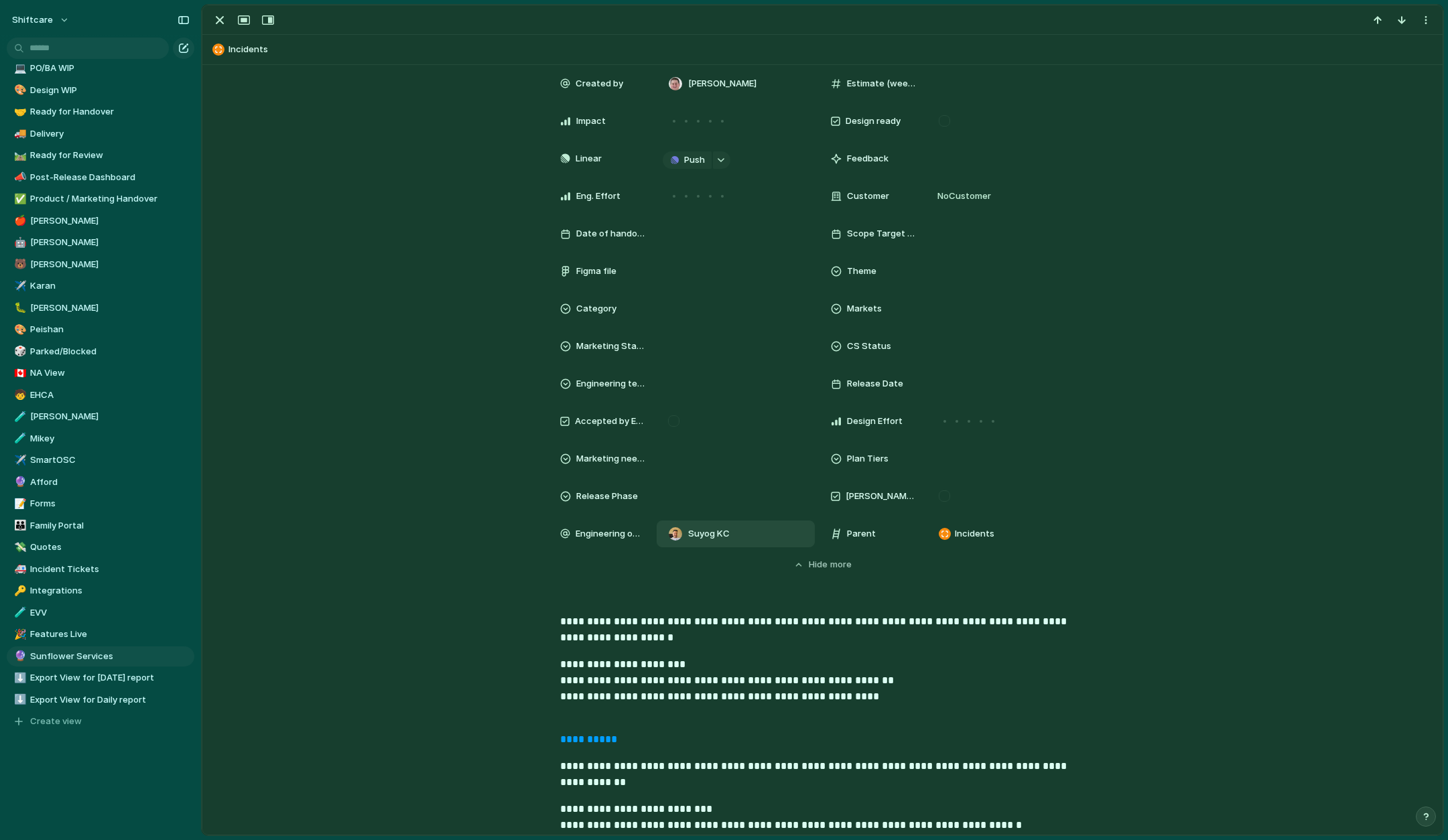
scroll to position [0, 0]
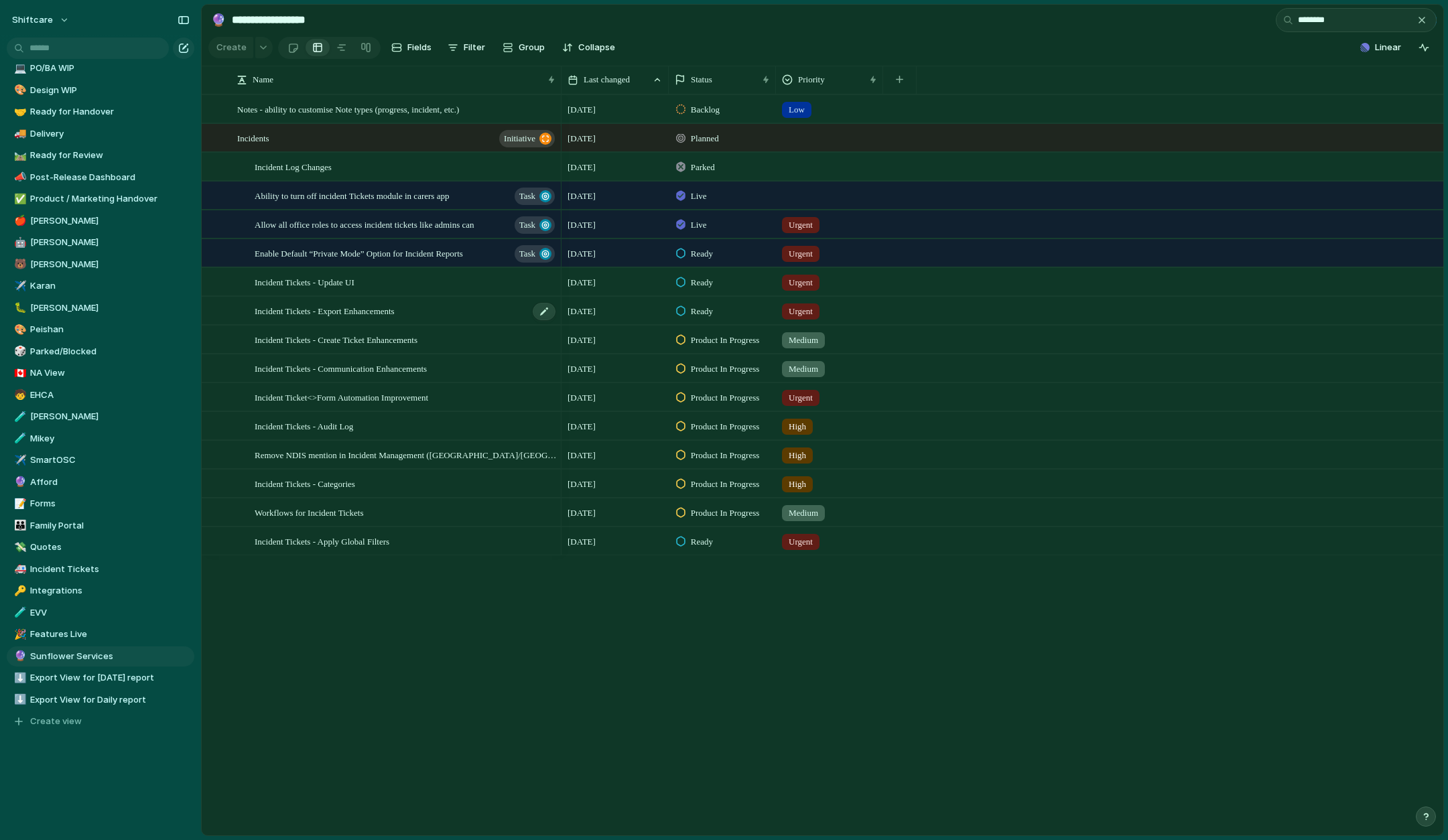
click at [375, 311] on span "Incident Tickets - Export Enhancements" at bounding box center [325, 310] width 140 height 15
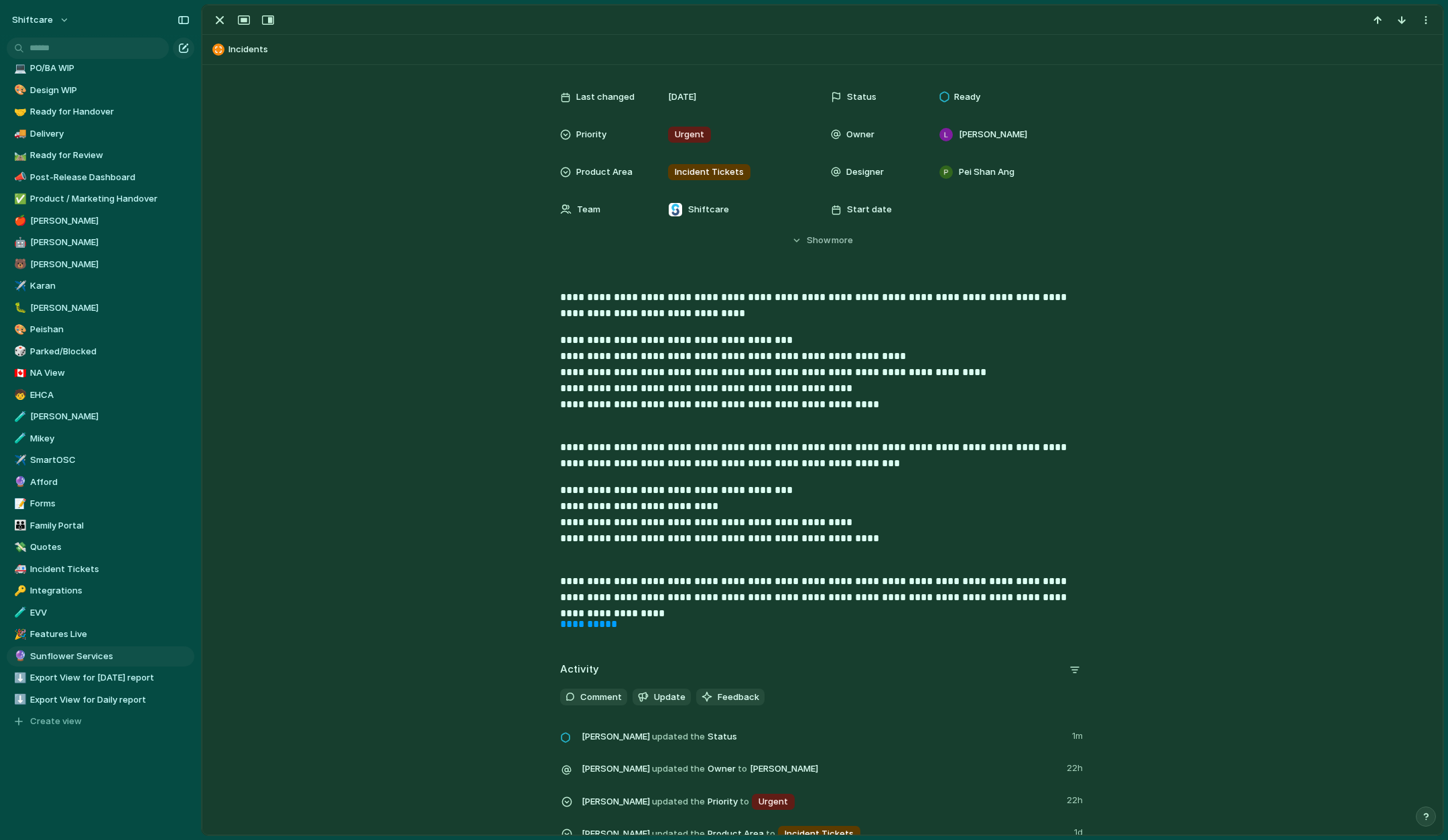
scroll to position [58, 0]
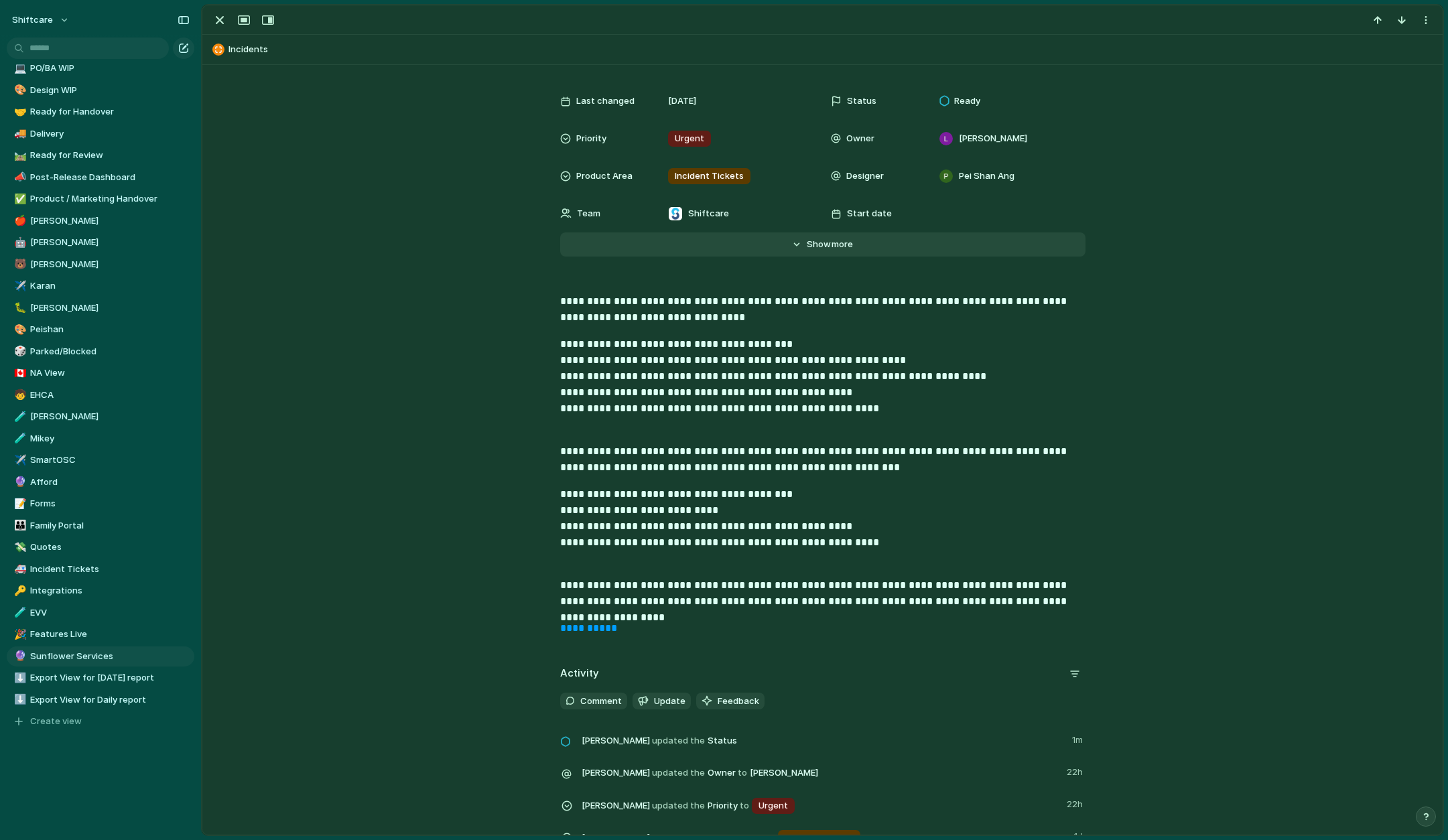
click at [823, 250] on span "Show" at bounding box center [818, 245] width 24 height 13
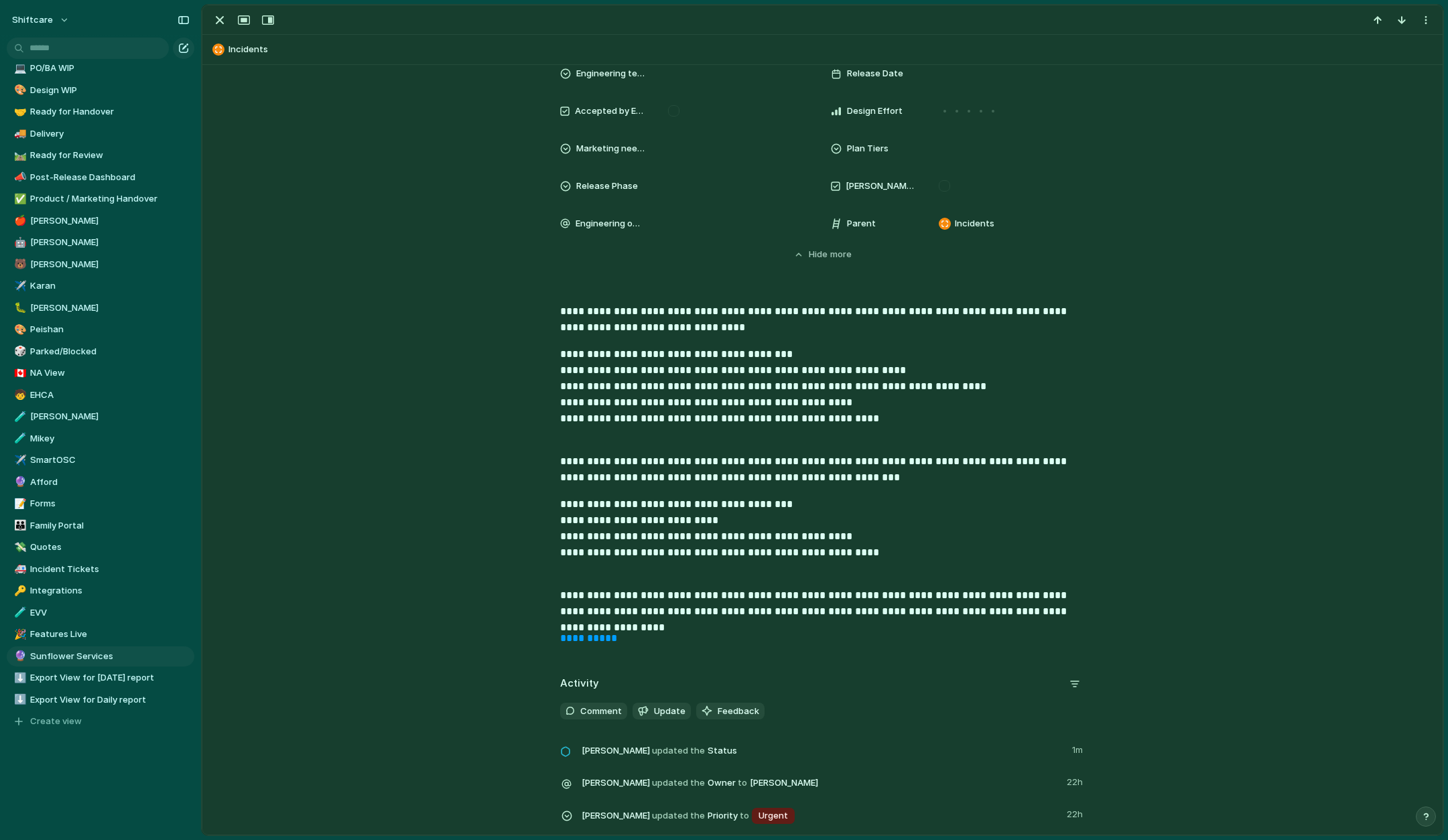
scroll to position [616, 0]
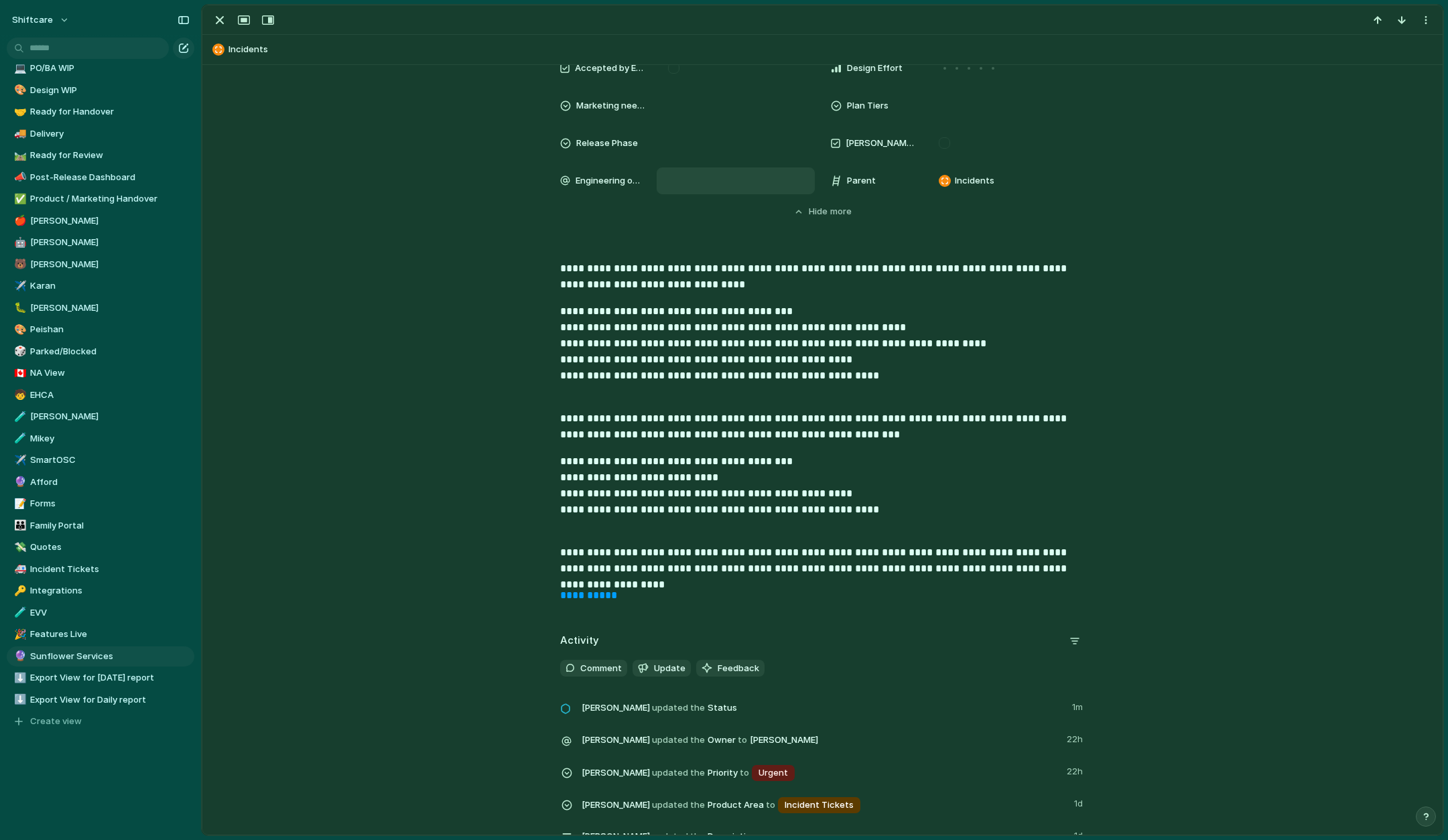
click at [707, 181] on div at bounding box center [736, 181] width 146 height 15
type input "***"
click at [760, 229] on li "Suyog KC" at bounding box center [762, 227] width 194 height 21
click at [855, 299] on div "**********" at bounding box center [822, 437] width 1208 height 354
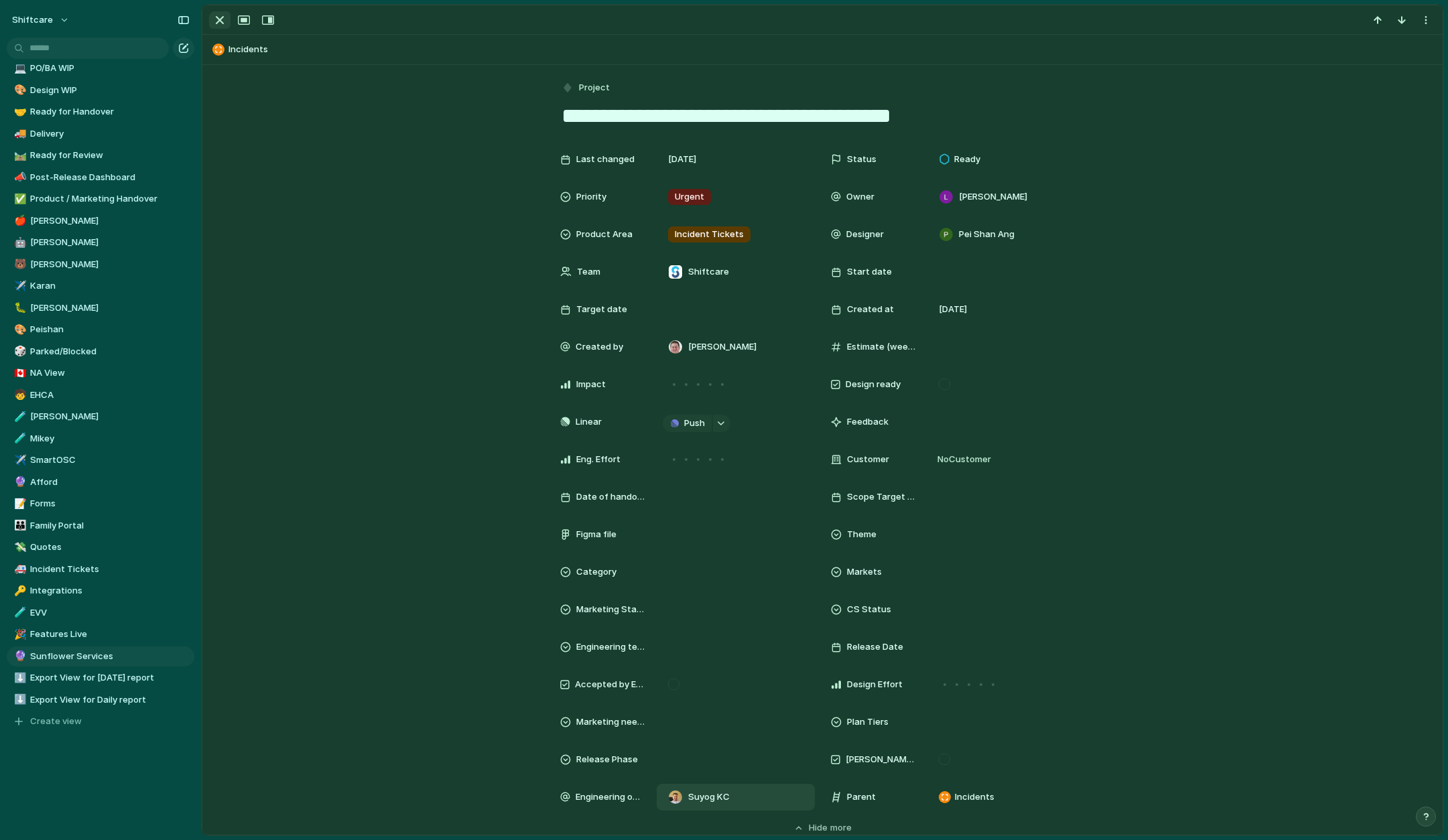
click at [222, 21] on div "button" at bounding box center [219, 19] width 16 height 16
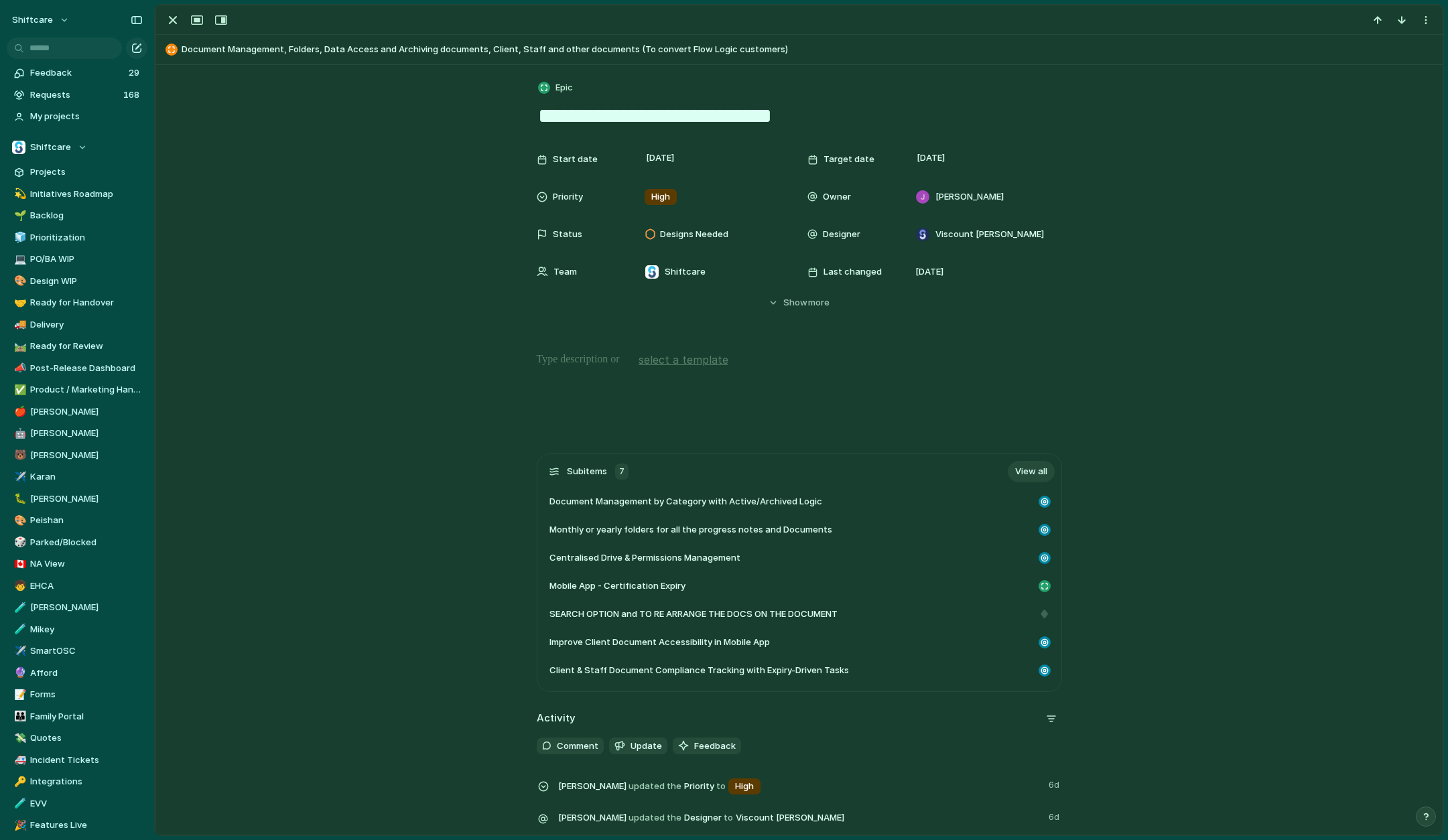
scroll to position [186, 0]
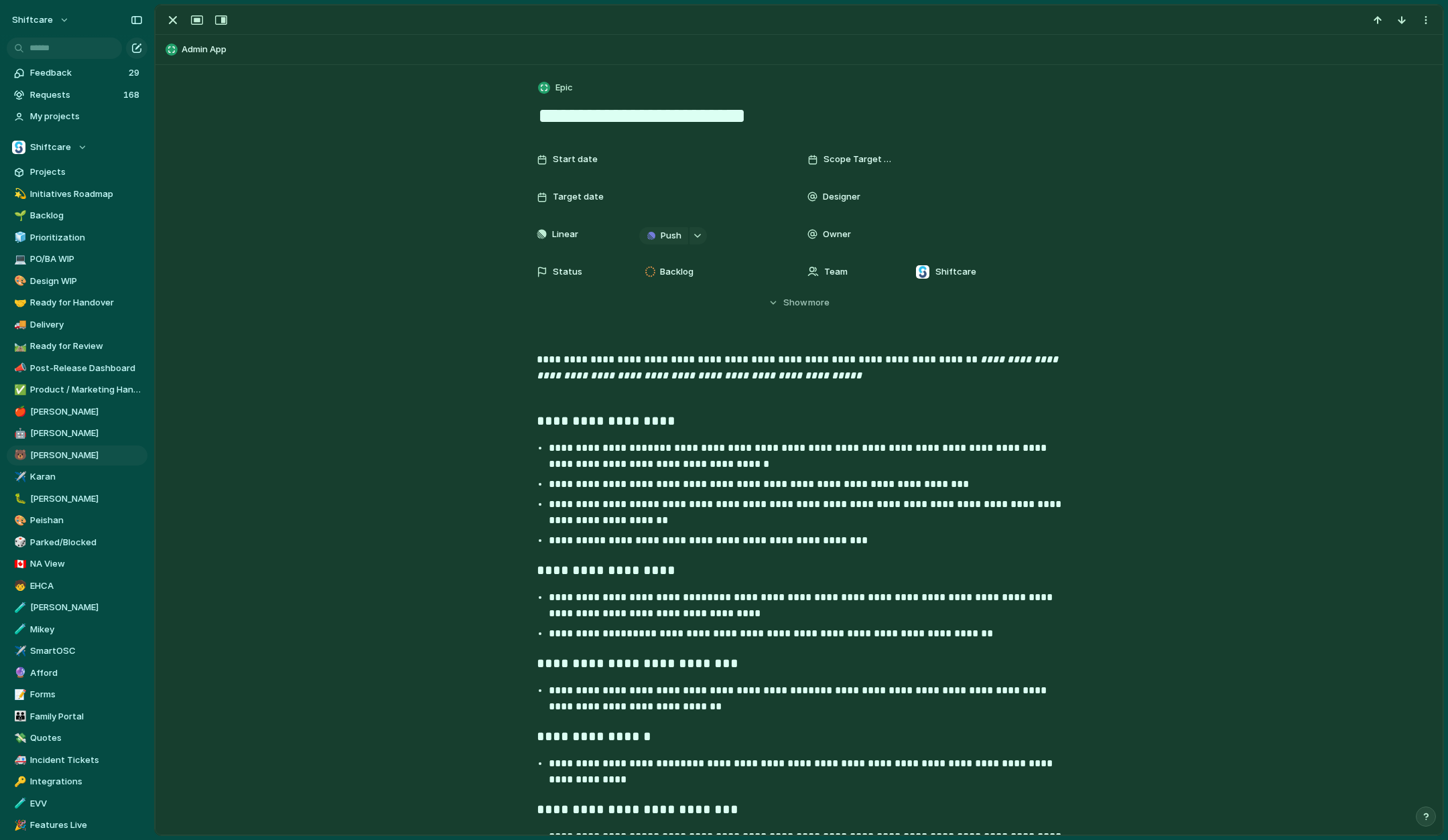
scroll to position [605, 0]
